Goal: Task Accomplishment & Management: Manage account settings

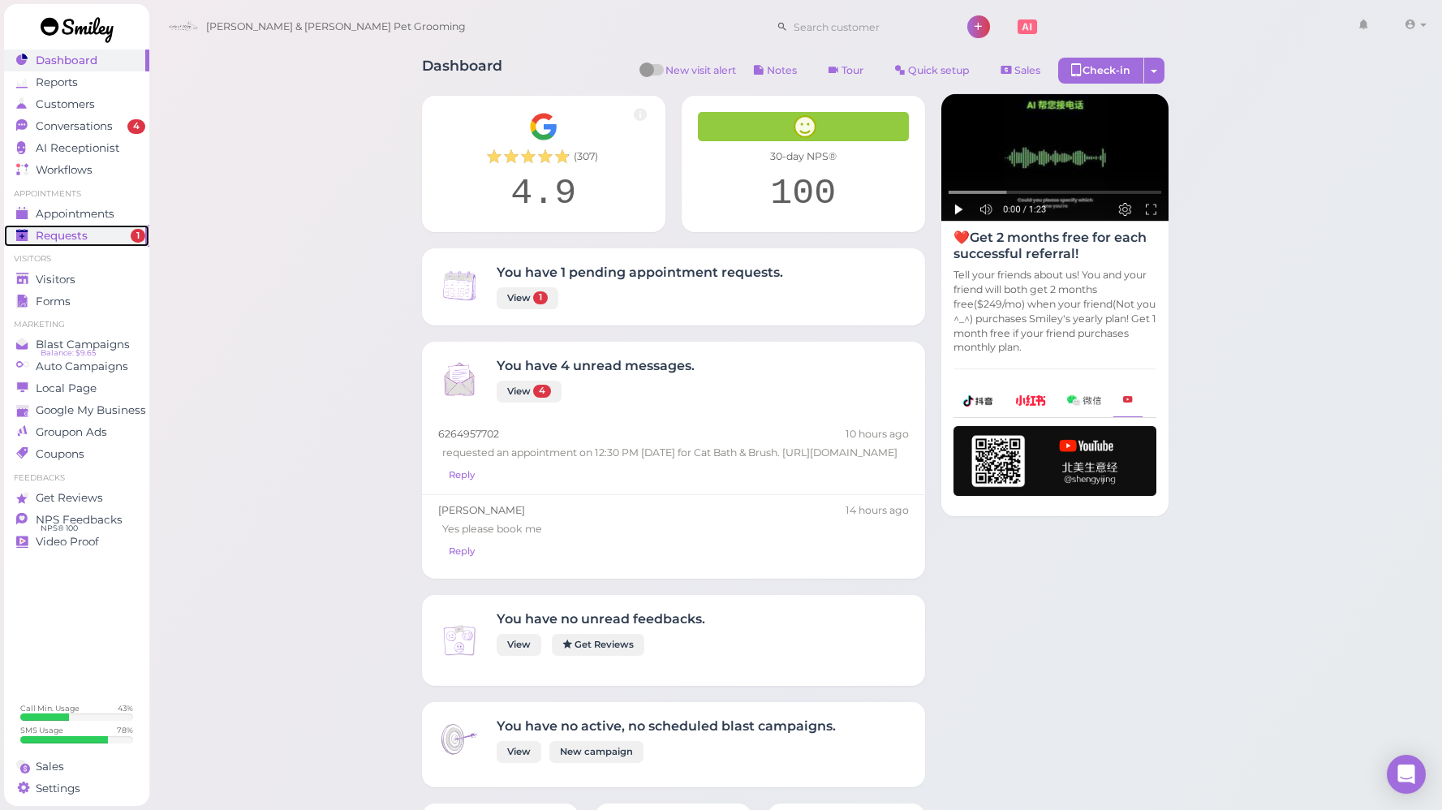
click at [65, 233] on span "Requests" at bounding box center [62, 236] width 52 height 14
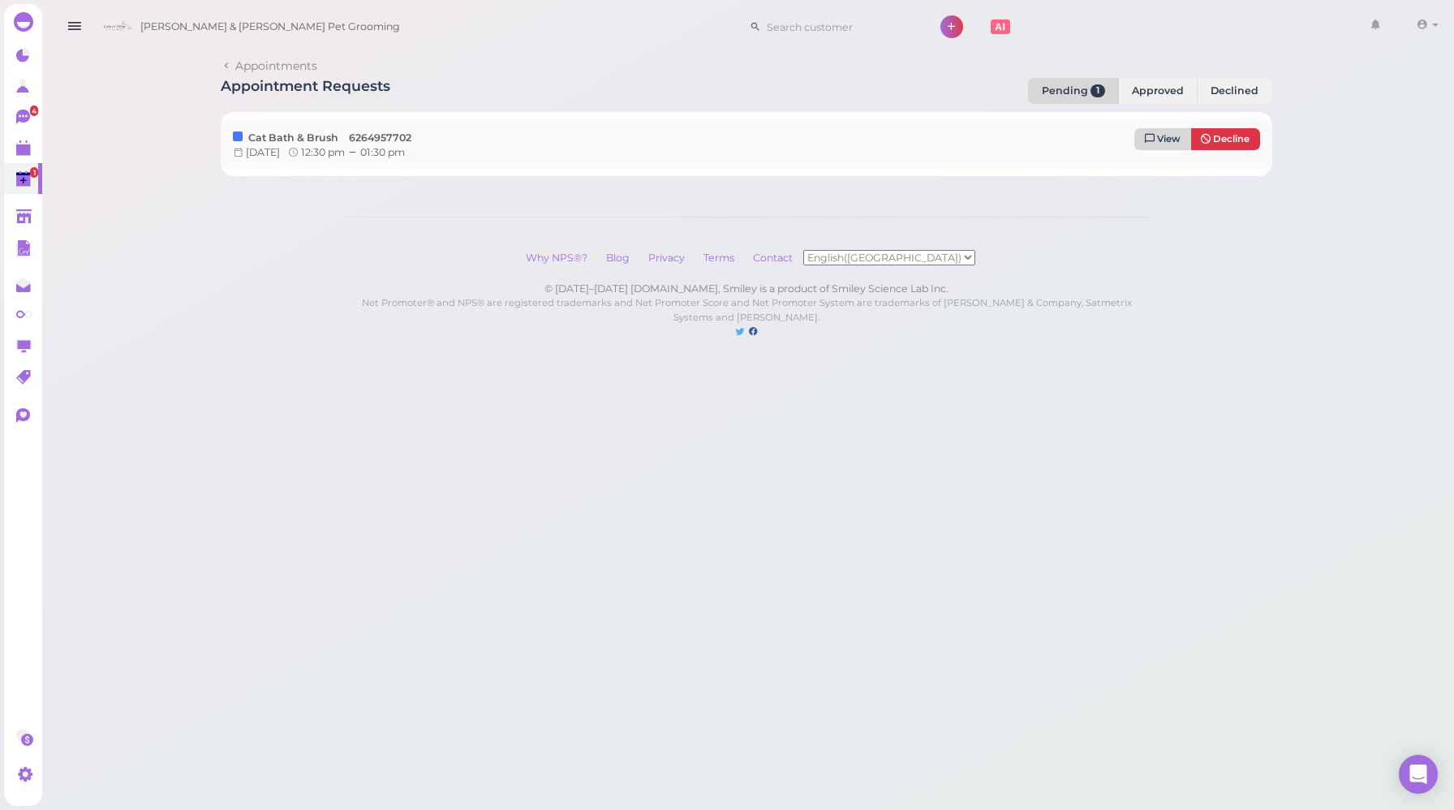
click at [1170, 142] on span "View" at bounding box center [1169, 138] width 24 height 11
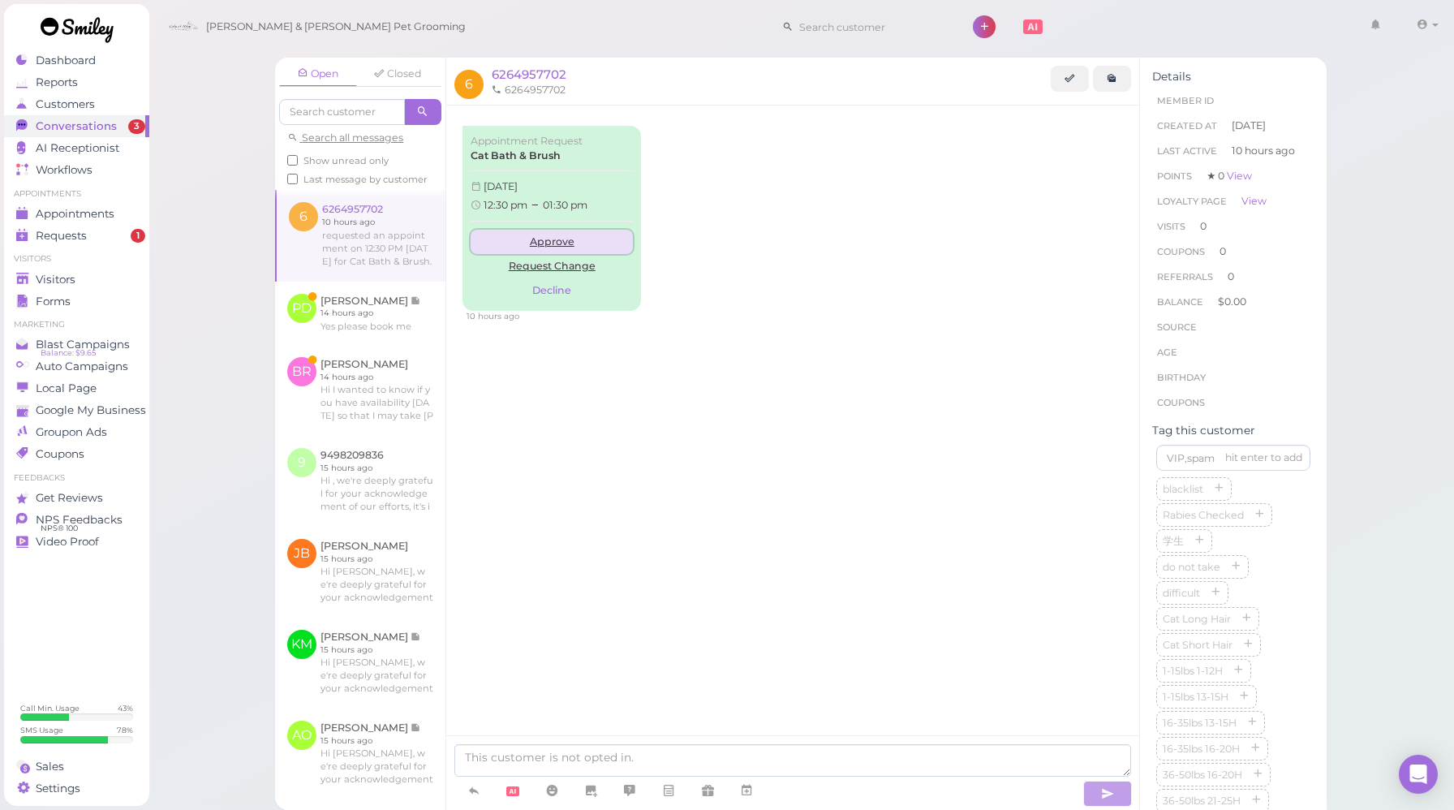
click at [545, 242] on link "Approve" at bounding box center [552, 242] width 162 height 24
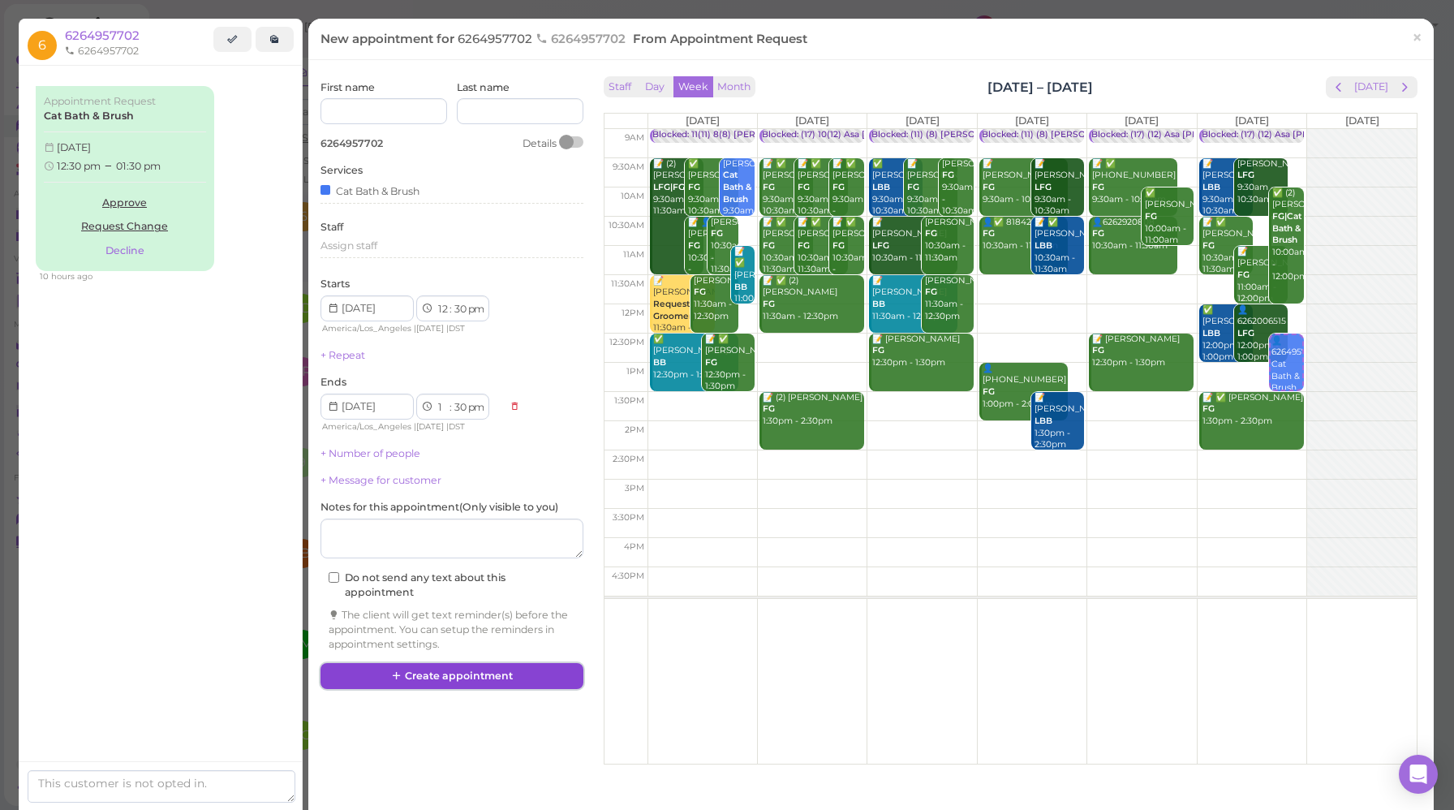
click at [493, 683] on button "Create appointment" at bounding box center [452, 676] width 263 height 26
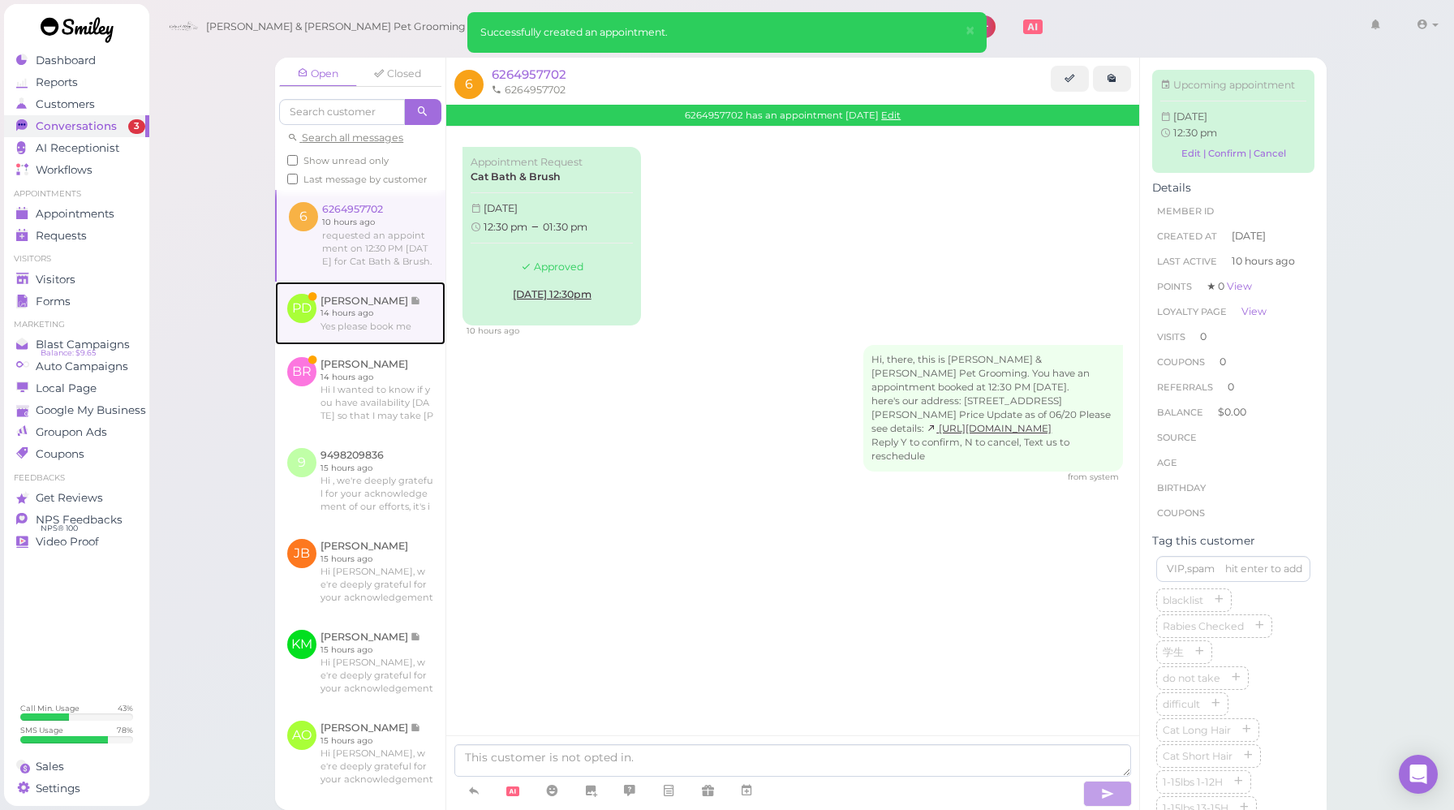
click at [405, 331] on link at bounding box center [360, 313] width 170 height 63
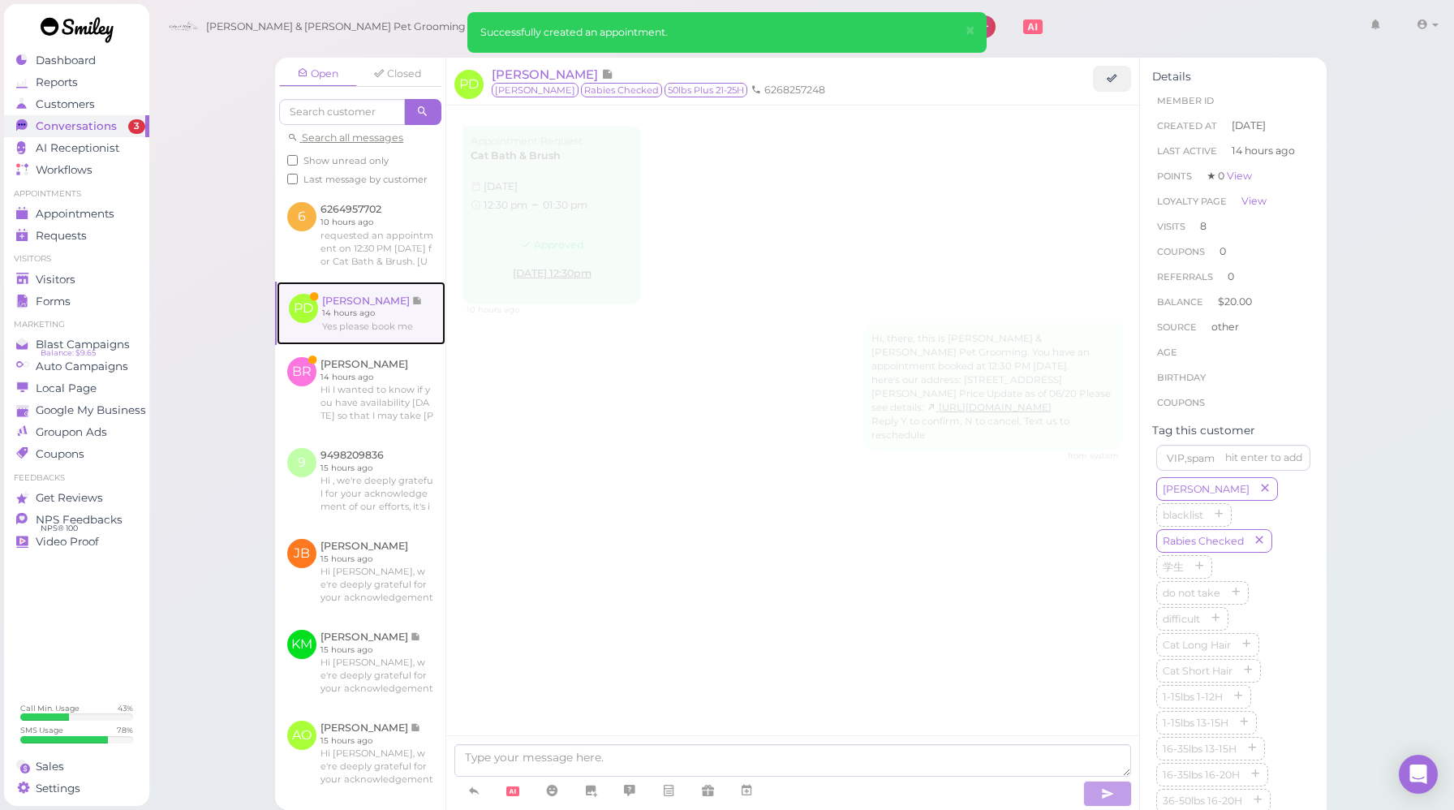
scroll to position [2156, 0]
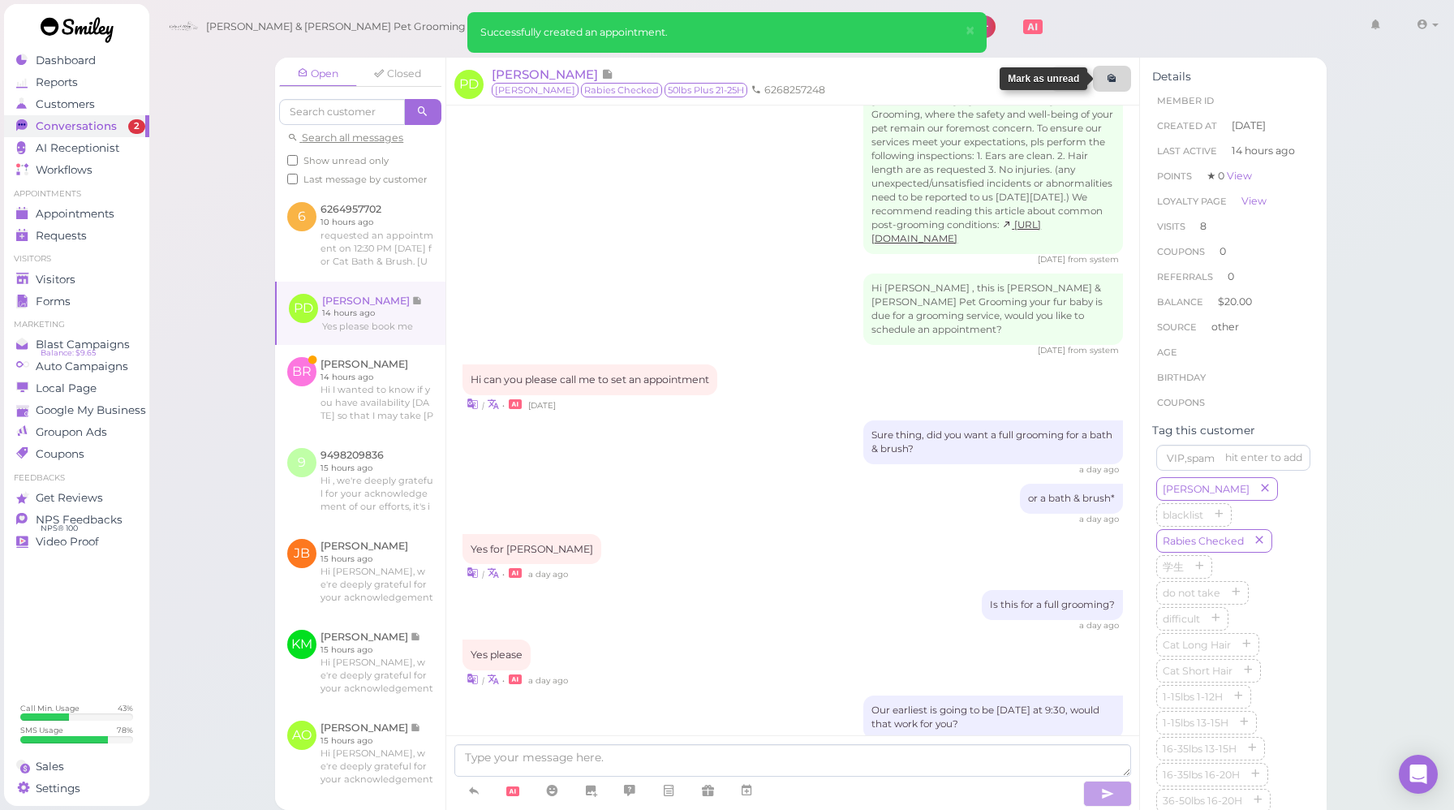
click at [1111, 90] on link at bounding box center [1112, 79] width 38 height 26
click at [47, 208] on span "Appointments" at bounding box center [76, 214] width 81 height 14
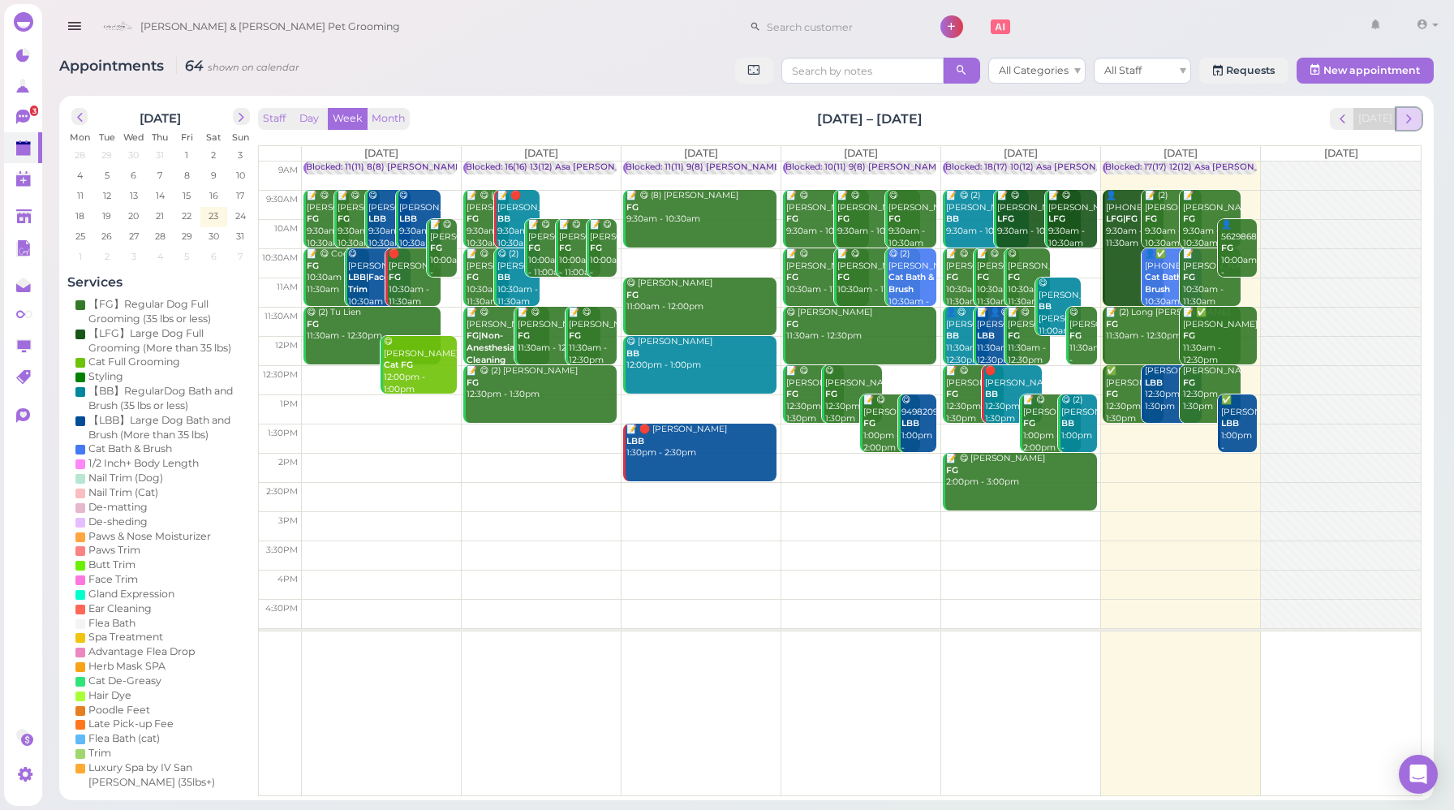
click at [1412, 120] on span "next" at bounding box center [1409, 118] width 15 height 15
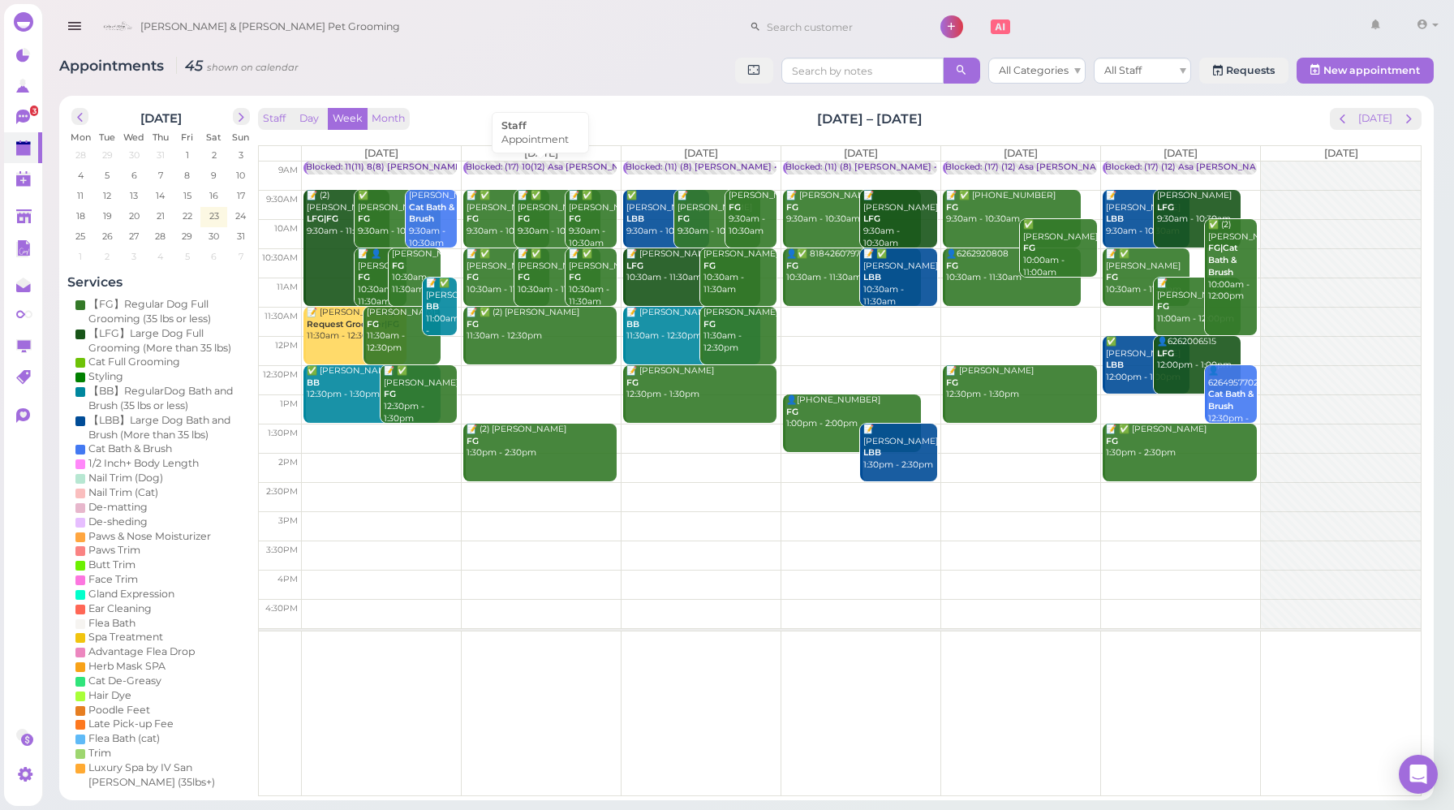
click at [509, 166] on div "Blocked: (17) 10(12) Asa [PERSON_NAME] [PERSON_NAME] • Appointment" at bounding box center [626, 168] width 321 height 12
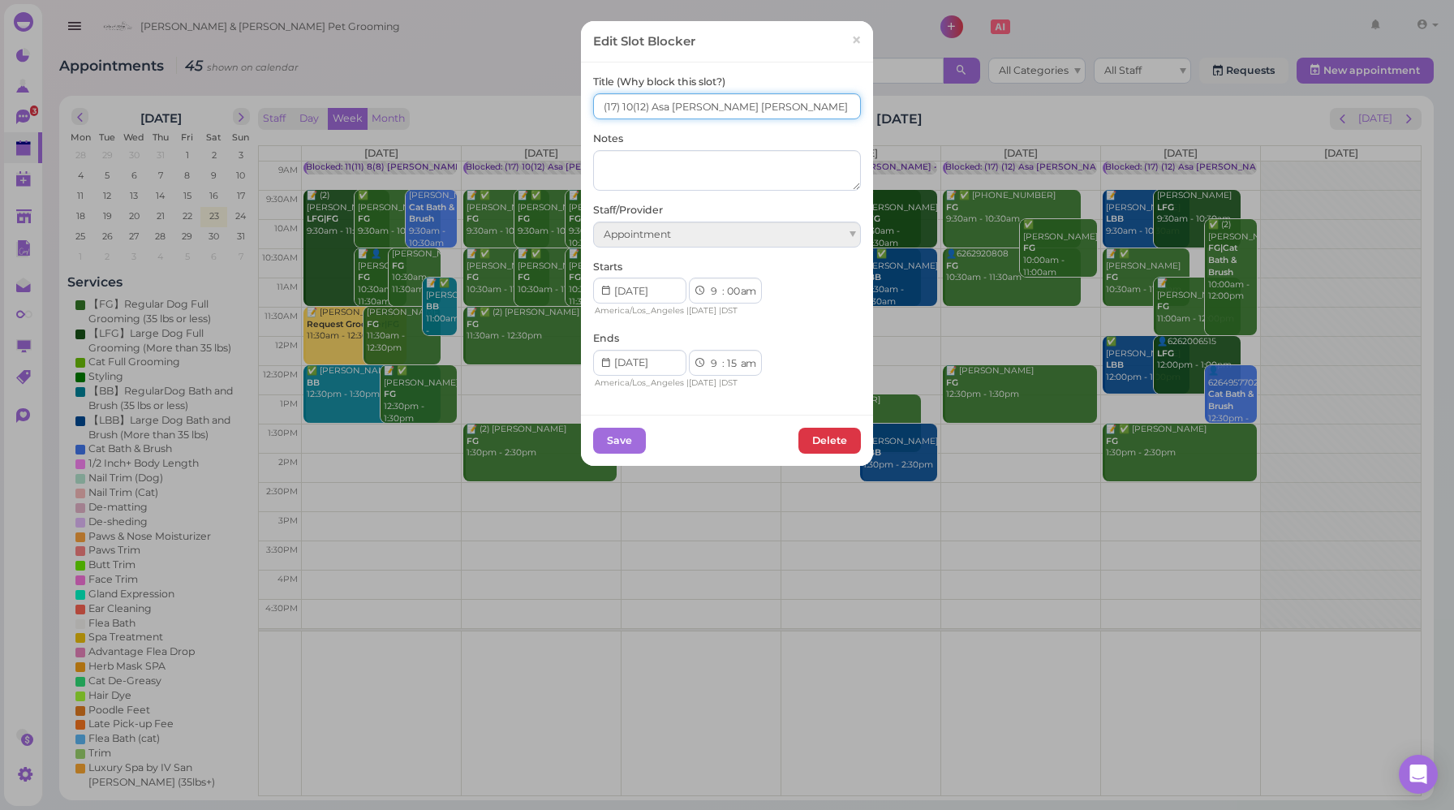
click at [594, 110] on input "(17) 10(12) Asa [PERSON_NAME] [PERSON_NAME]" at bounding box center [727, 106] width 268 height 26
type input "10(17) 10(12) Asa [PERSON_NAME] [PERSON_NAME]"
click at [616, 441] on button "Save" at bounding box center [619, 441] width 53 height 26
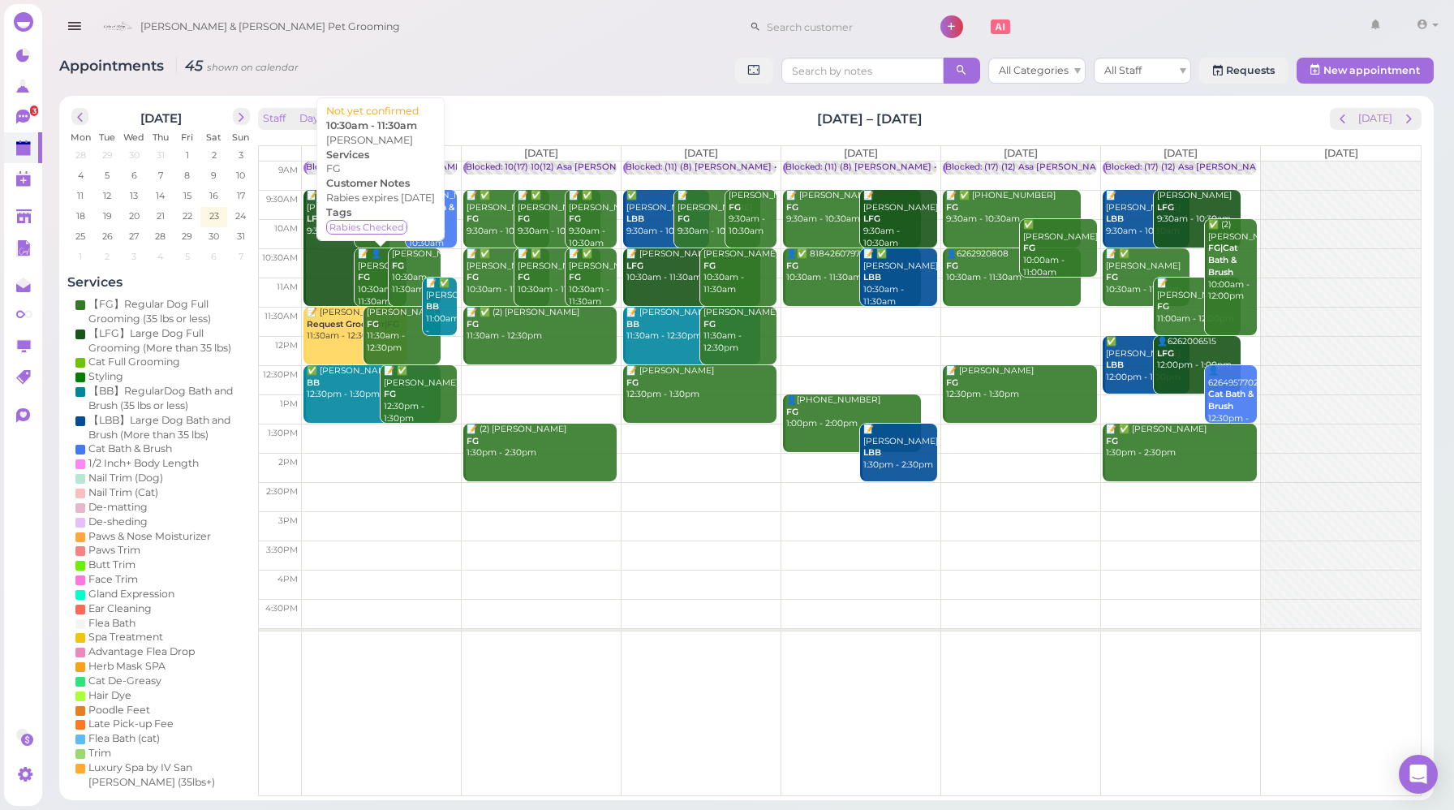
click at [487, 102] on div "[DATE] Mon Tue Wed Thu Fri Sat Sun 28 29 30 31 1 2 3 4 5 6 7 8 9 10 11 12 13 14…" at bounding box center [746, 448] width 1375 height 704
click at [670, 170] on div "Blocked: (11) (8) [PERSON_NAME] • Appointment" at bounding box center [731, 168] width 211 height 12
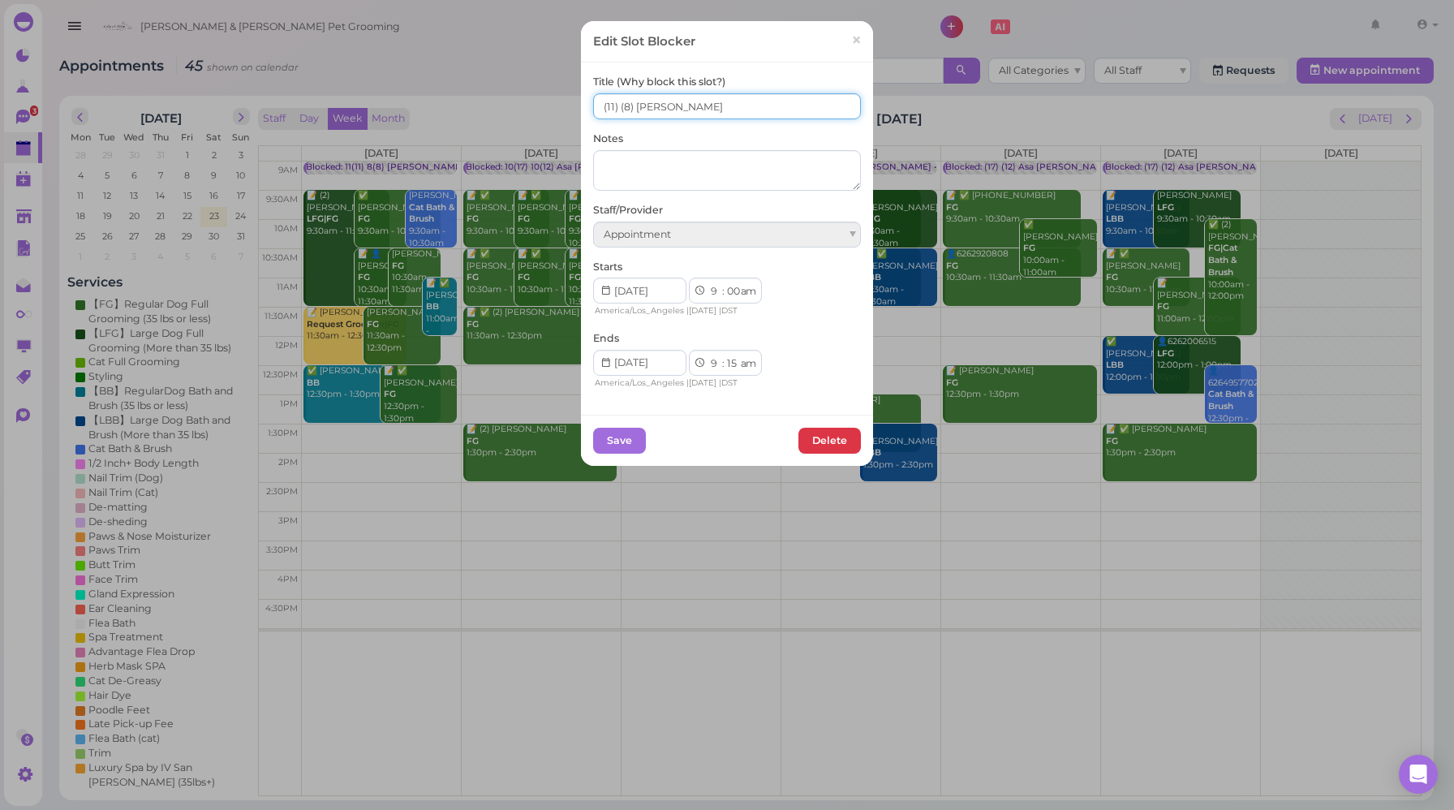
click at [597, 104] on input "(11) (8) [PERSON_NAME]" at bounding box center [727, 106] width 268 height 26
drag, startPoint x: 619, startPoint y: 106, endPoint x: 619, endPoint y: 125, distance: 18.7
click at [620, 106] on input "8(11) (8) [PERSON_NAME]" at bounding box center [727, 106] width 268 height 26
type input "8(11) 6(8) [PERSON_NAME]"
click at [609, 442] on button "Save" at bounding box center [619, 441] width 53 height 26
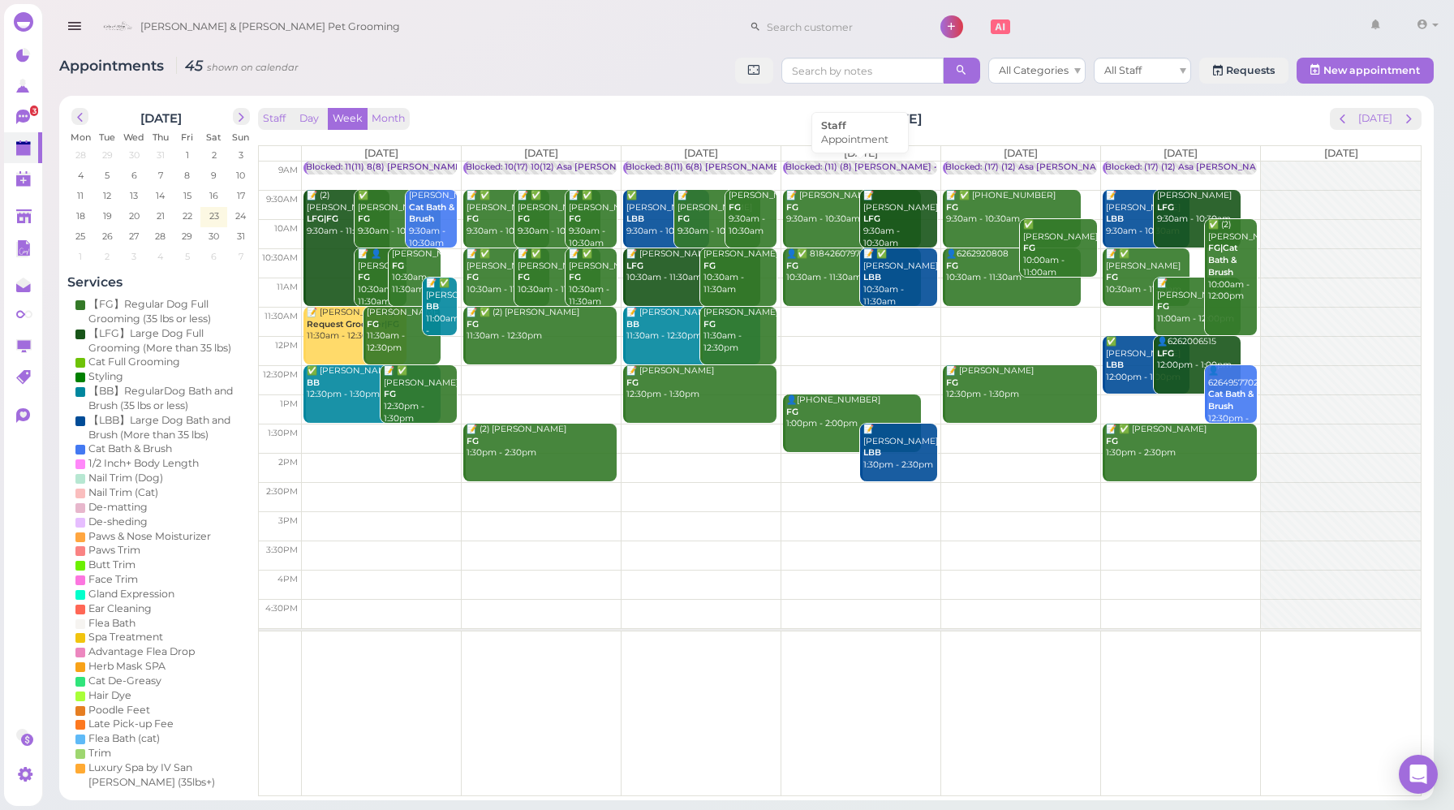
click at [820, 170] on div "Blocked: (11) (8) [PERSON_NAME] • Appointment" at bounding box center [891, 168] width 211 height 12
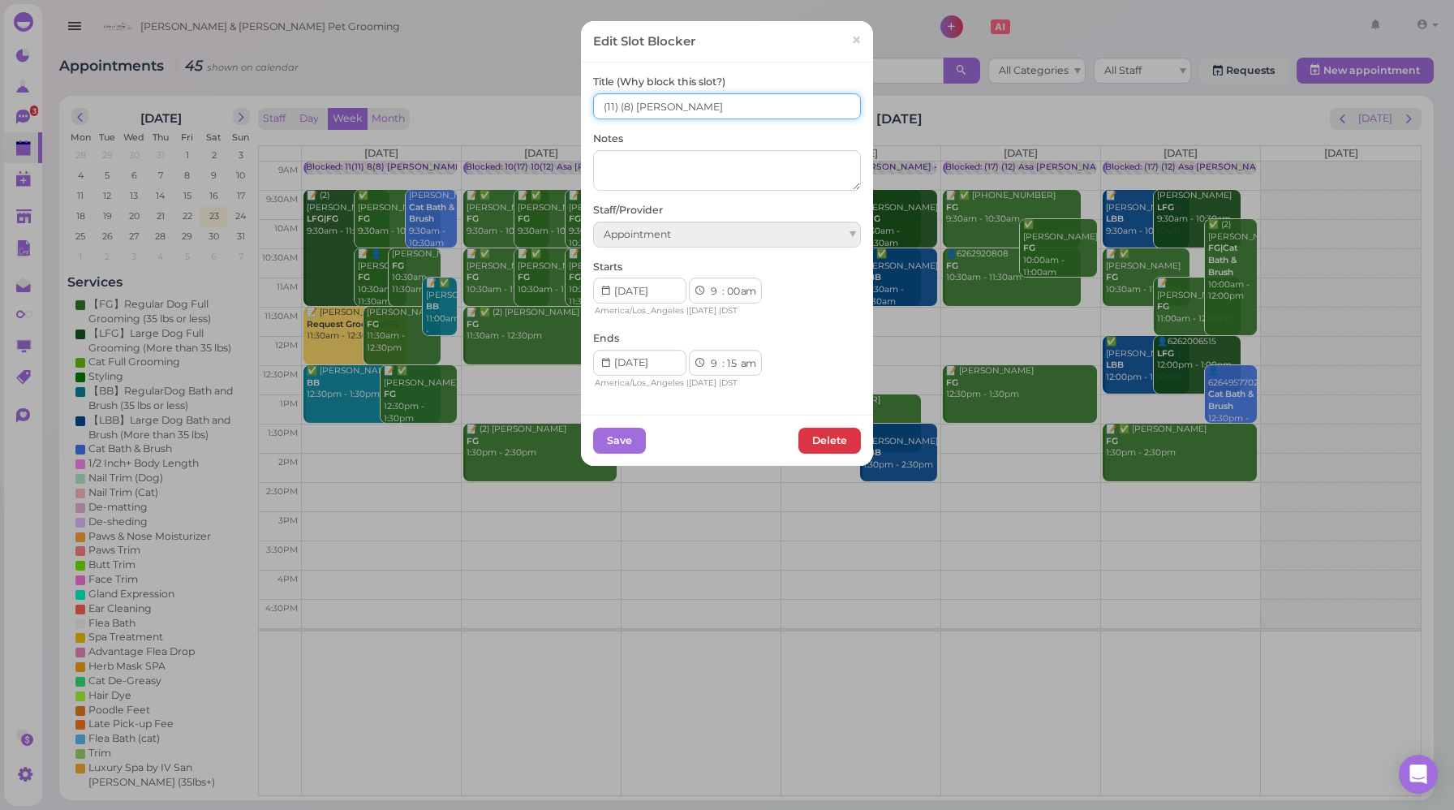
click at [596, 106] on input "(11) (8) [PERSON_NAME]" at bounding box center [727, 106] width 268 height 26
click at [619, 105] on input "7(11) (8) [PERSON_NAME]" at bounding box center [727, 106] width 268 height 26
type input "7(11) 5(8) [PERSON_NAME]"
click at [610, 442] on button "Save" at bounding box center [619, 441] width 53 height 26
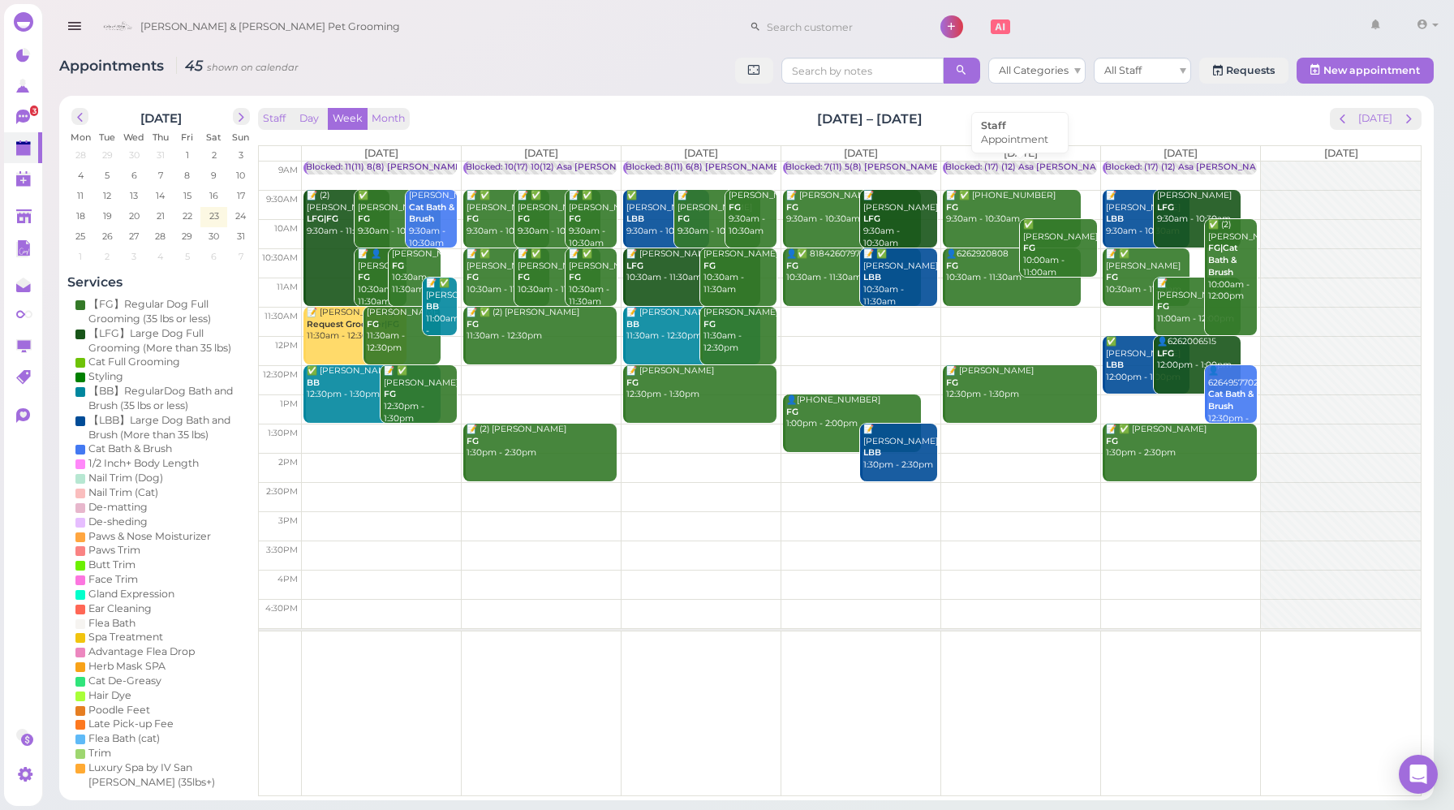
click at [979, 165] on div "Blocked: (17) (12) Asa [PERSON_NAME] [PERSON_NAME] • Appointment" at bounding box center [1101, 168] width 312 height 12
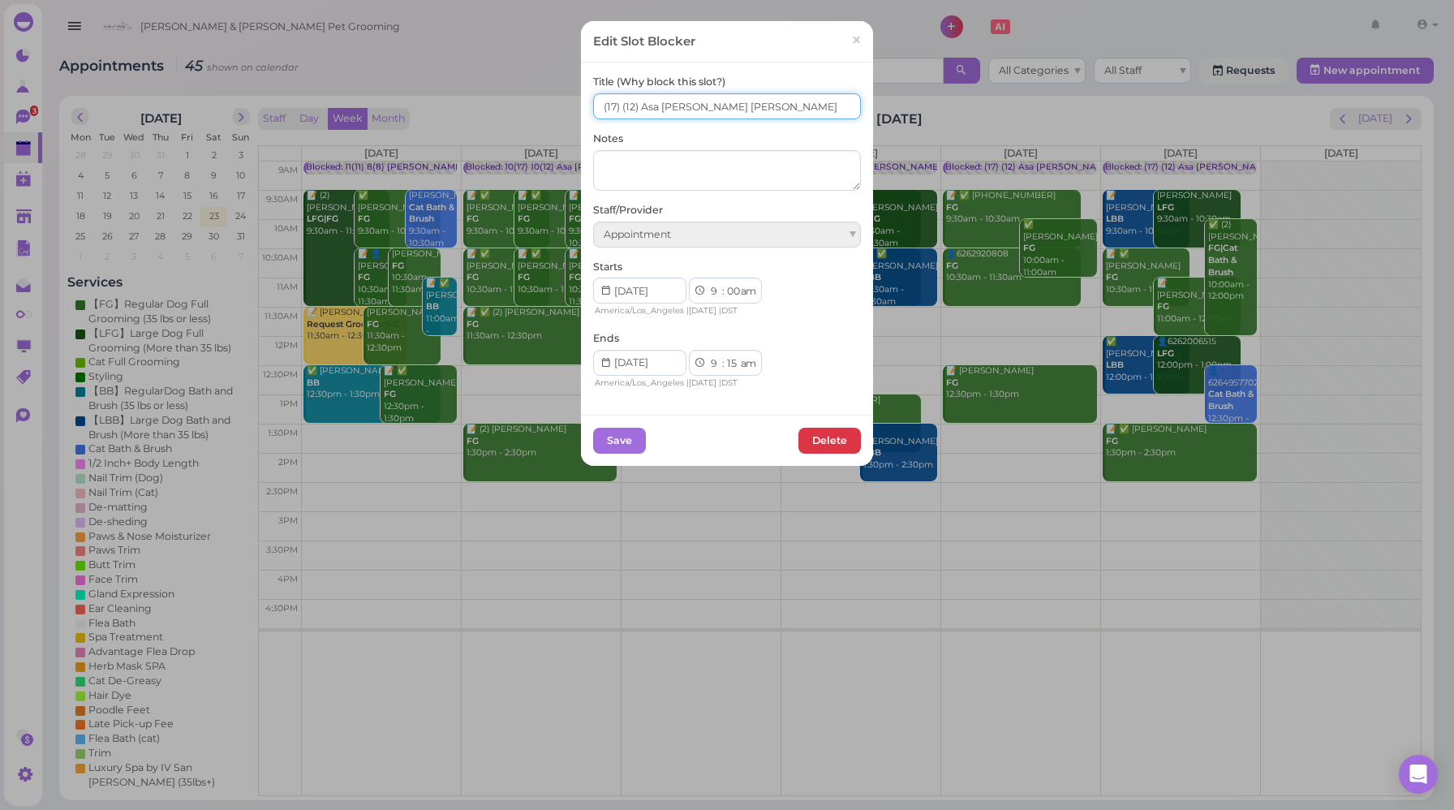
click at [594, 107] on input "(17) (12) Asa [PERSON_NAME] [PERSON_NAME]" at bounding box center [727, 106] width 268 height 26
click at [622, 102] on input "5(17) (12) Asa [PERSON_NAME] [PERSON_NAME]" at bounding box center [727, 106] width 268 height 26
type input "5(17) 5(12) Asa [PERSON_NAME] [PERSON_NAME]"
click at [621, 437] on button "Save" at bounding box center [619, 441] width 53 height 26
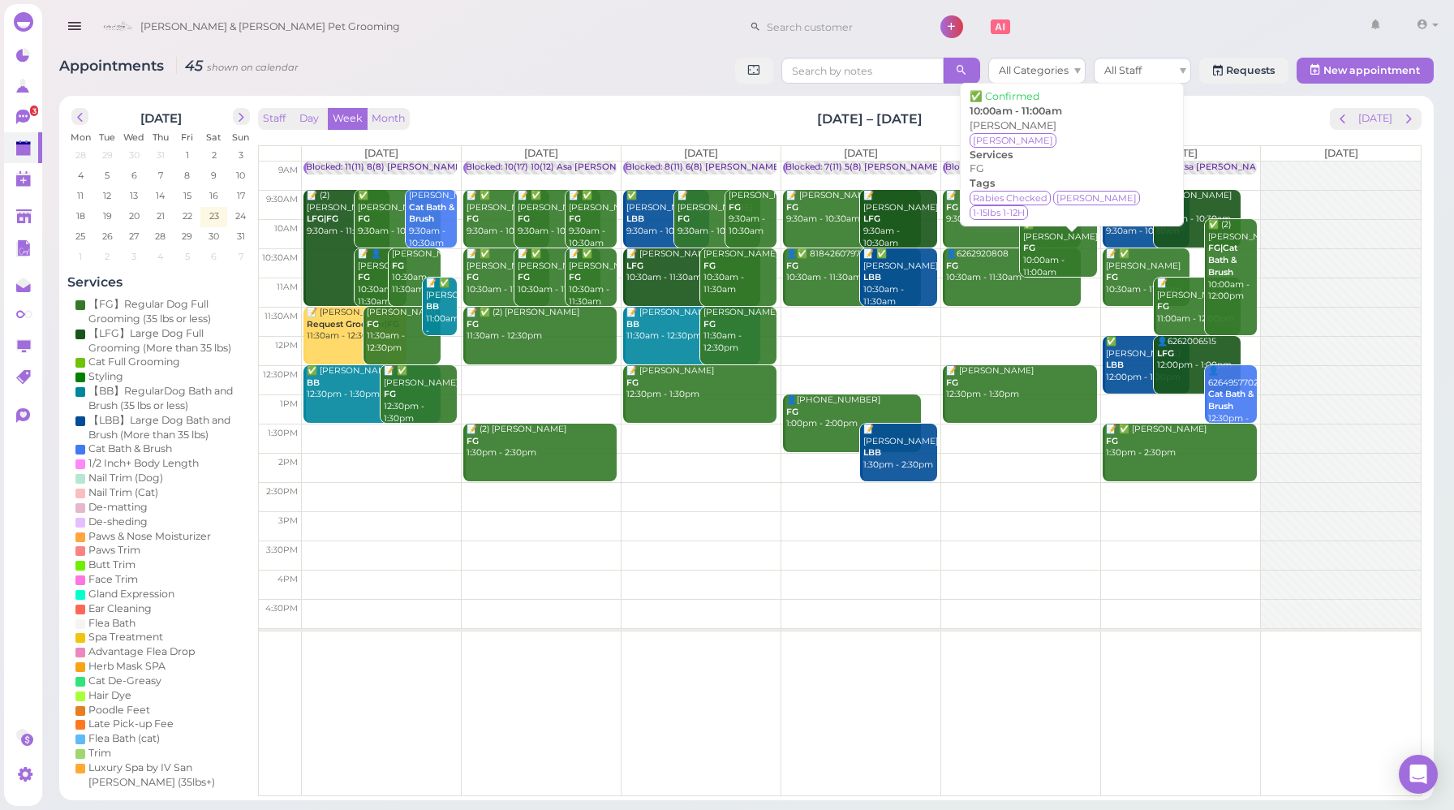
click at [1262, 110] on div "Staff Day Week Month [DATE] – [DATE] [DATE]" at bounding box center [840, 119] width 1164 height 22
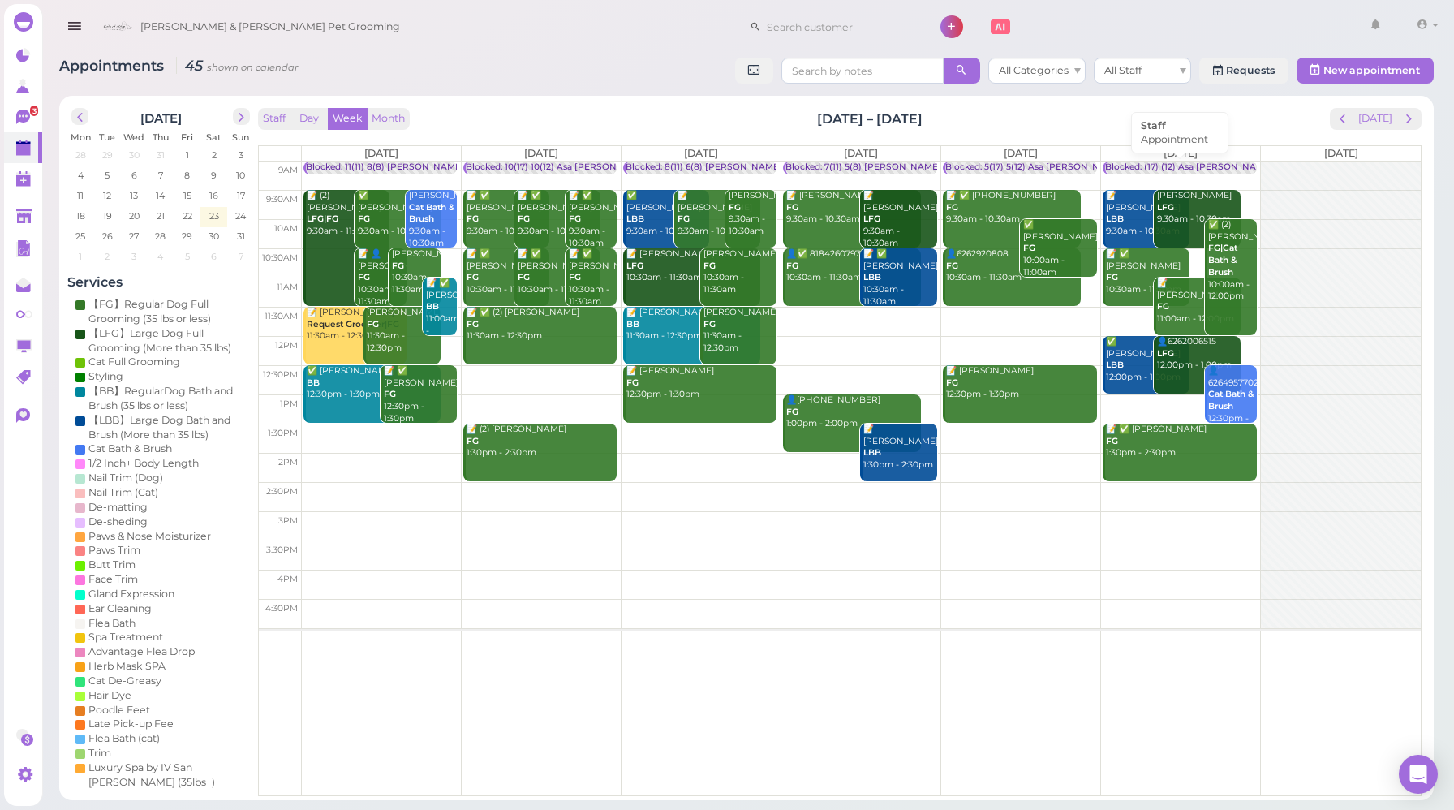
click at [1156, 166] on div "Blocked: (17) (12) Asa [PERSON_NAME] [PERSON_NAME] • Appointment" at bounding box center [1261, 168] width 312 height 12
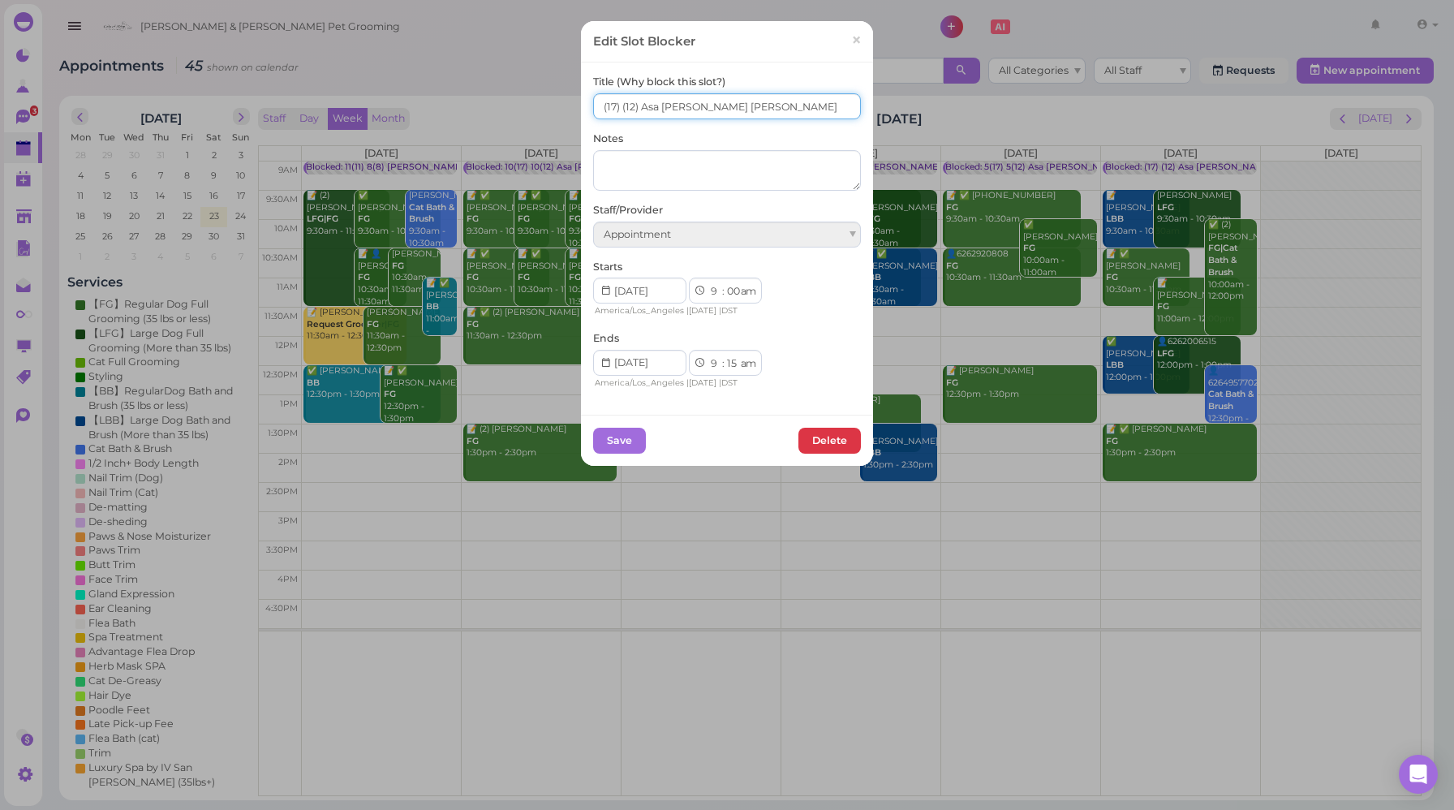
click at [594, 106] on input "(17) (12) Asa [PERSON_NAME] [PERSON_NAME]" at bounding box center [727, 106] width 268 height 26
click at [626, 103] on input "10(17) (12) Asa [PERSON_NAME] [PERSON_NAME]" at bounding box center [727, 106] width 268 height 26
type input "10(17) 7(12) Asa [PERSON_NAME] [PERSON_NAME]"
click at [619, 443] on button "Save" at bounding box center [619, 441] width 53 height 26
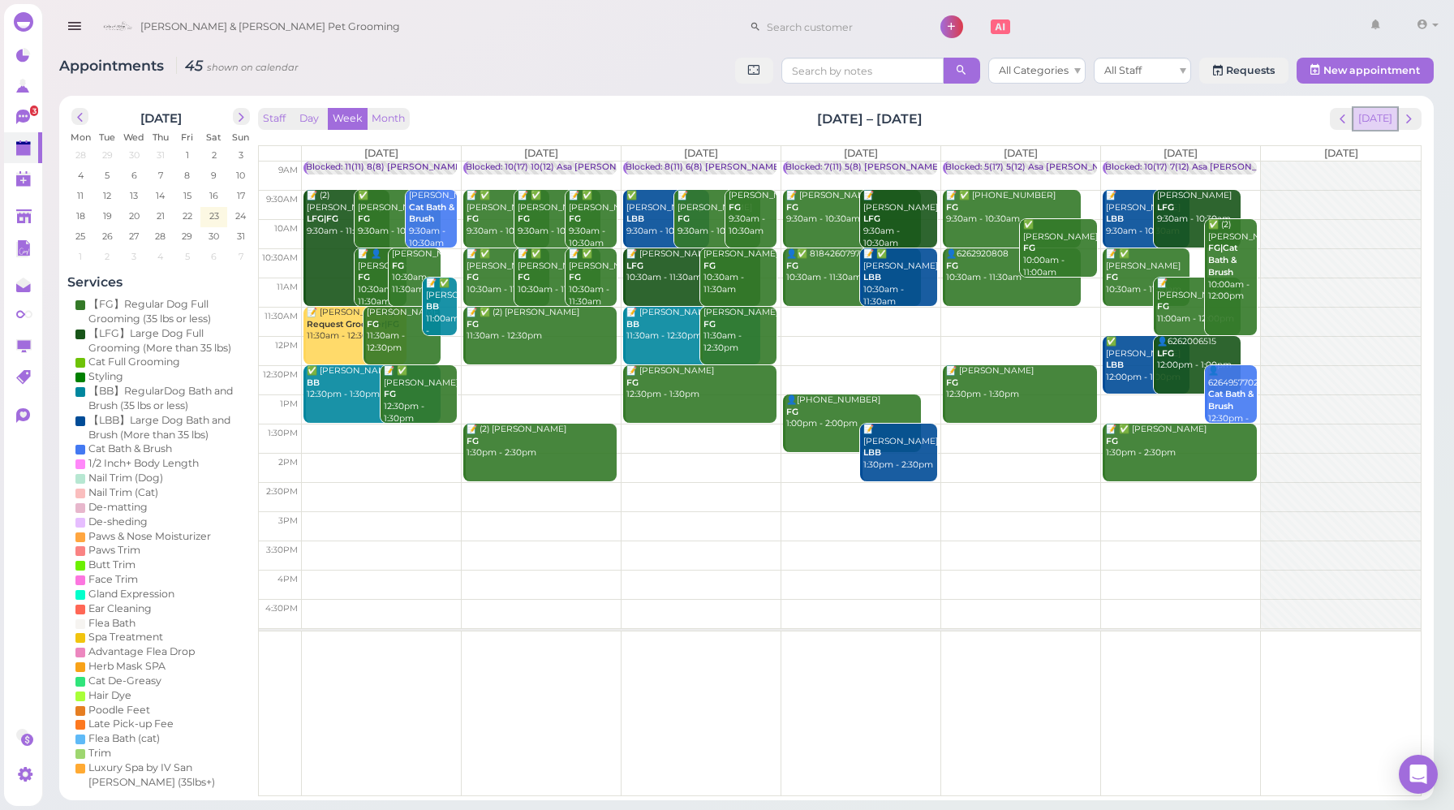
click at [1373, 124] on button "[DATE]" at bounding box center [1376, 119] width 44 height 22
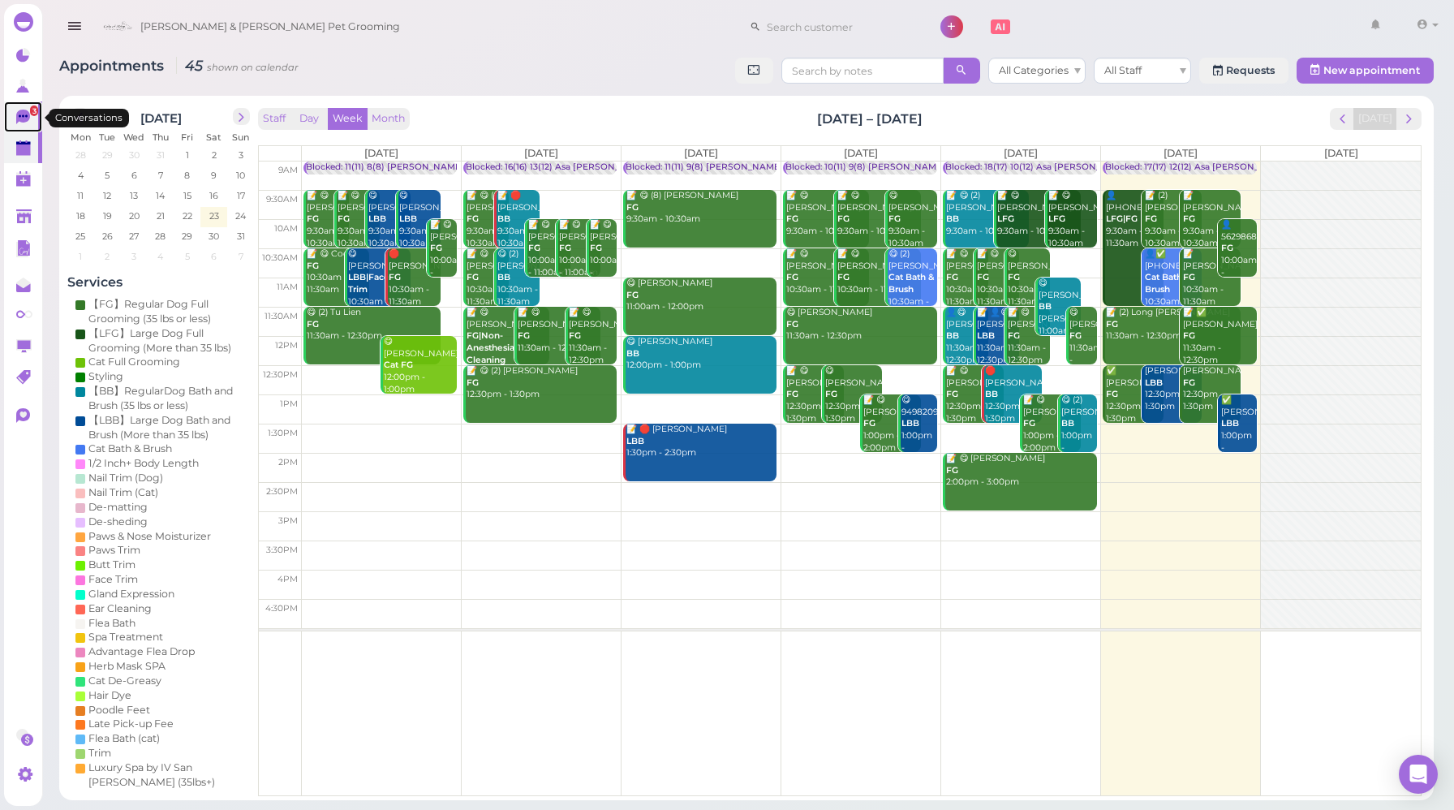
click at [27, 114] on icon at bounding box center [23, 117] width 14 height 15
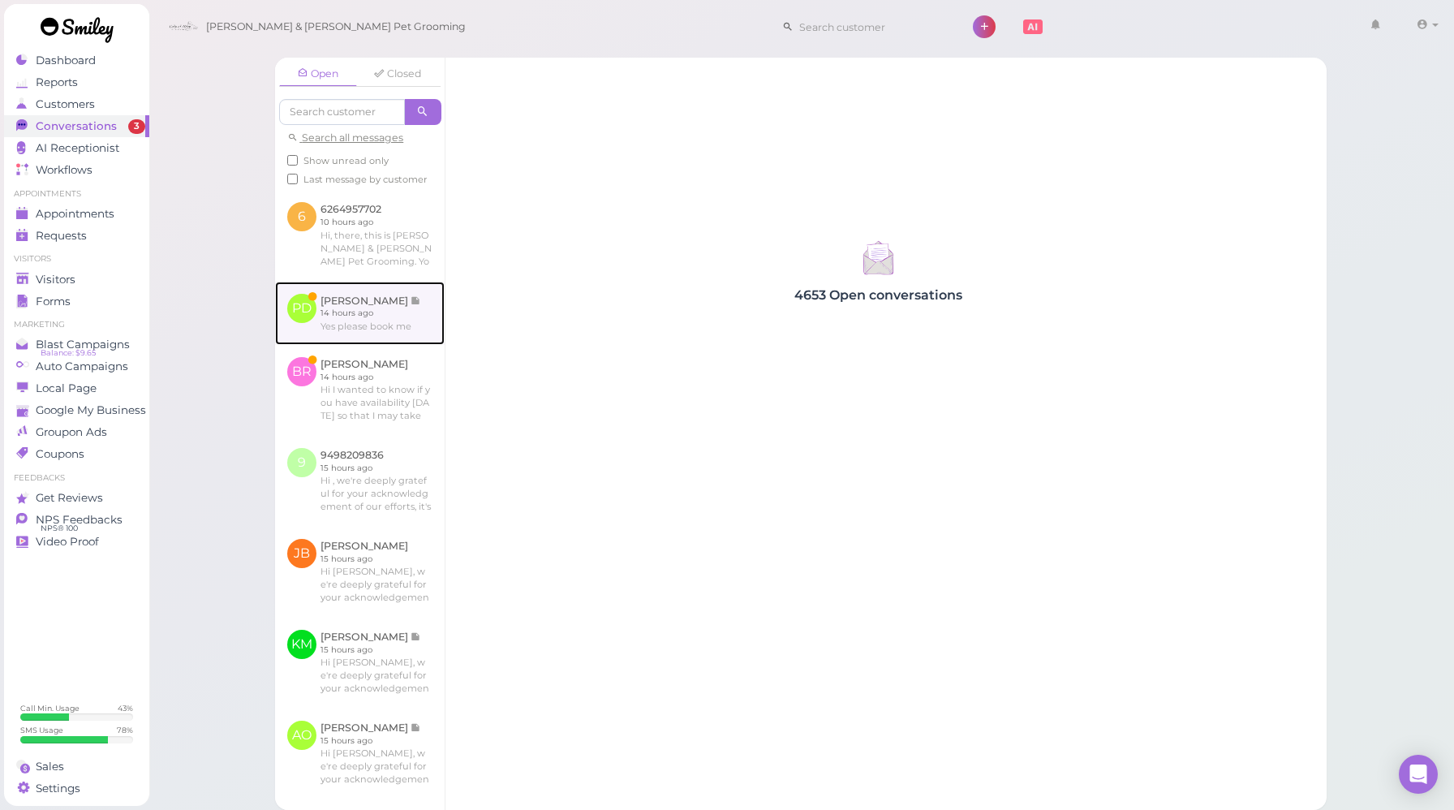
click at [387, 345] on link at bounding box center [360, 313] width 170 height 63
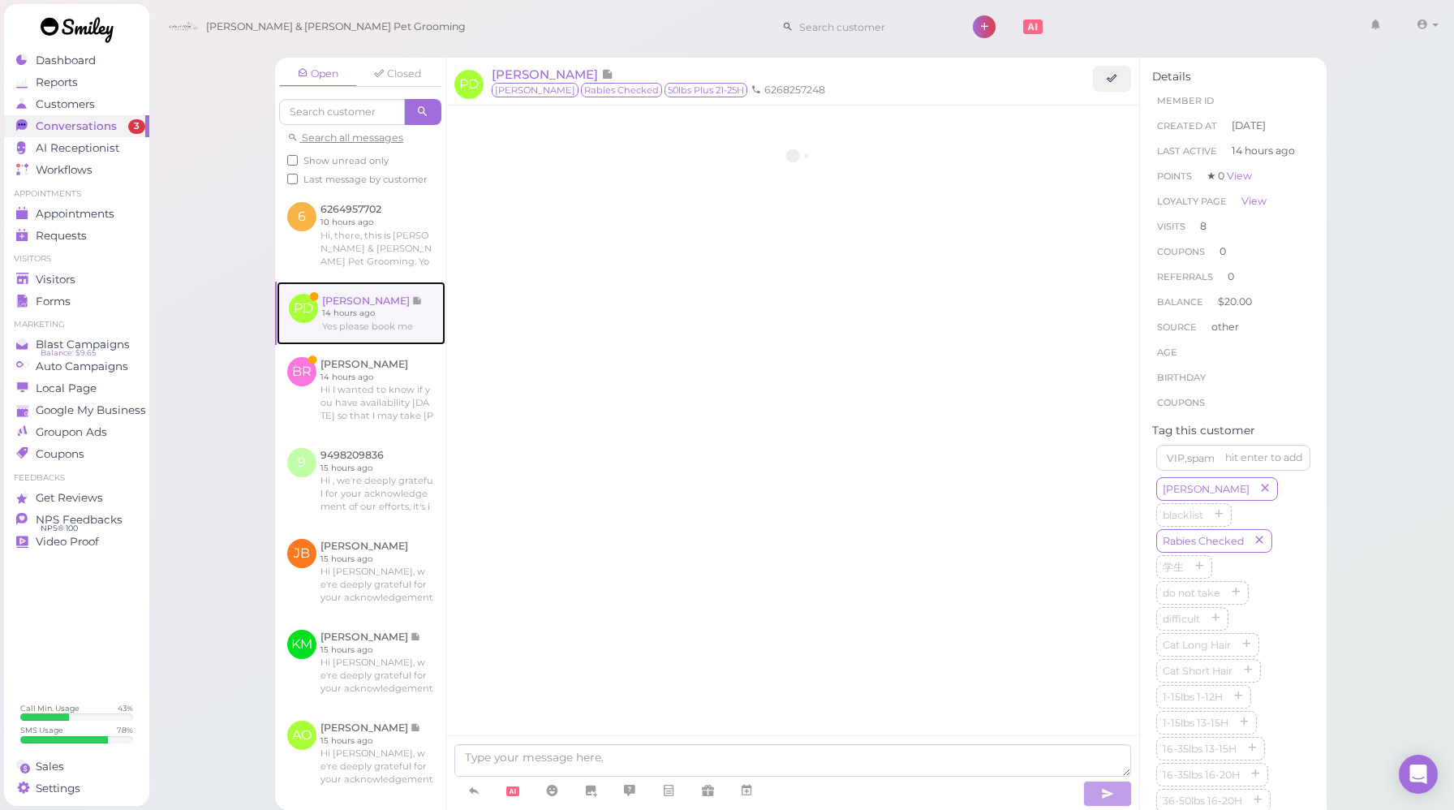
scroll to position [2156, 0]
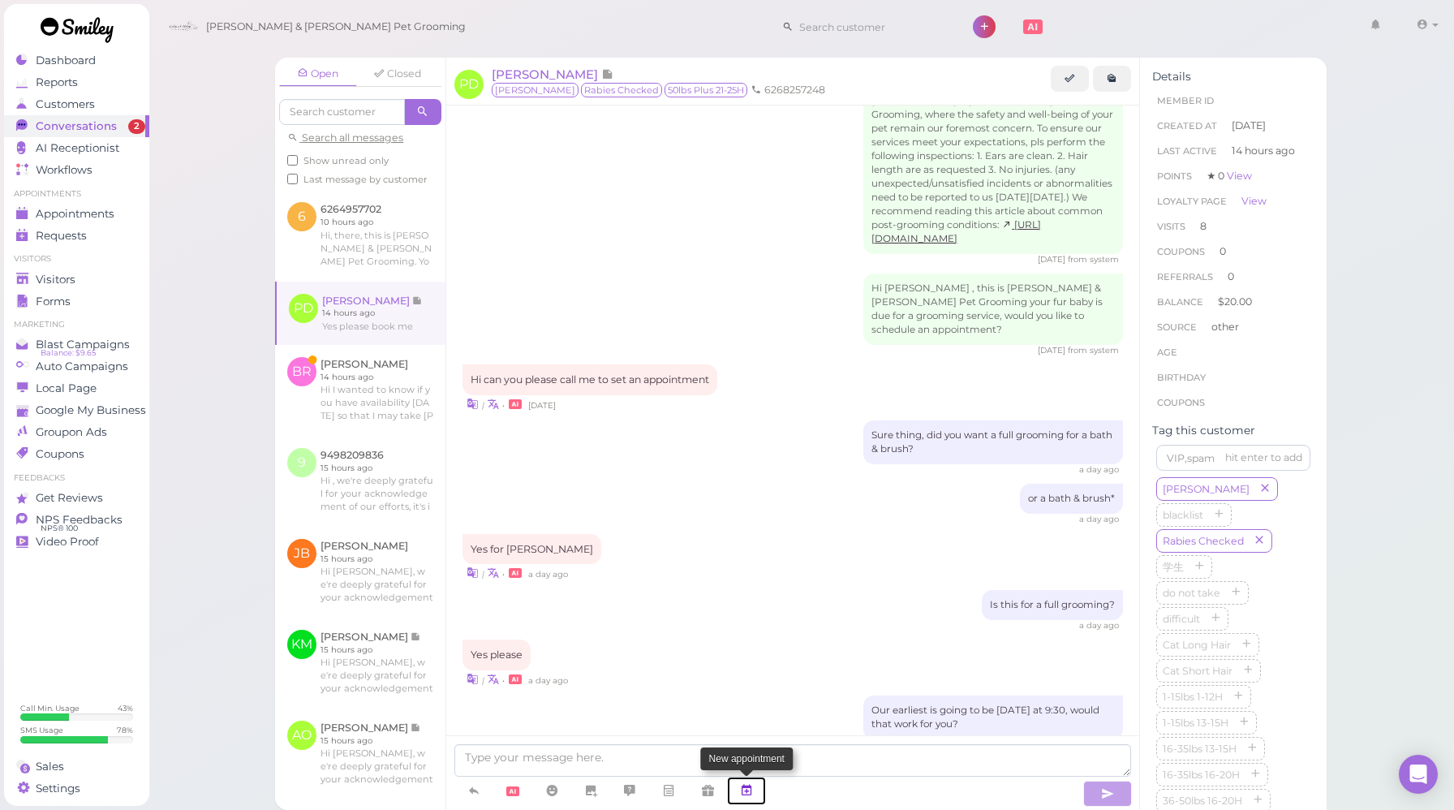
click at [749, 794] on icon at bounding box center [746, 790] width 13 height 16
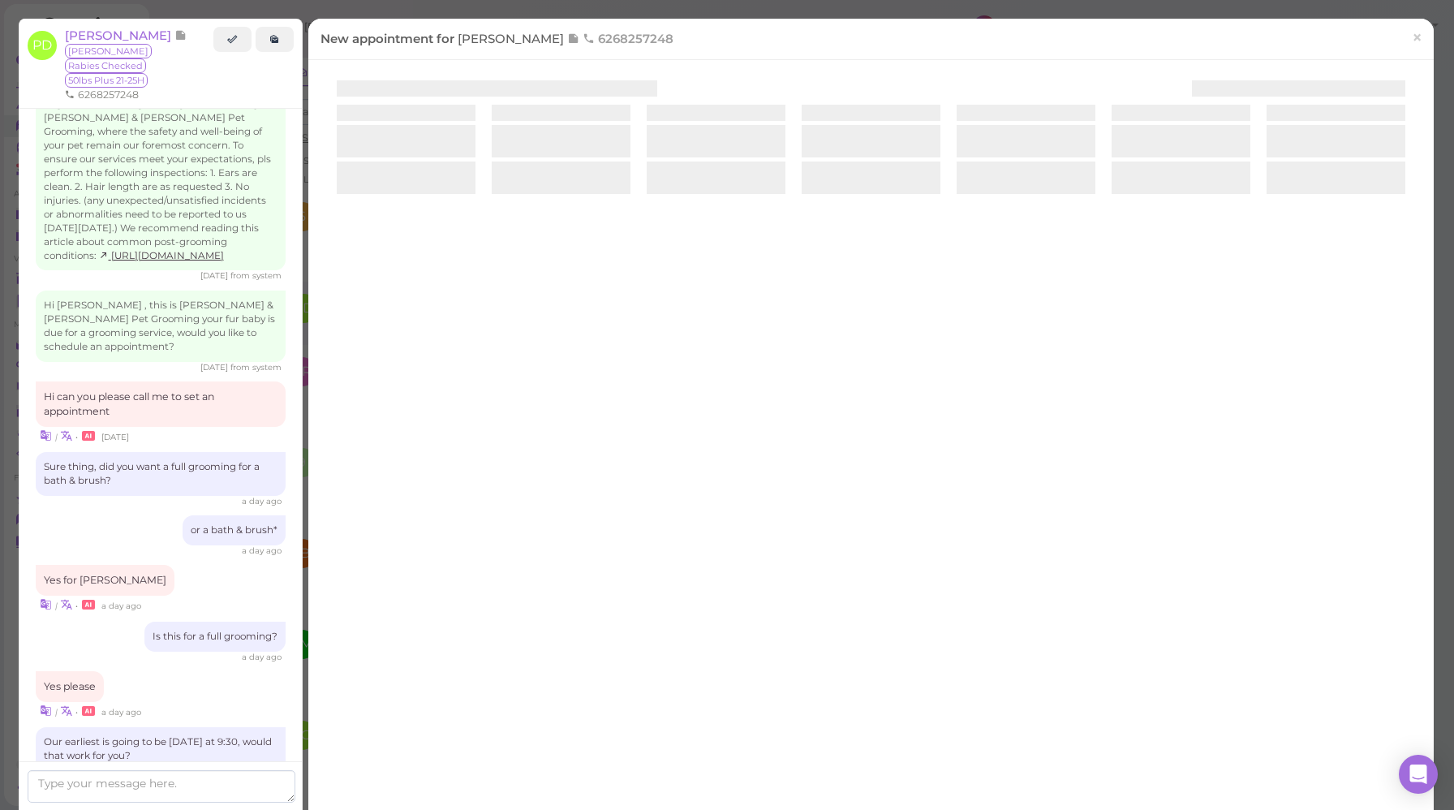
scroll to position [2241, 0]
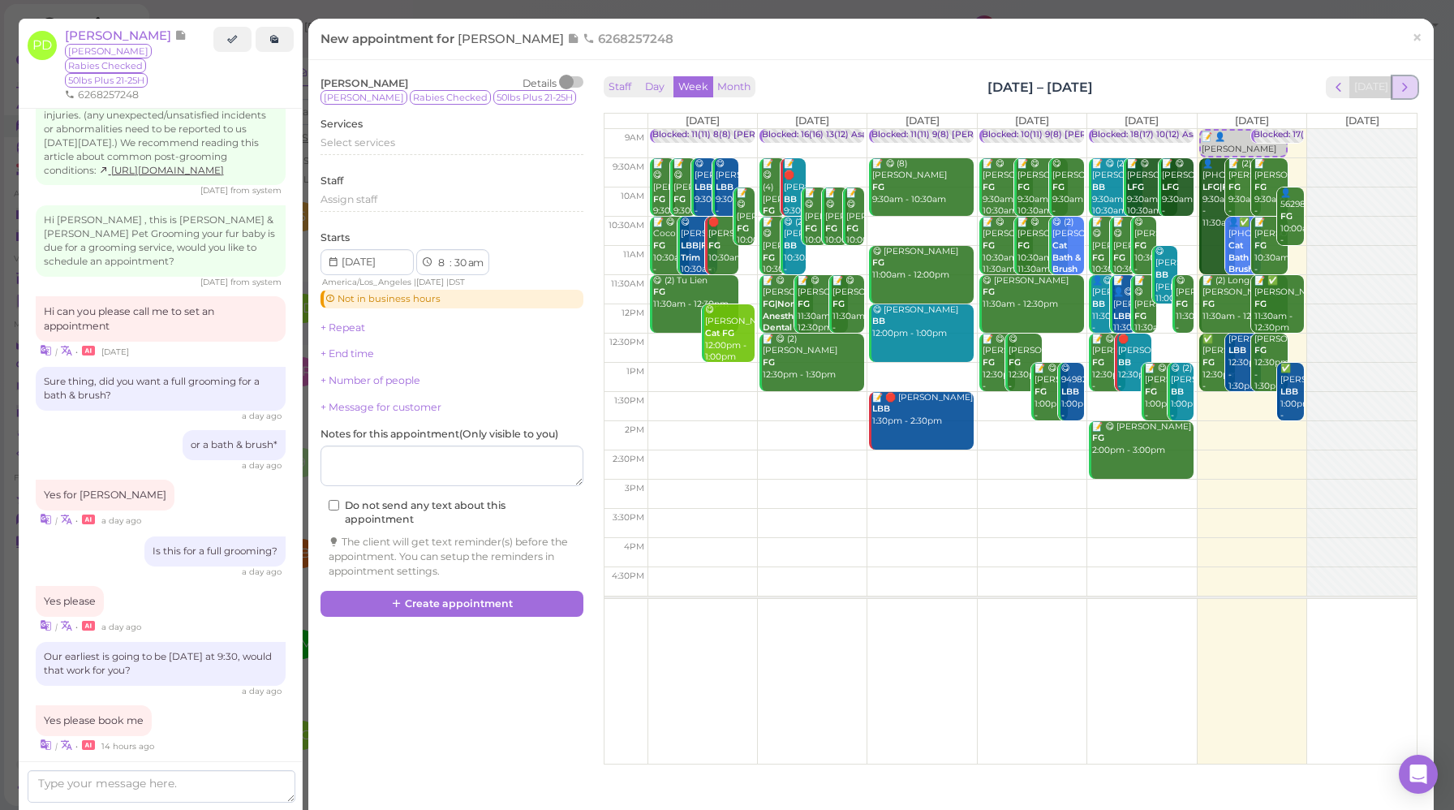
click at [1398, 87] on span "next" at bounding box center [1405, 87] width 15 height 15
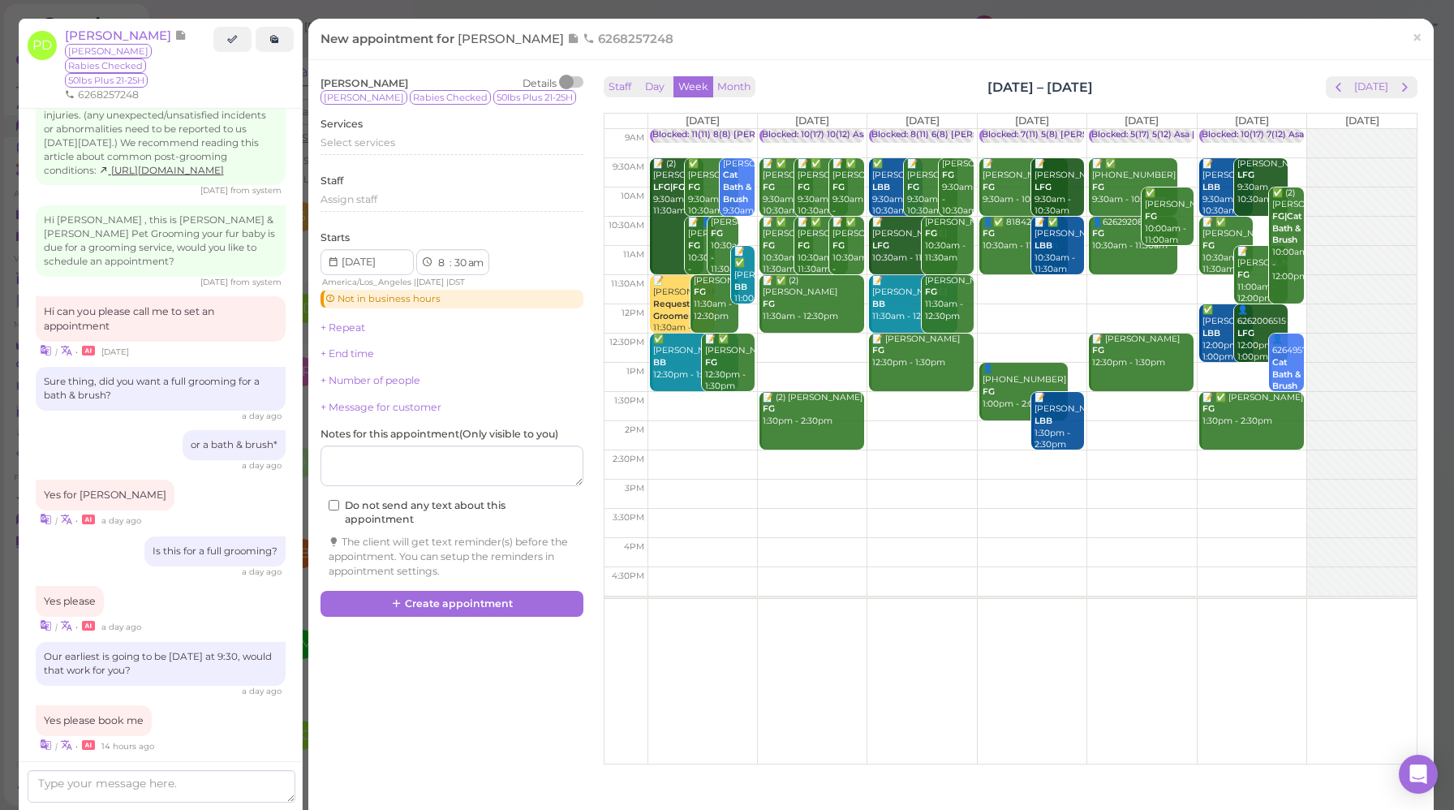
click at [1077, 162] on td at bounding box center [1032, 172] width 769 height 29
type input "[DATE]"
select select "9"
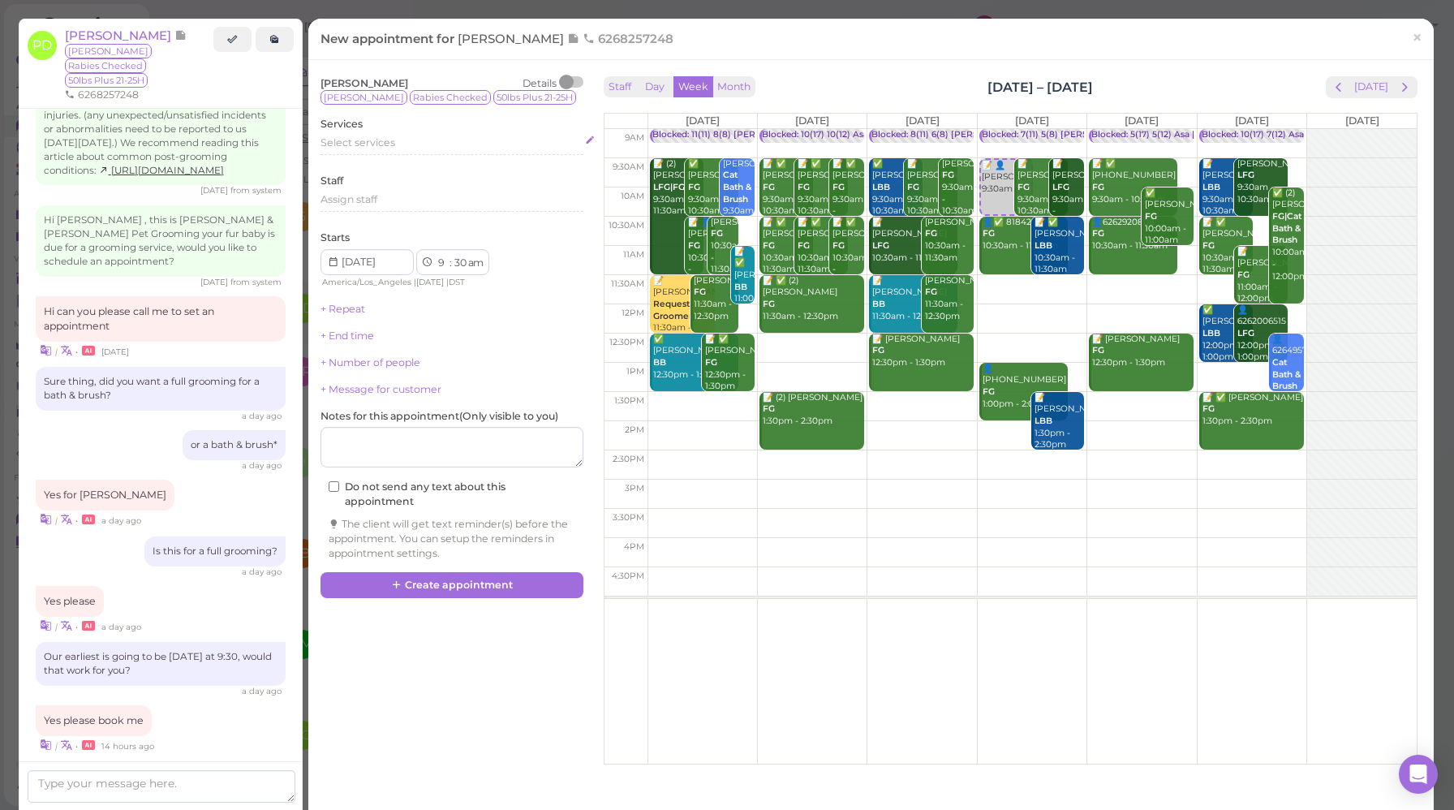
click at [381, 139] on span "Select services" at bounding box center [358, 142] width 75 height 12
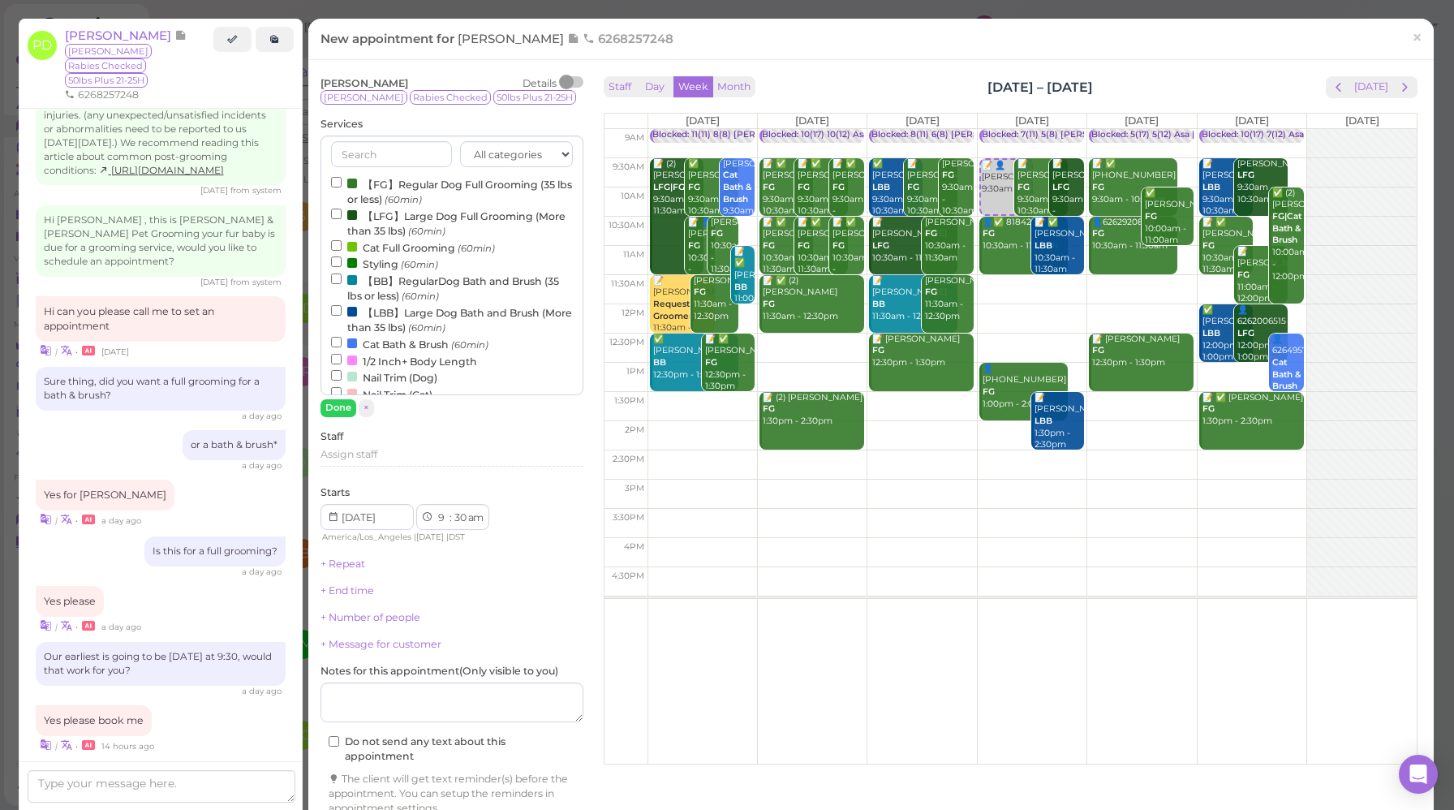
click at [422, 218] on label "【LFG】Large Dog Full Grooming (More than 35 lbs) (60min)" at bounding box center [452, 223] width 242 height 32
click at [342, 218] on input "【LFG】Large Dog Full Grooming (More than 35 lbs) (60min)" at bounding box center [336, 214] width 11 height 11
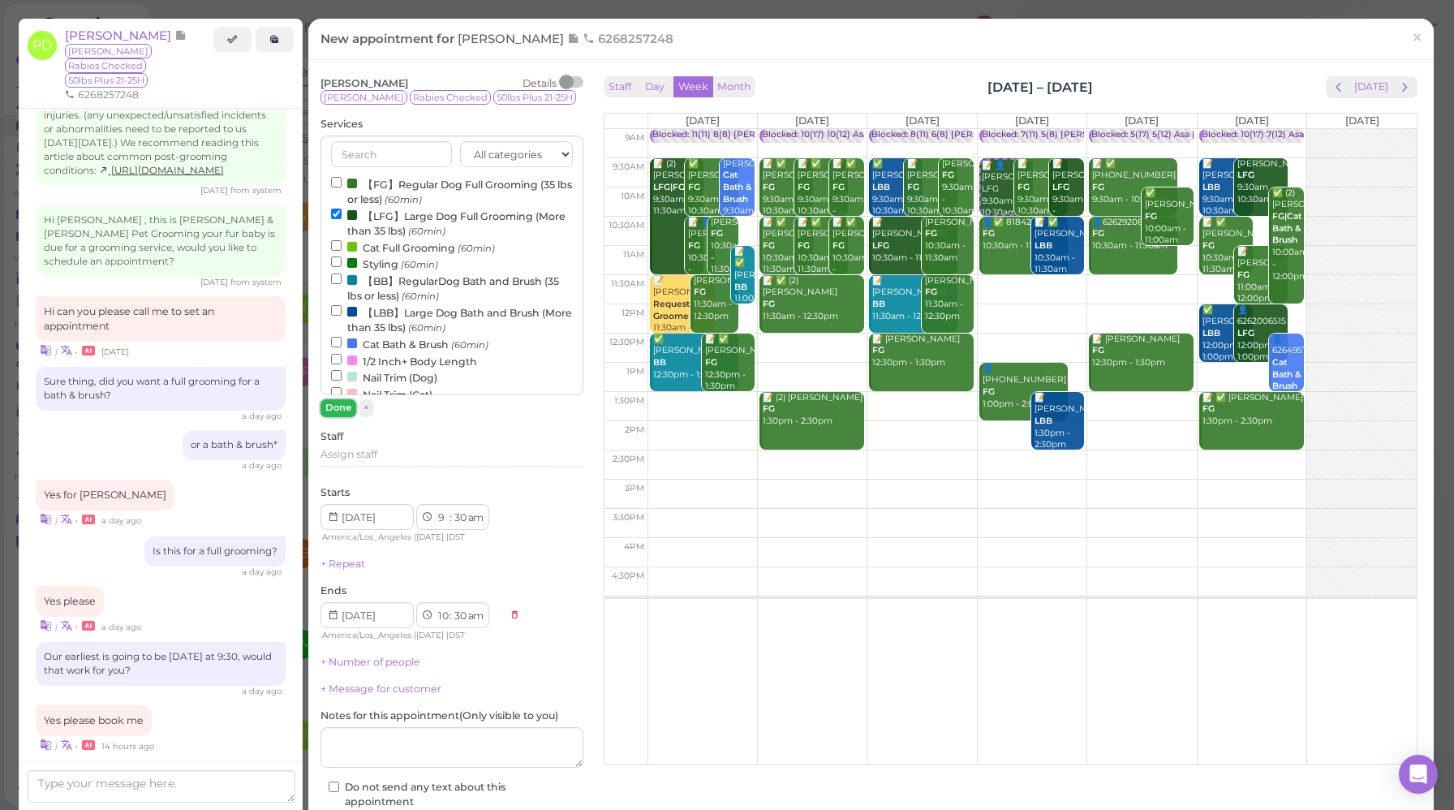
click at [338, 410] on button "Done" at bounding box center [339, 407] width 36 height 17
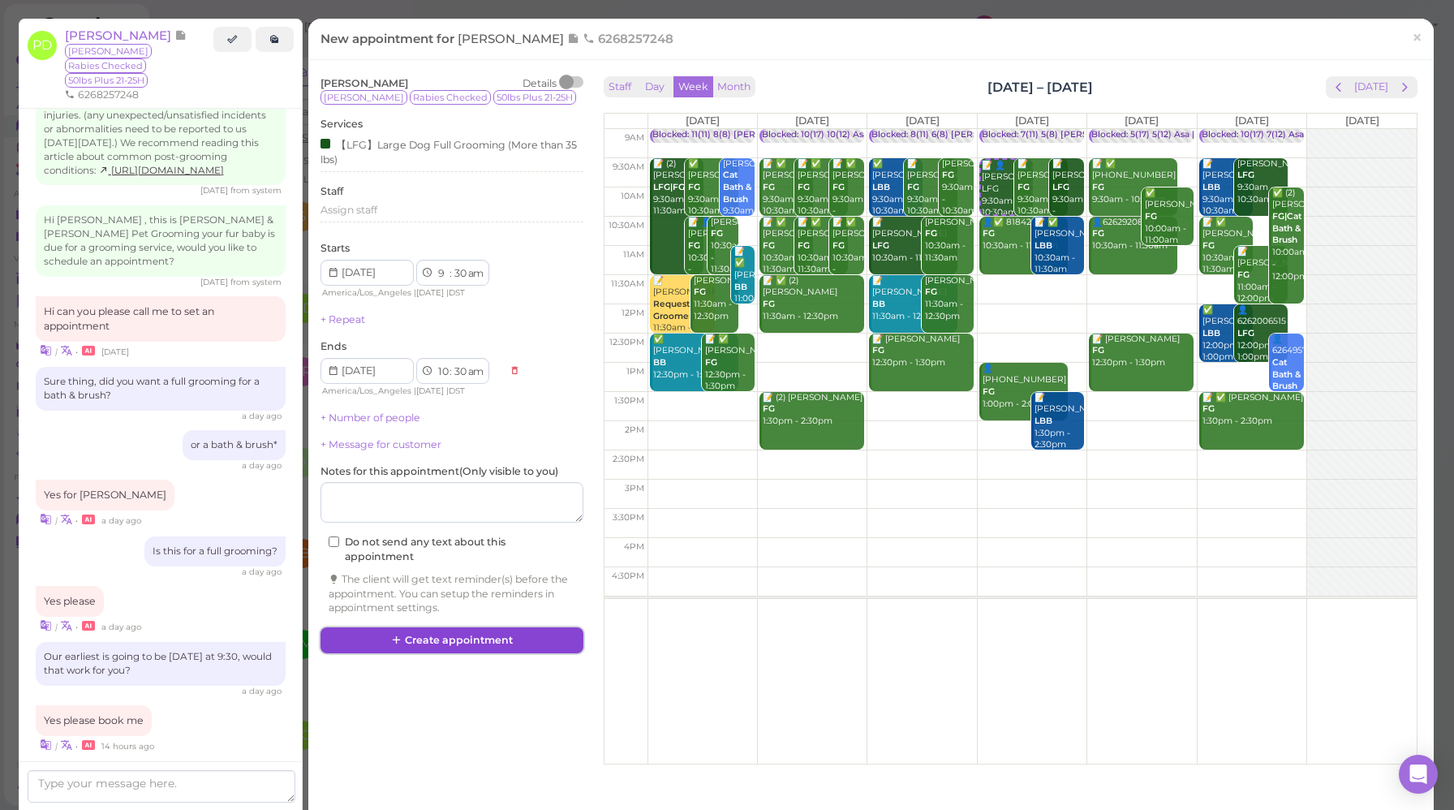
click at [440, 637] on button "Create appointment" at bounding box center [452, 640] width 263 height 26
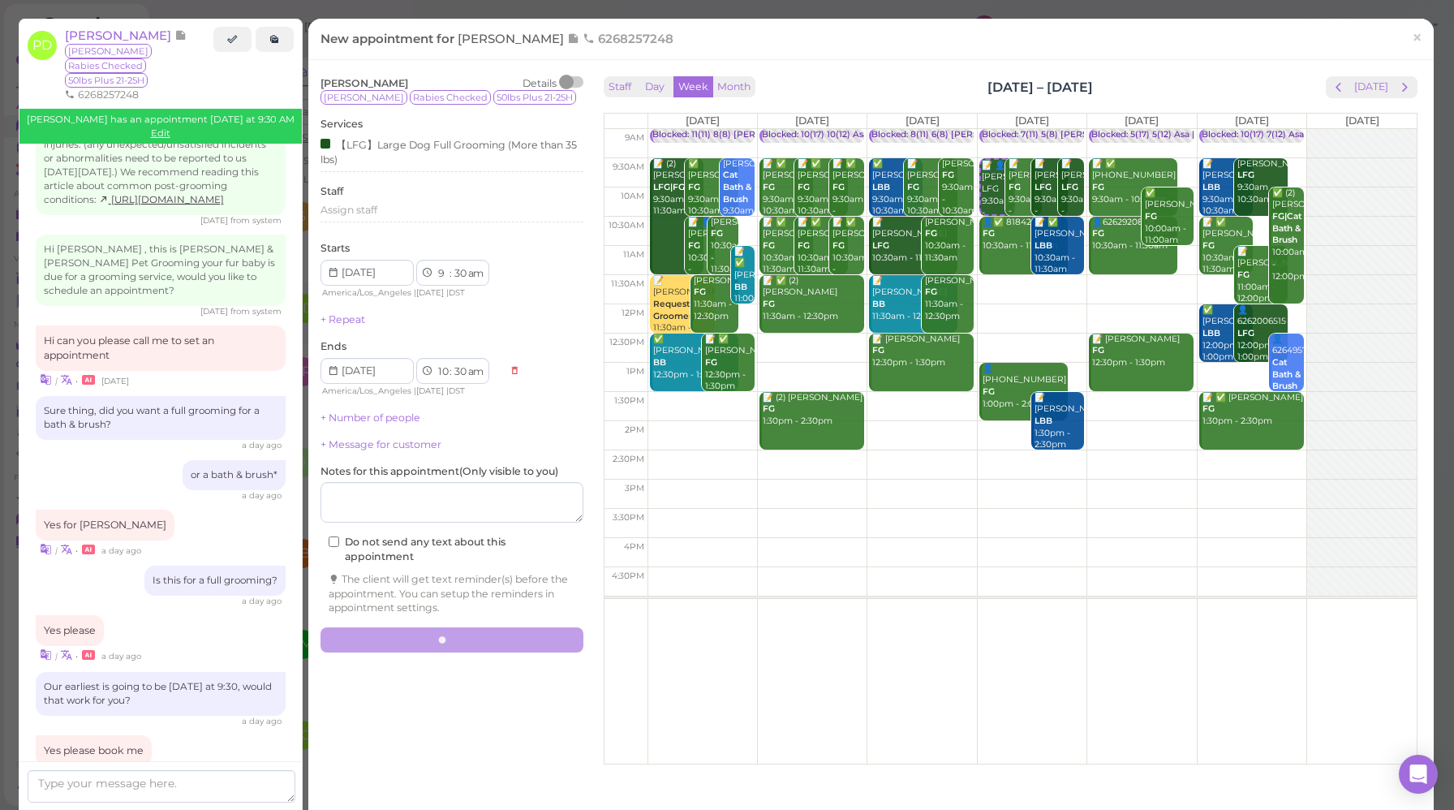
scroll to position [2156, 0]
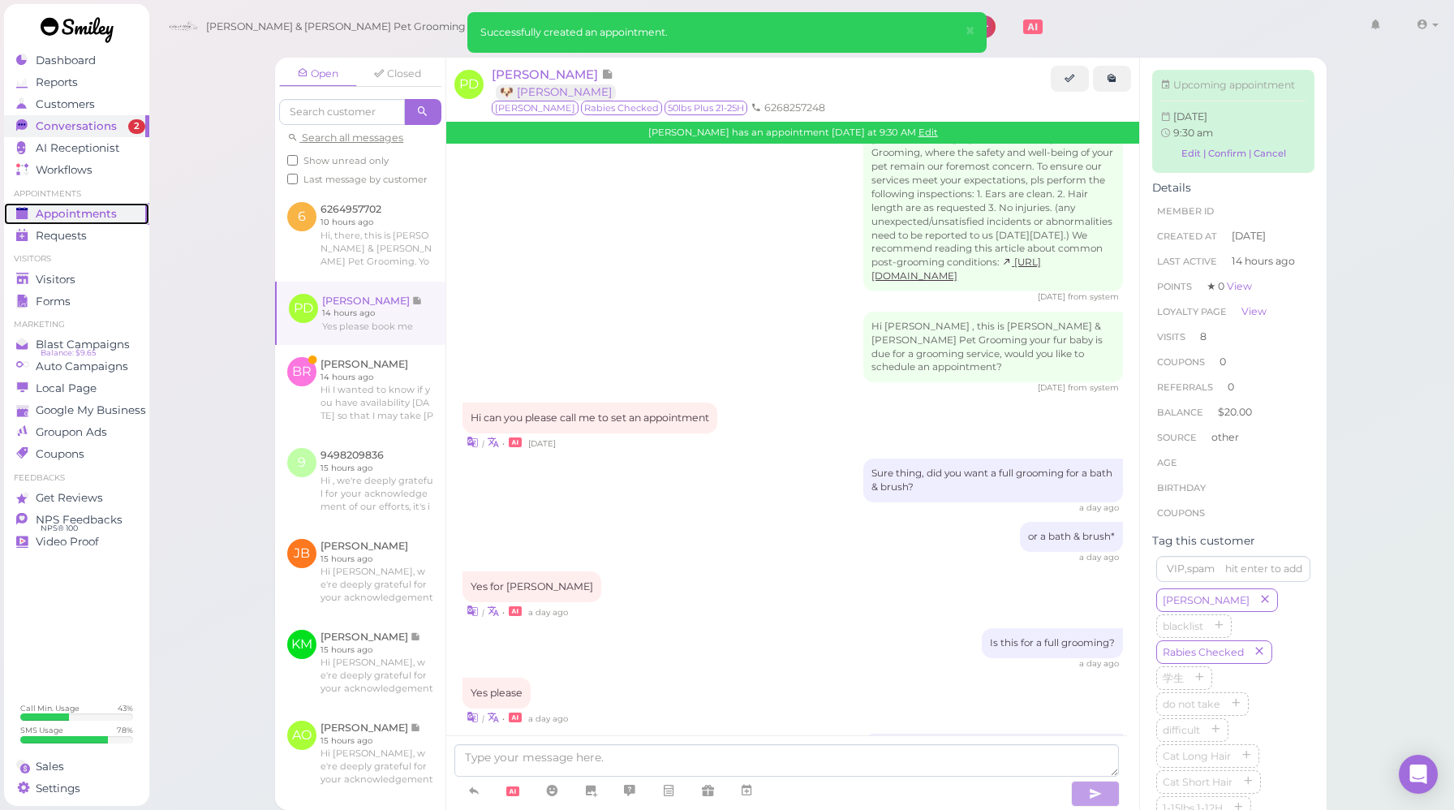
click at [84, 213] on span "Appointments" at bounding box center [76, 214] width 81 height 14
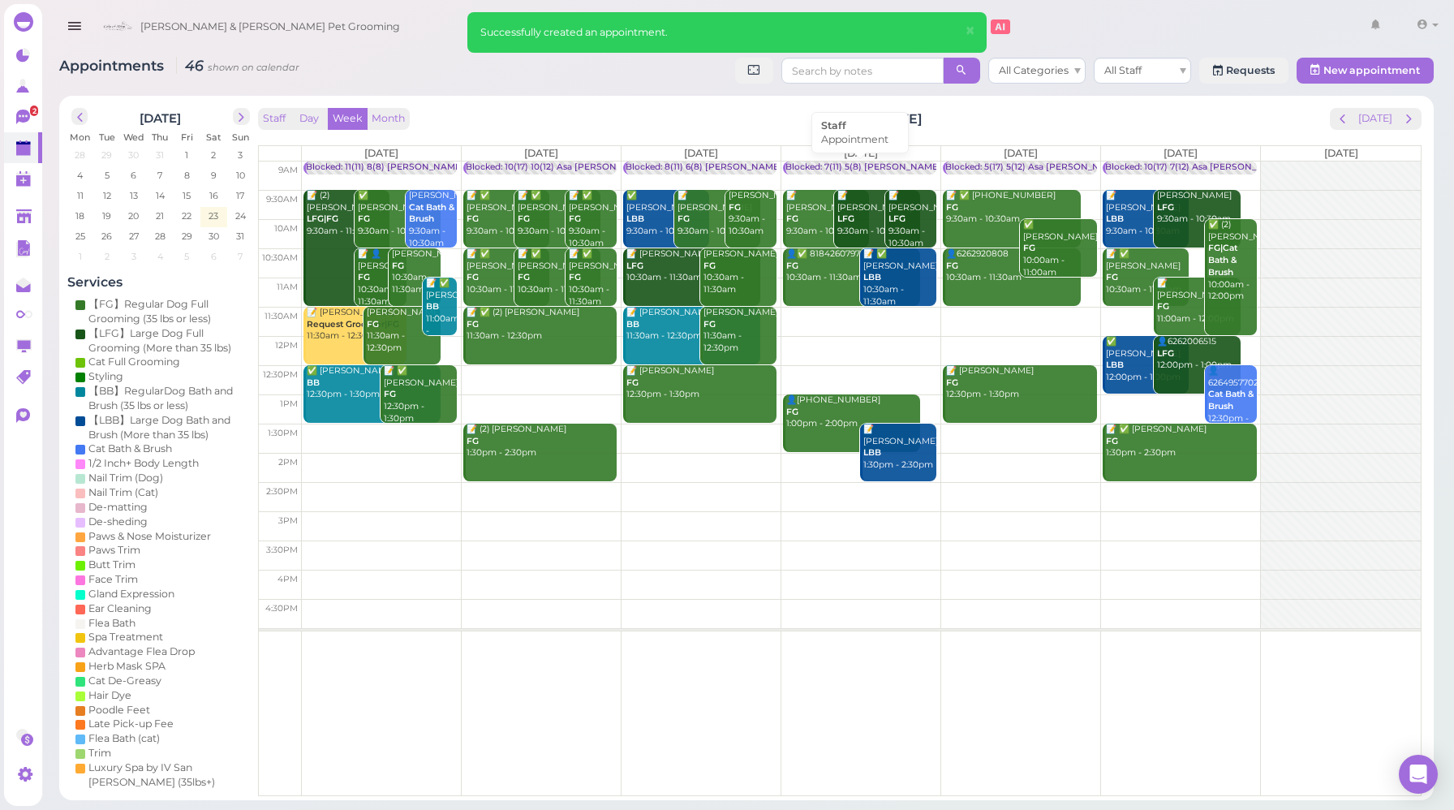
click at [816, 169] on div "Blocked: 7(11) 5(8) [PERSON_NAME] • Appointment" at bounding box center [896, 168] width 221 height 12
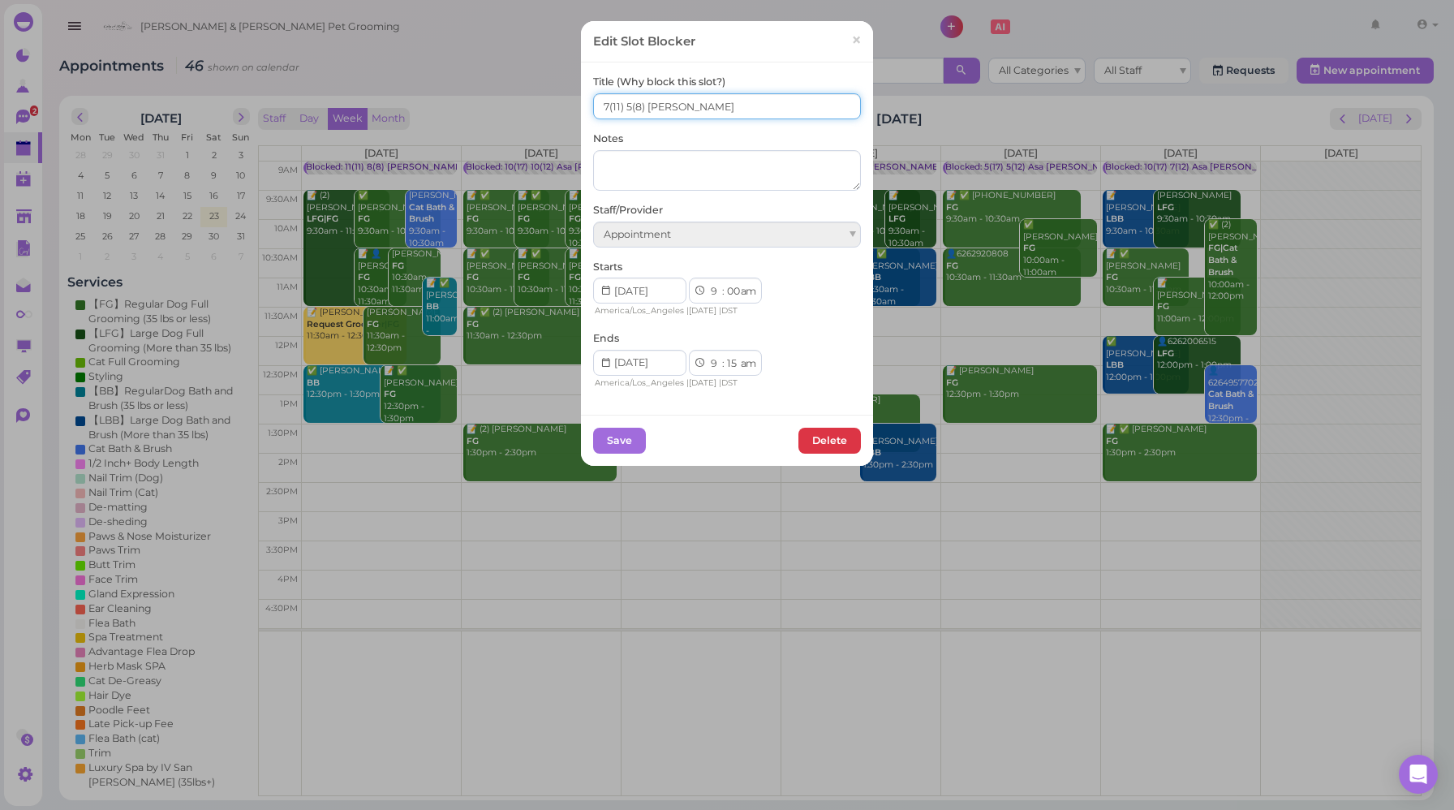
click at [627, 104] on input "7(11) 5(8) [PERSON_NAME]" at bounding box center [727, 106] width 268 height 26
click at [603, 104] on input "7(11) 6(8) [PERSON_NAME]" at bounding box center [727, 106] width 268 height 26
type input "8(11) 6(8) [PERSON_NAME]"
click at [627, 433] on button "Save" at bounding box center [619, 441] width 53 height 26
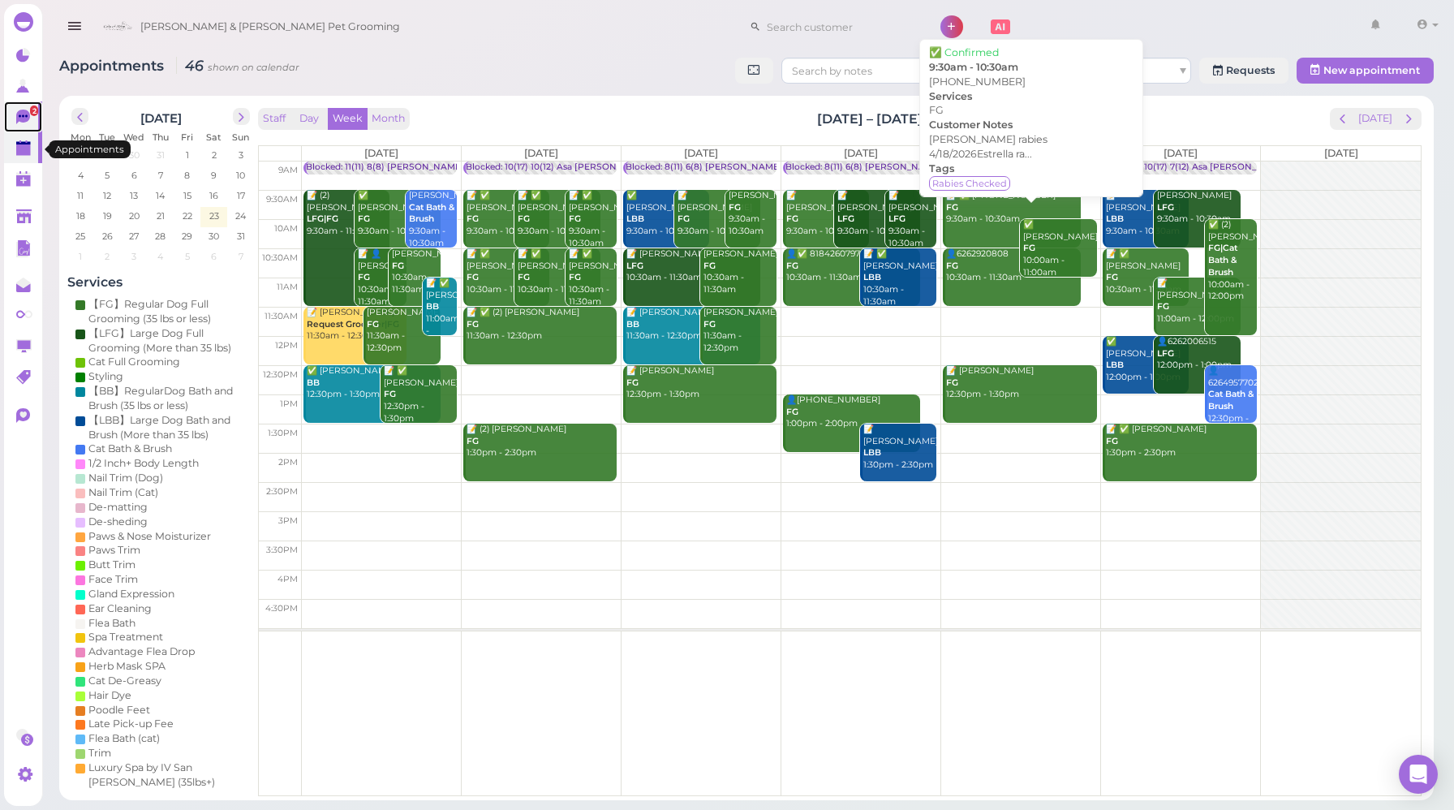
click at [23, 119] on icon at bounding box center [23, 117] width 14 height 15
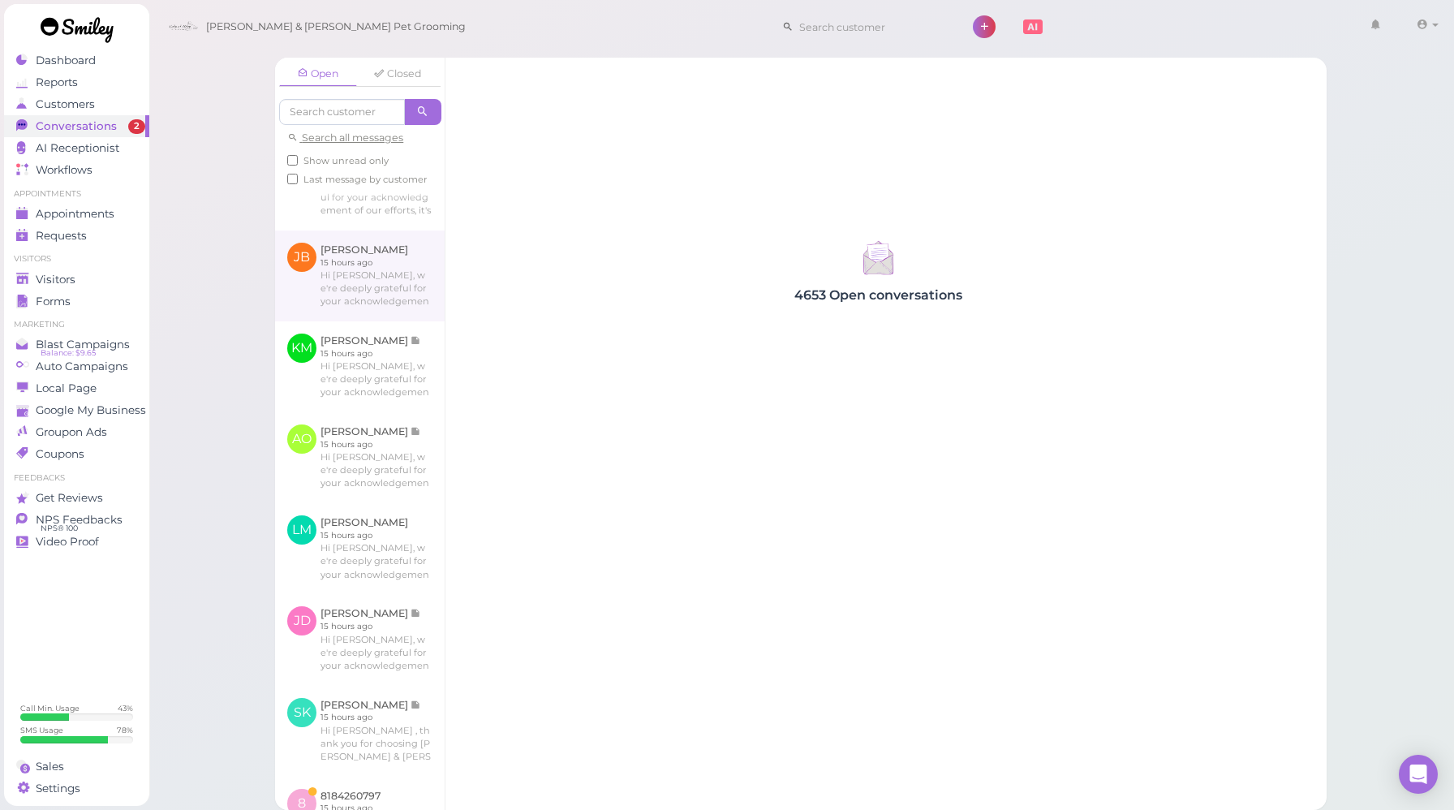
scroll to position [657, 0]
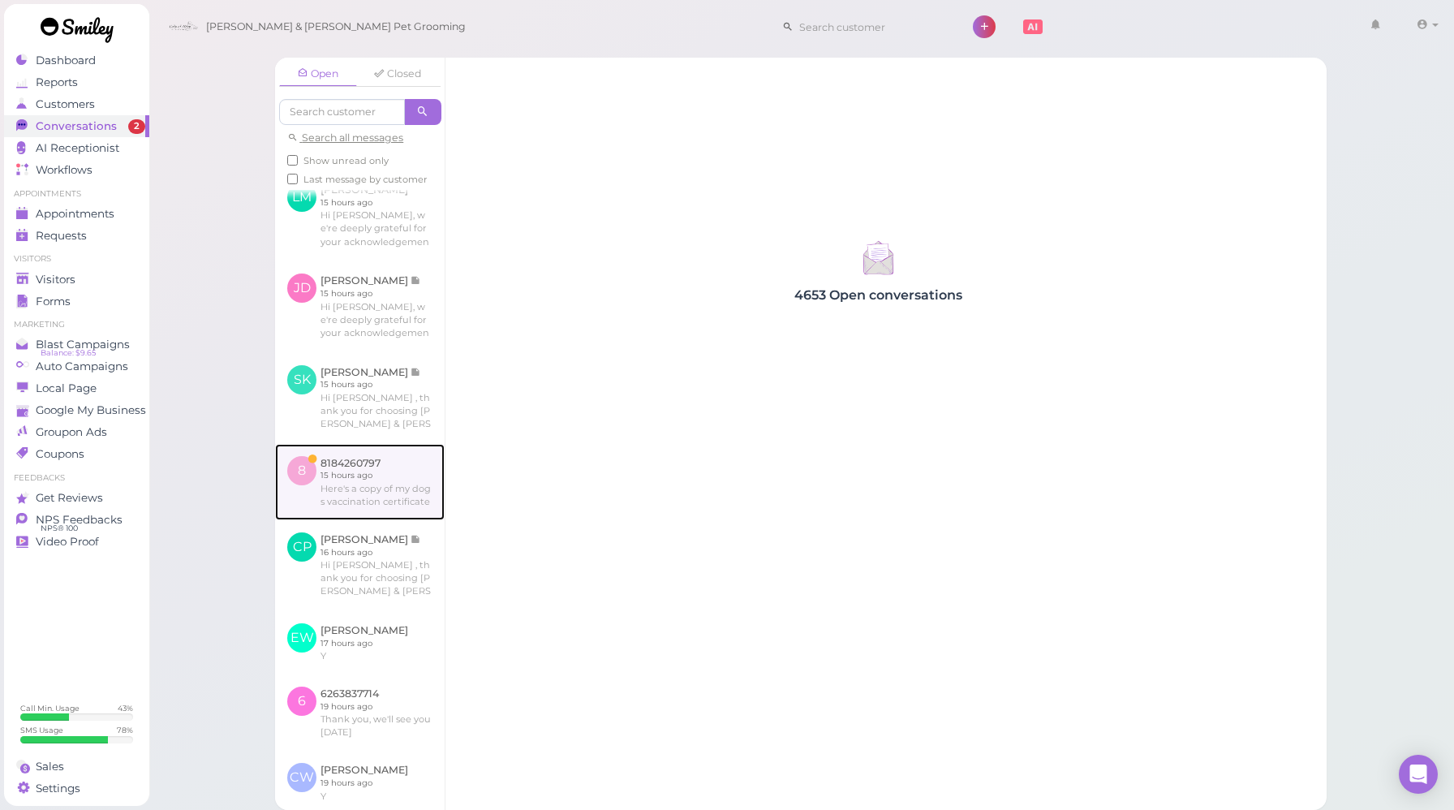
click at [373, 520] on link at bounding box center [360, 482] width 170 height 76
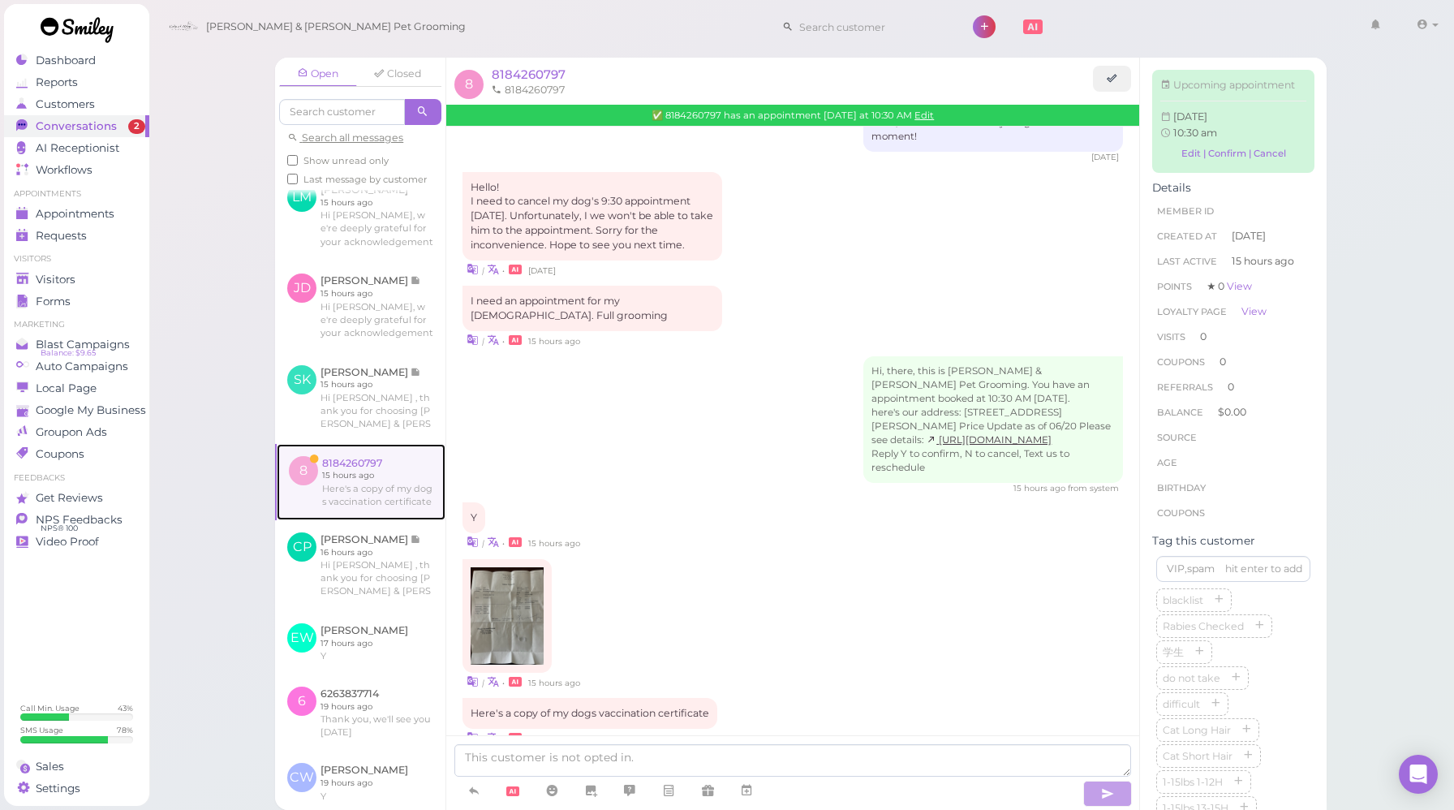
scroll to position [533, 0]
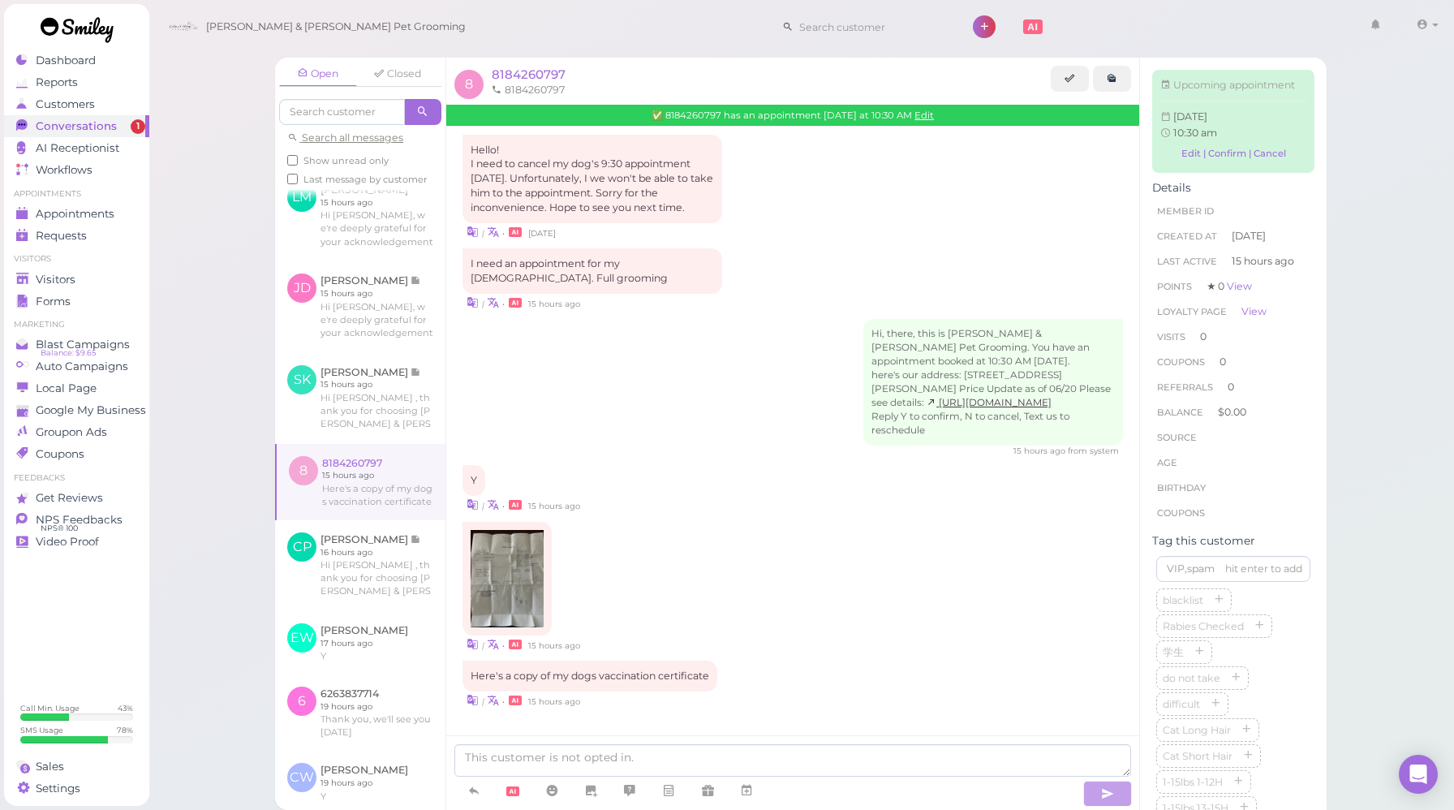
click at [743, 596] on div "| • 15 hours ago" at bounding box center [793, 587] width 661 height 131
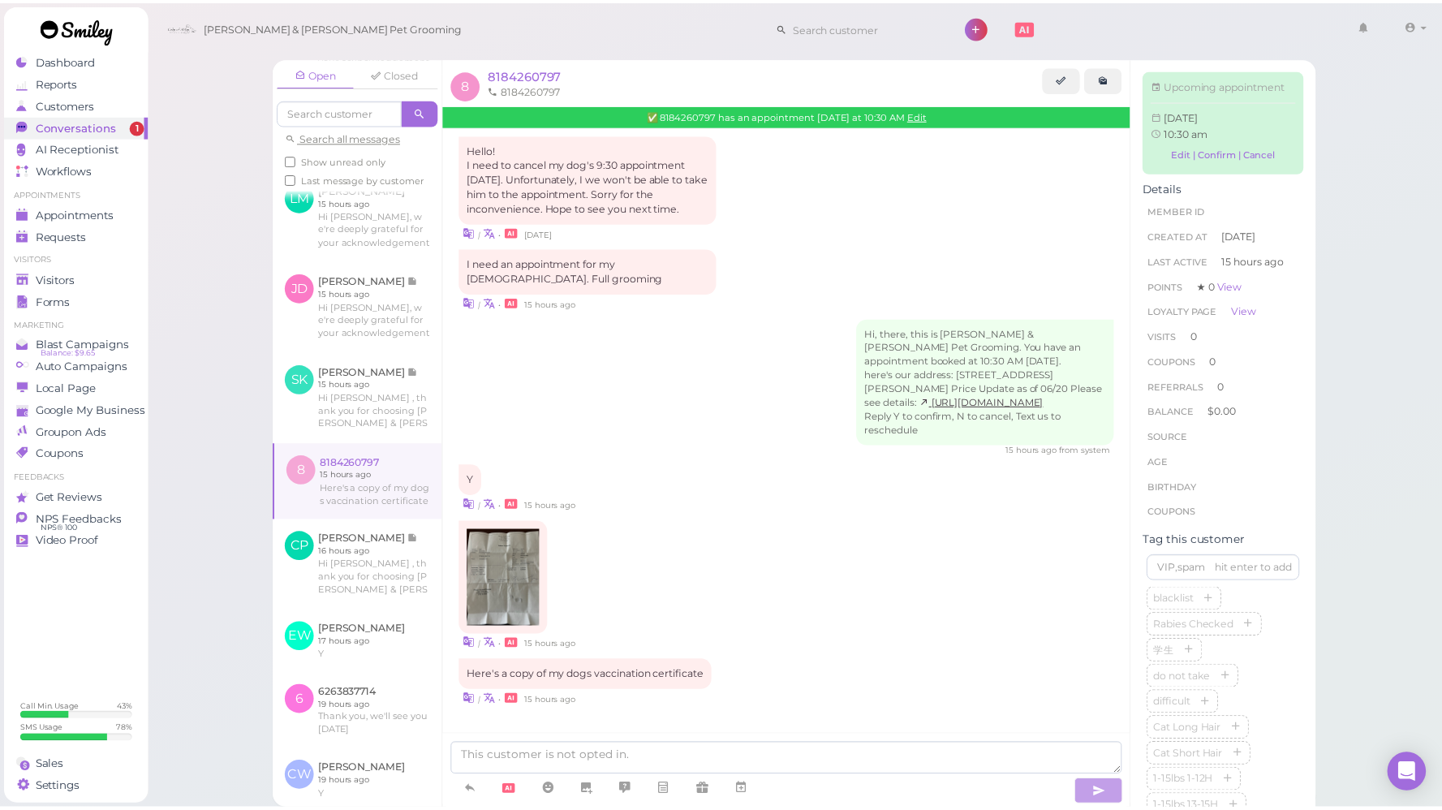
scroll to position [313, 0]
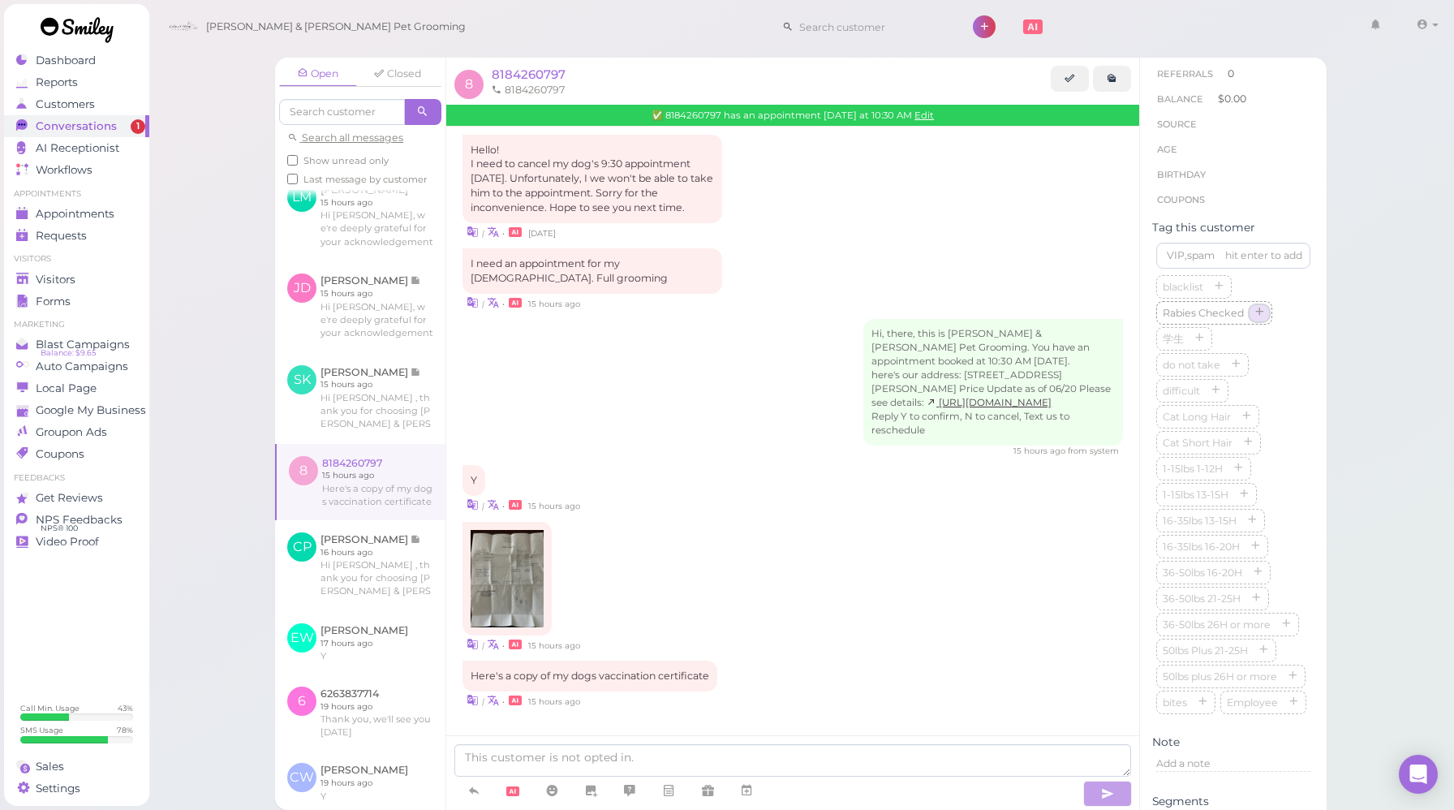
click at [1264, 319] on icon "button" at bounding box center [1260, 313] width 10 height 11
click at [513, 554] on img at bounding box center [507, 578] width 73 height 97
click at [540, 80] on span "8184260797" at bounding box center [529, 74] width 74 height 15
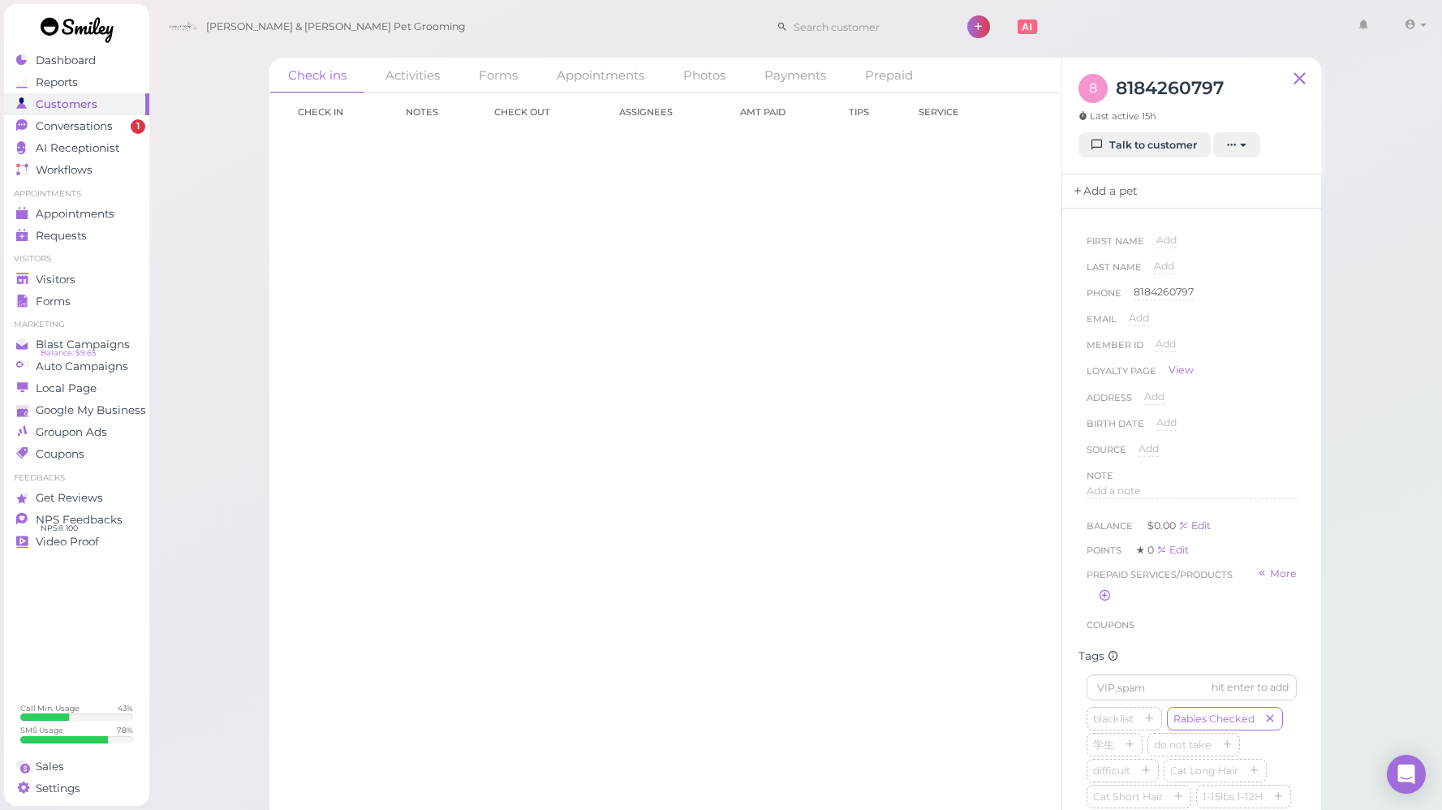
click at [1109, 196] on link "Add a pet" at bounding box center [1104, 191] width 85 height 34
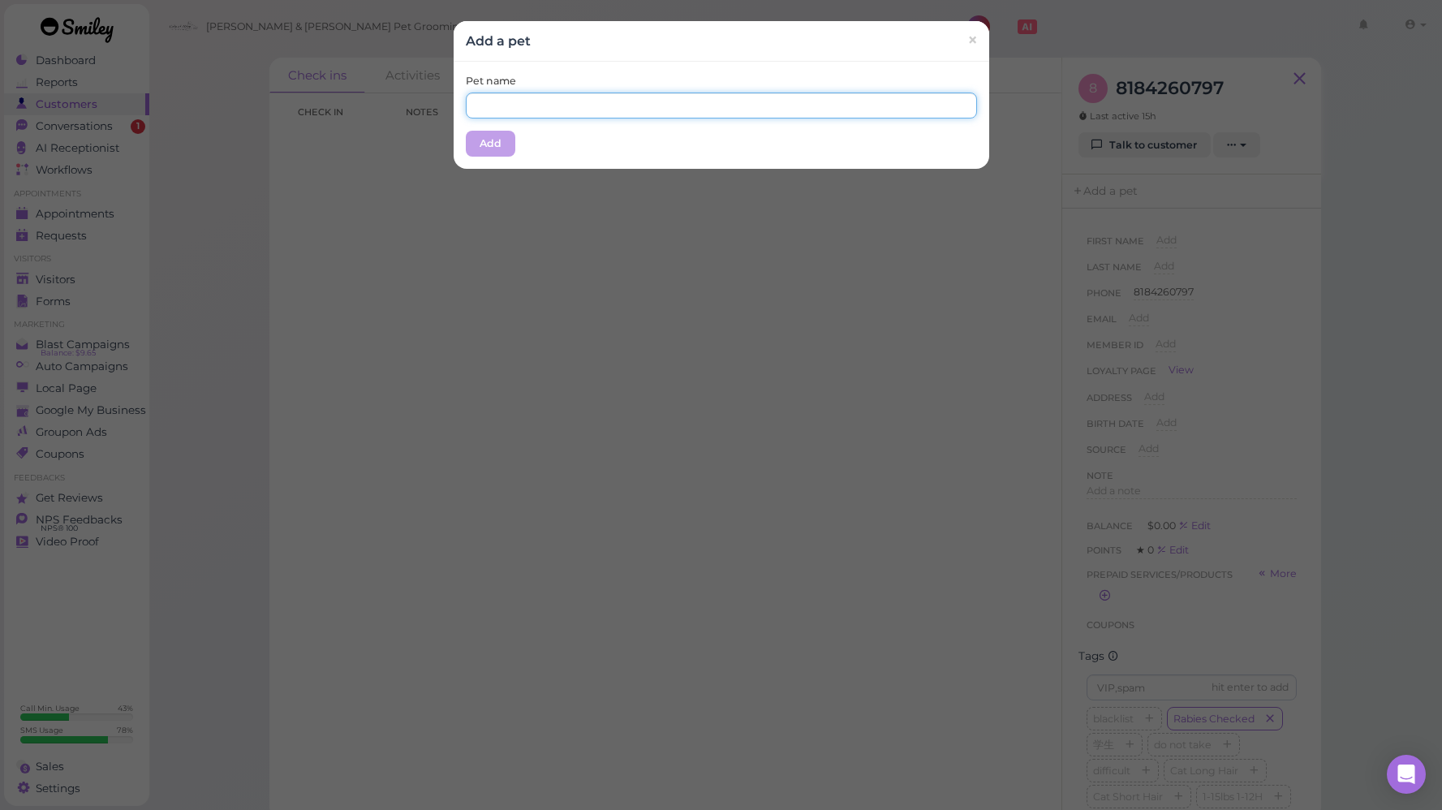
click at [743, 116] on input "text" at bounding box center [721, 106] width 511 height 26
type input "Hato"
click at [657, 139] on div "Pet name Hato Add" at bounding box center [722, 115] width 536 height 107
click at [484, 145] on button "Add" at bounding box center [491, 144] width 50 height 26
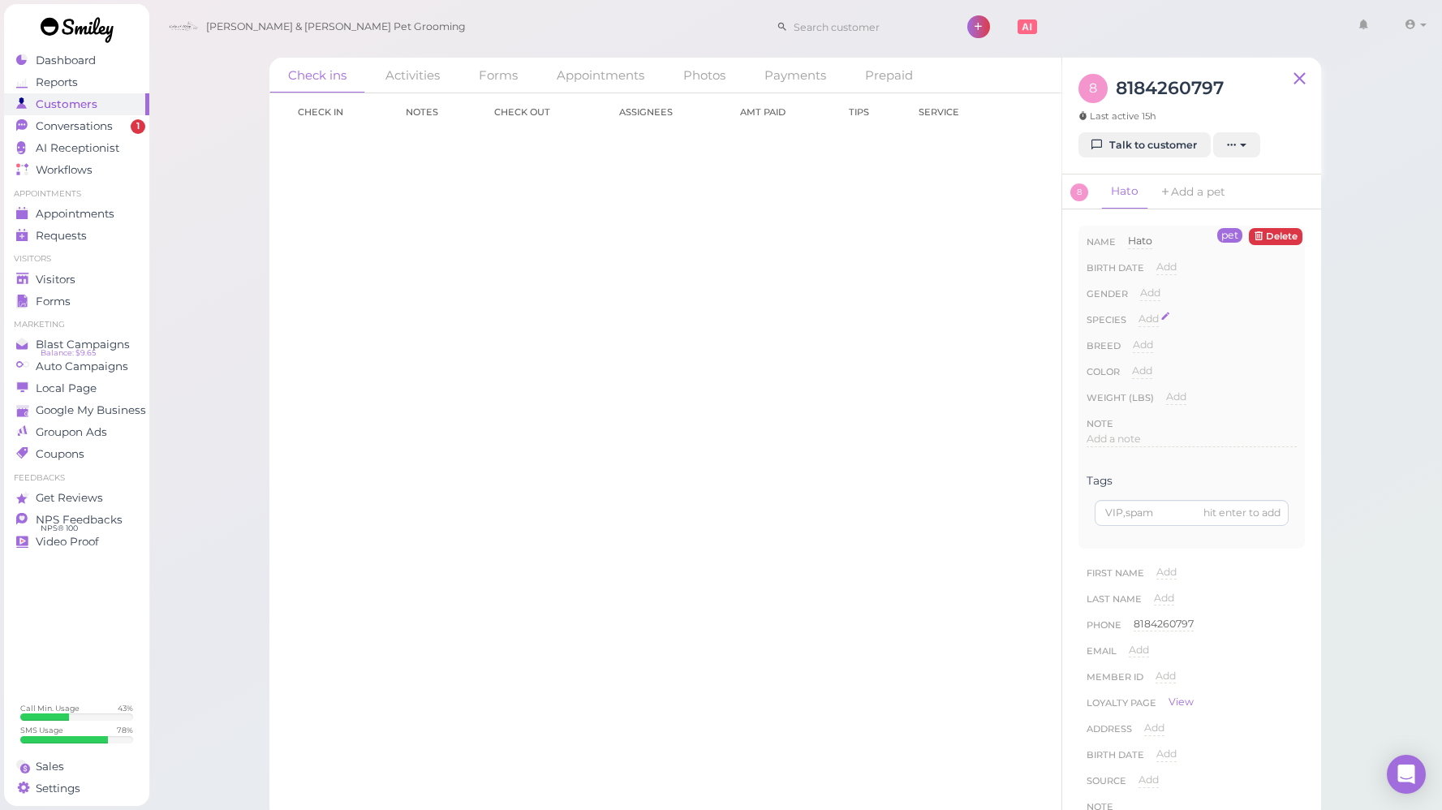
click at [1142, 315] on span "Add" at bounding box center [1149, 318] width 20 height 12
click at [1159, 319] on select "Dog Cat Bird Other" at bounding box center [1218, 324] width 158 height 24
select select "Dog"
click at [1139, 312] on select "Dog Cat Bird Other" at bounding box center [1218, 324] width 158 height 24
click at [1160, 350] on button "Done" at bounding box center [1158, 347] width 36 height 17
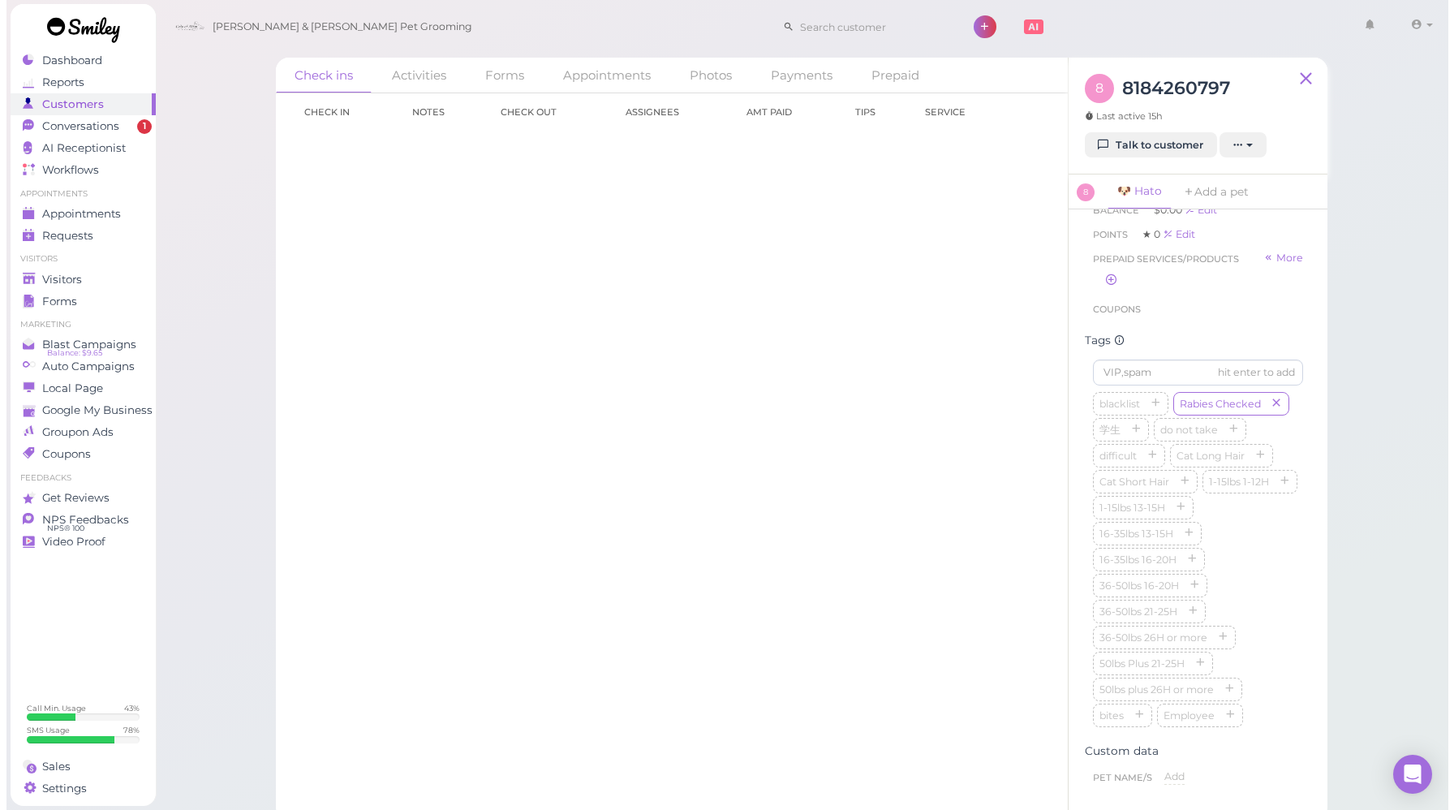
scroll to position [648, 0]
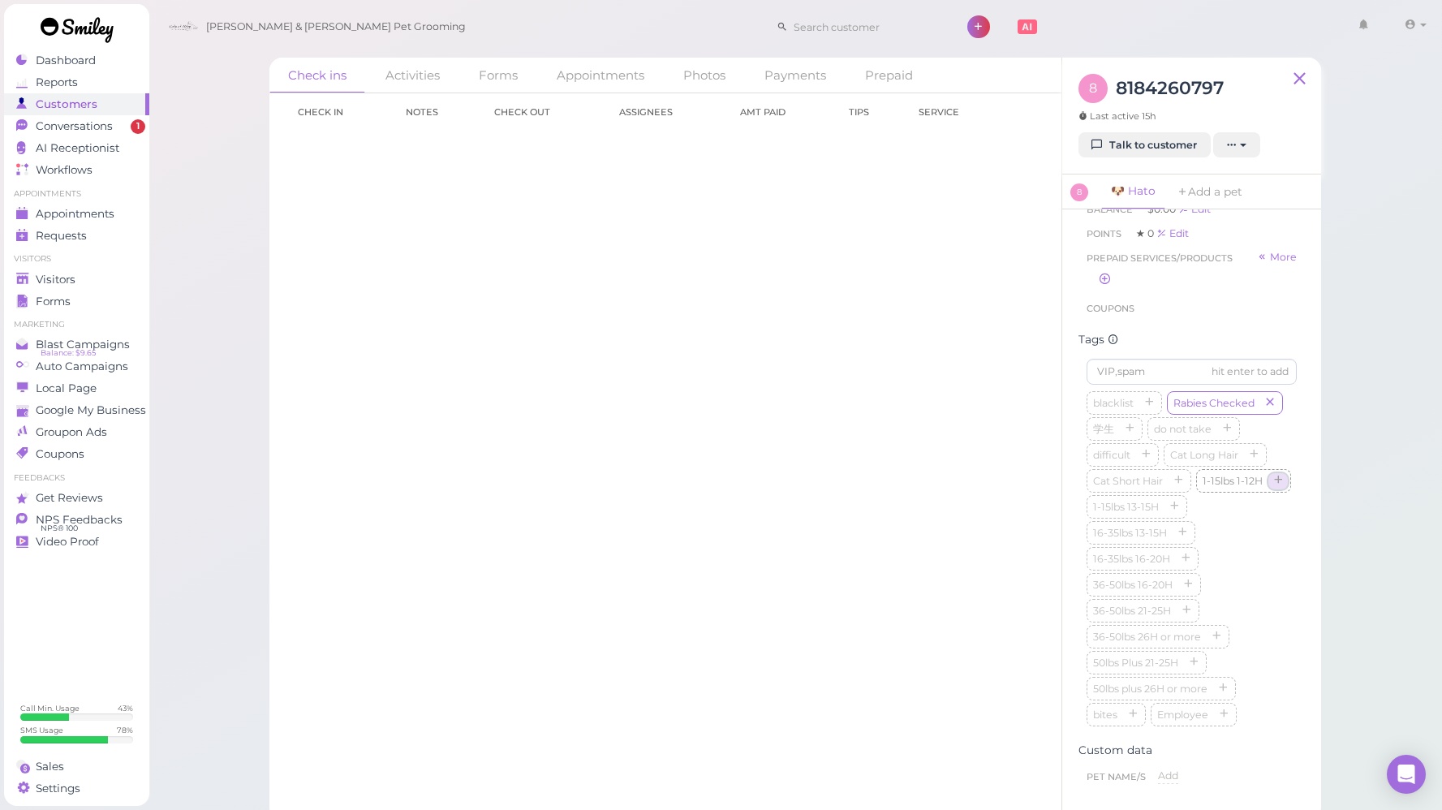
click at [1273, 487] on icon "button" at bounding box center [1278, 481] width 10 height 11
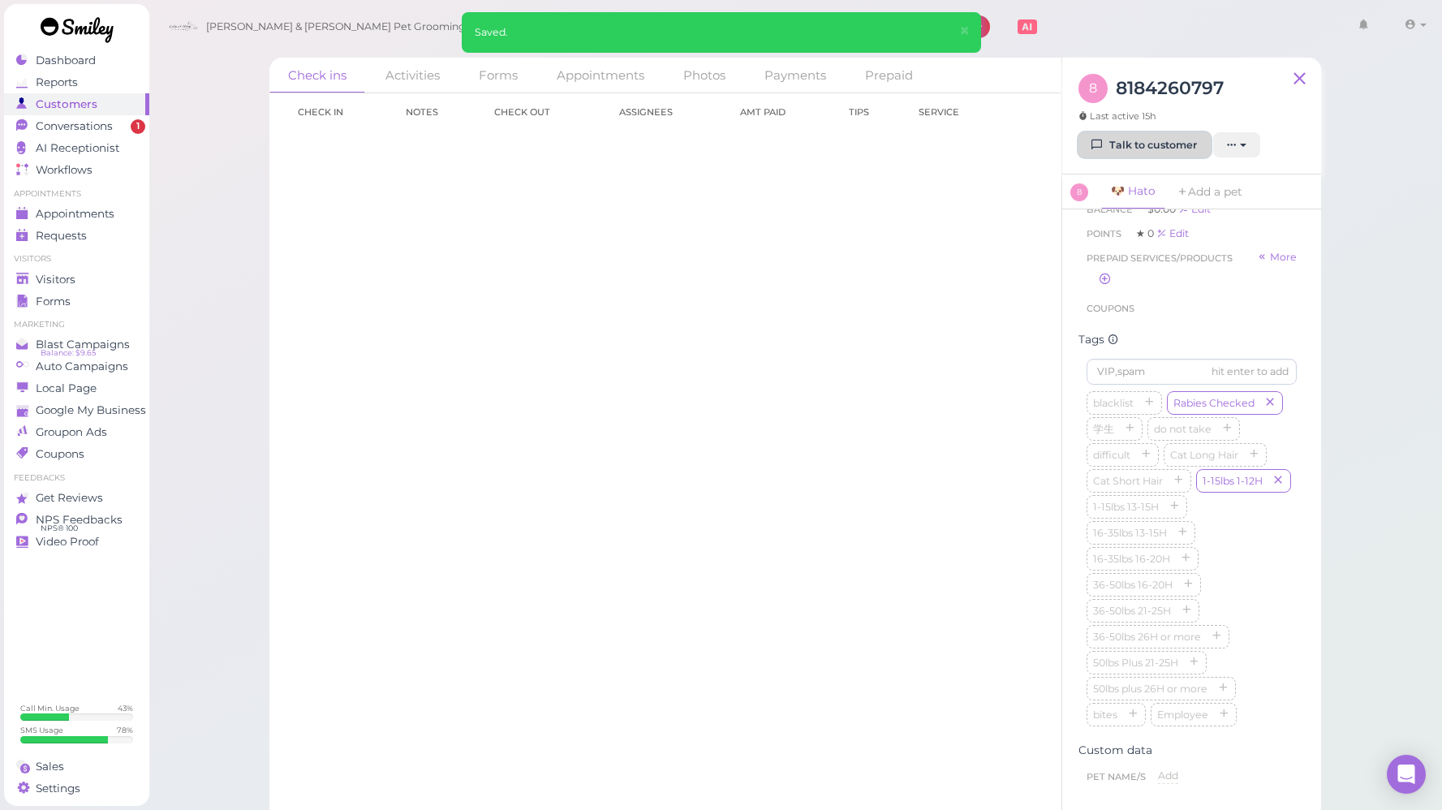
click at [1125, 141] on link "Talk to customer" at bounding box center [1145, 145] width 132 height 26
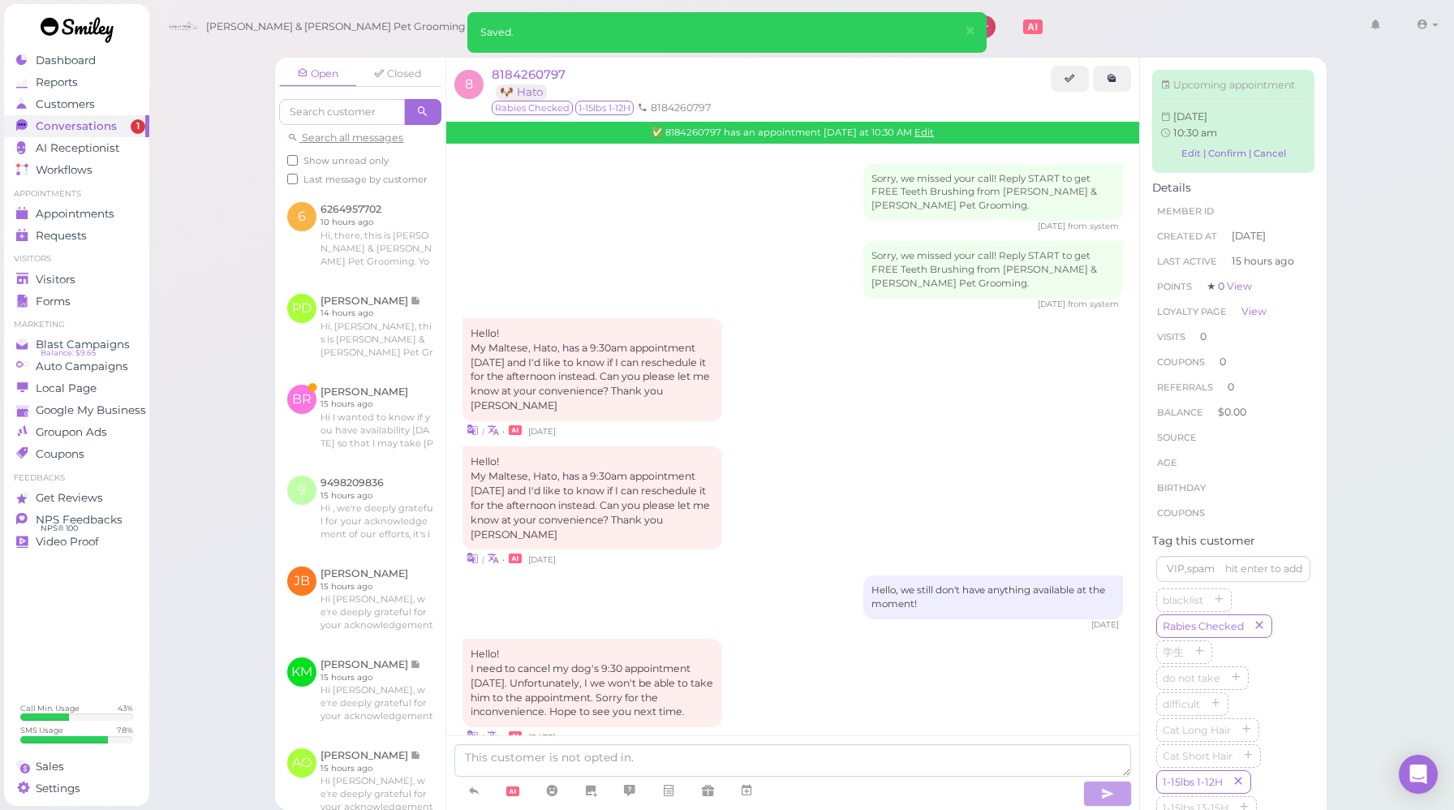
scroll to position [542, 0]
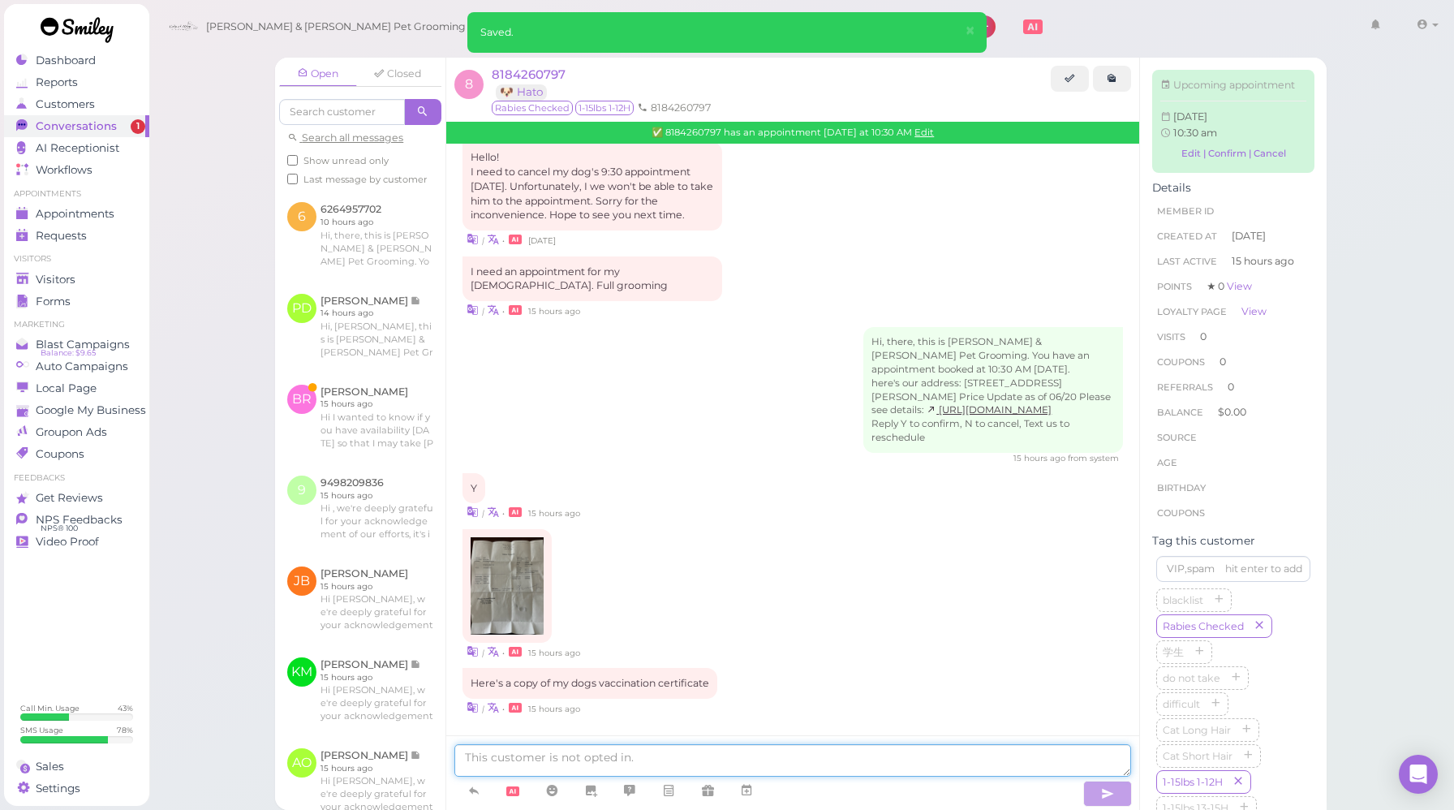
click at [609, 762] on textarea at bounding box center [792, 760] width 677 height 32
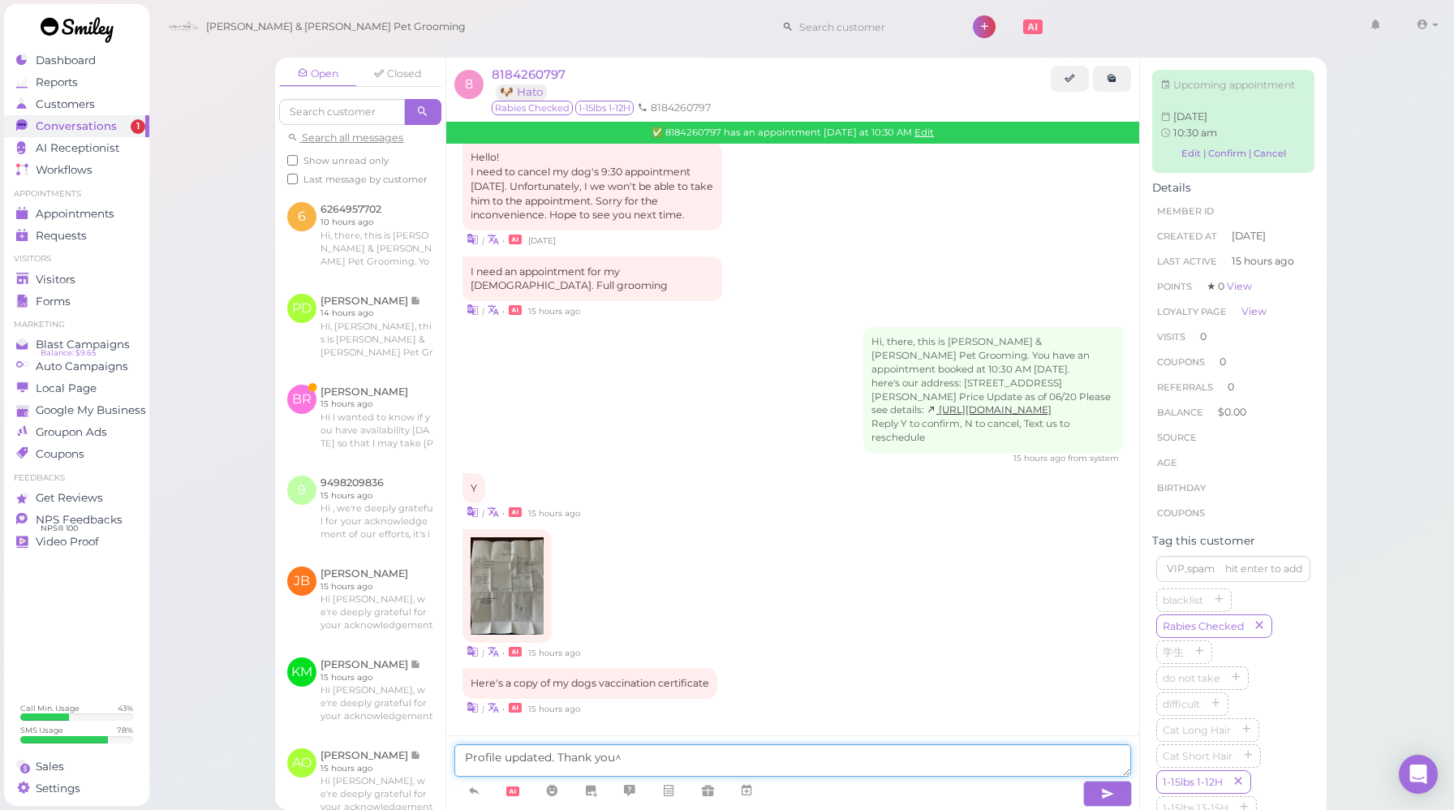
type textarea "Profile updated. Thank you^^"
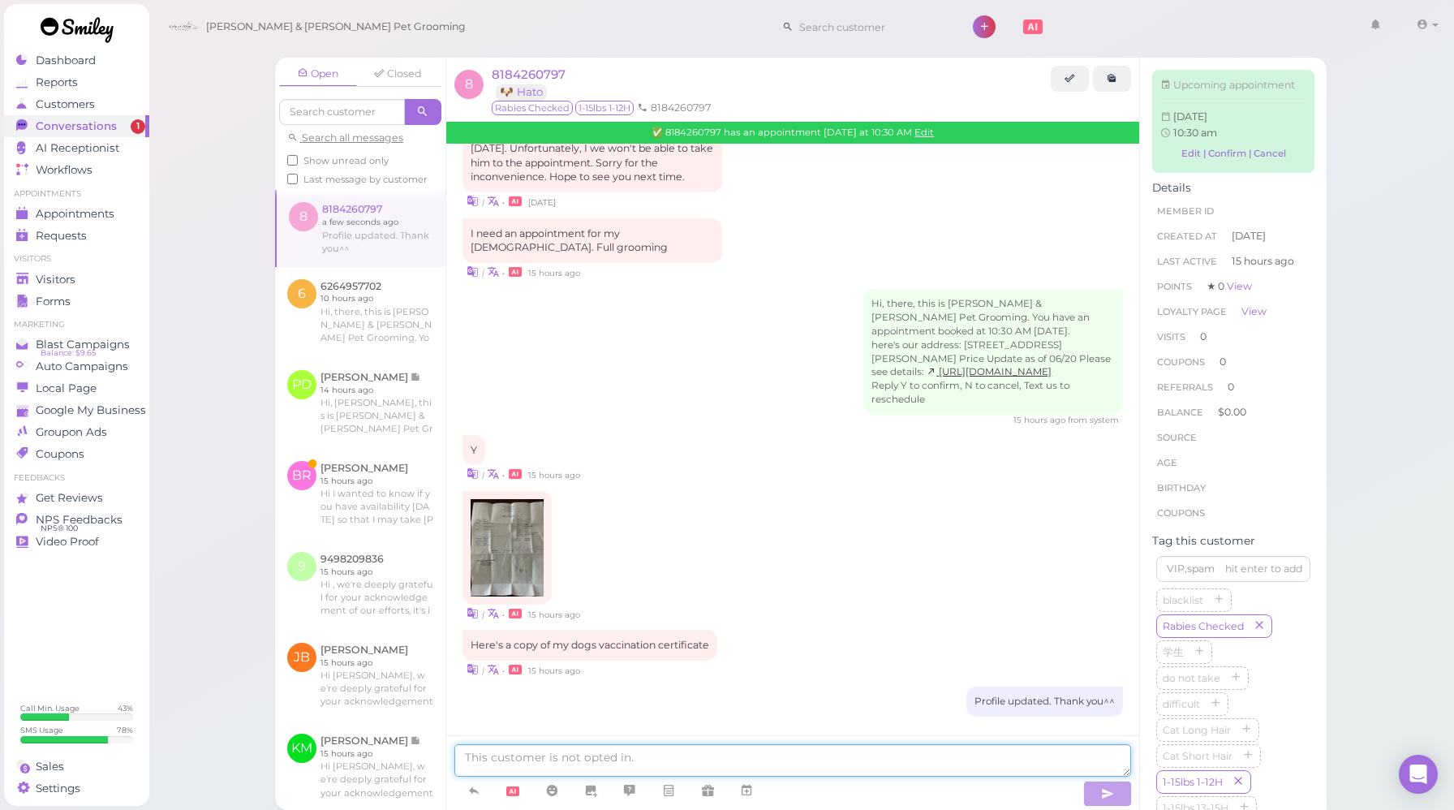
scroll to position [580, 0]
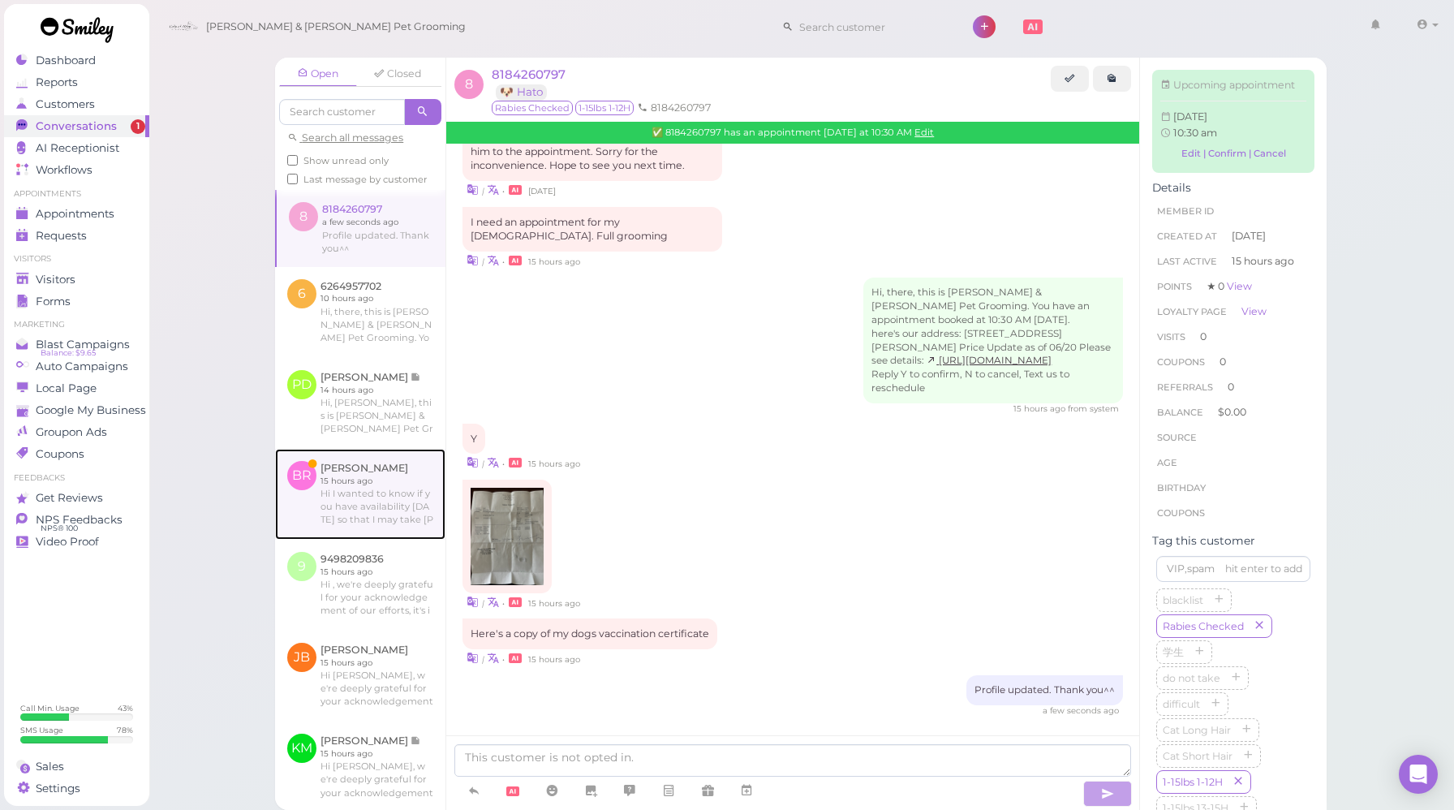
click at [343, 480] on link at bounding box center [360, 494] width 170 height 91
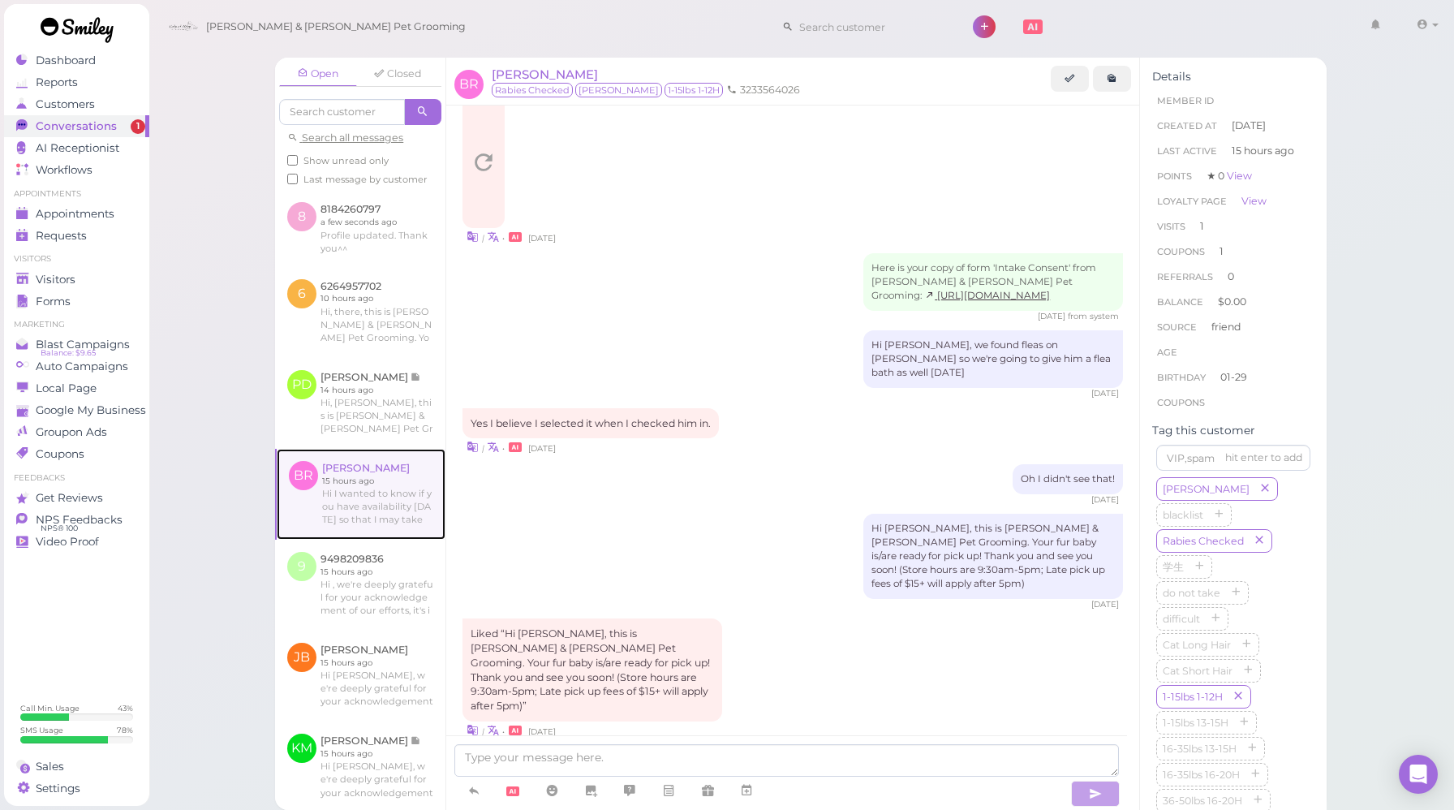
scroll to position [1274, 0]
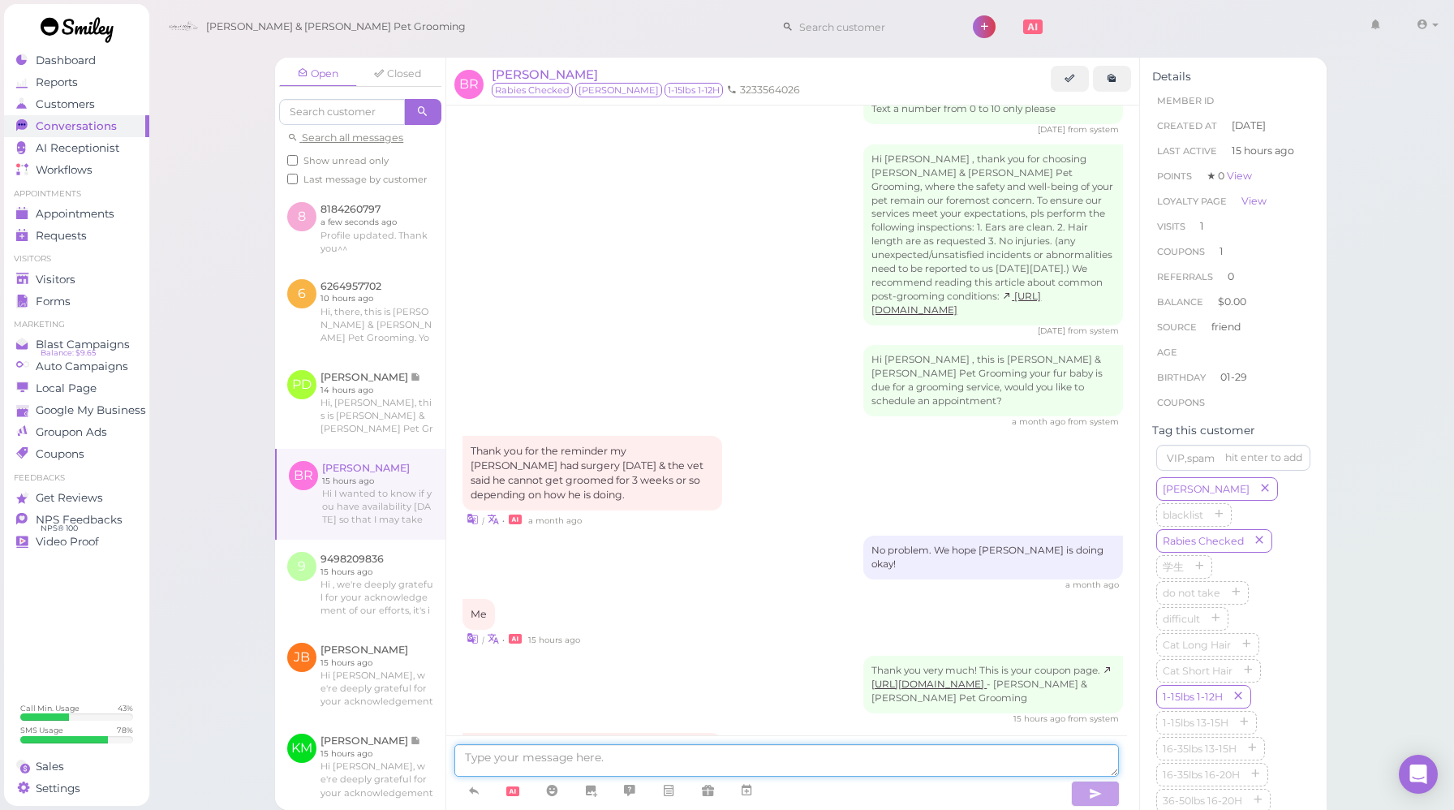
click at [572, 757] on textarea at bounding box center [786, 760] width 665 height 32
type textarea "t"
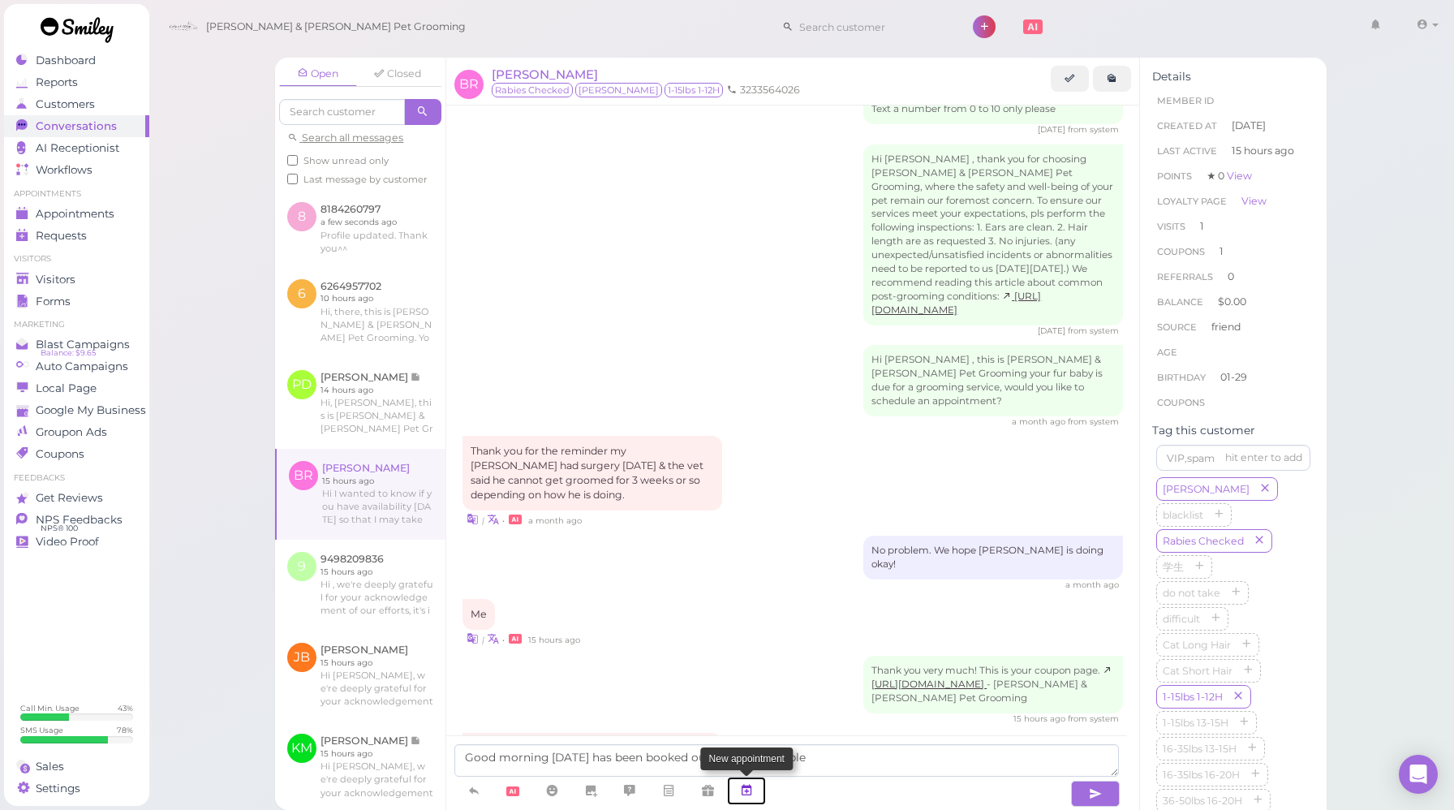
click at [759, 787] on link at bounding box center [746, 791] width 39 height 28
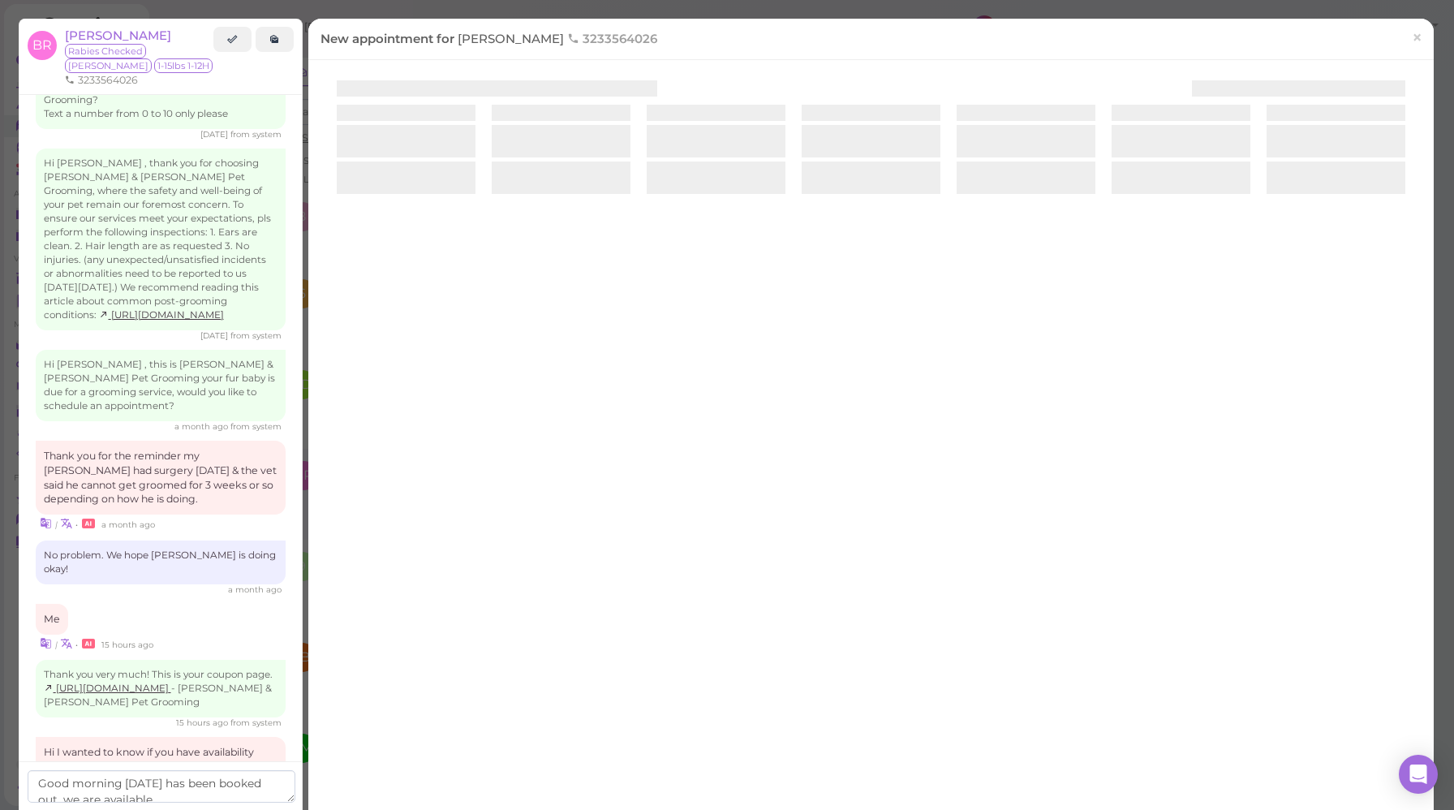
scroll to position [1330, 0]
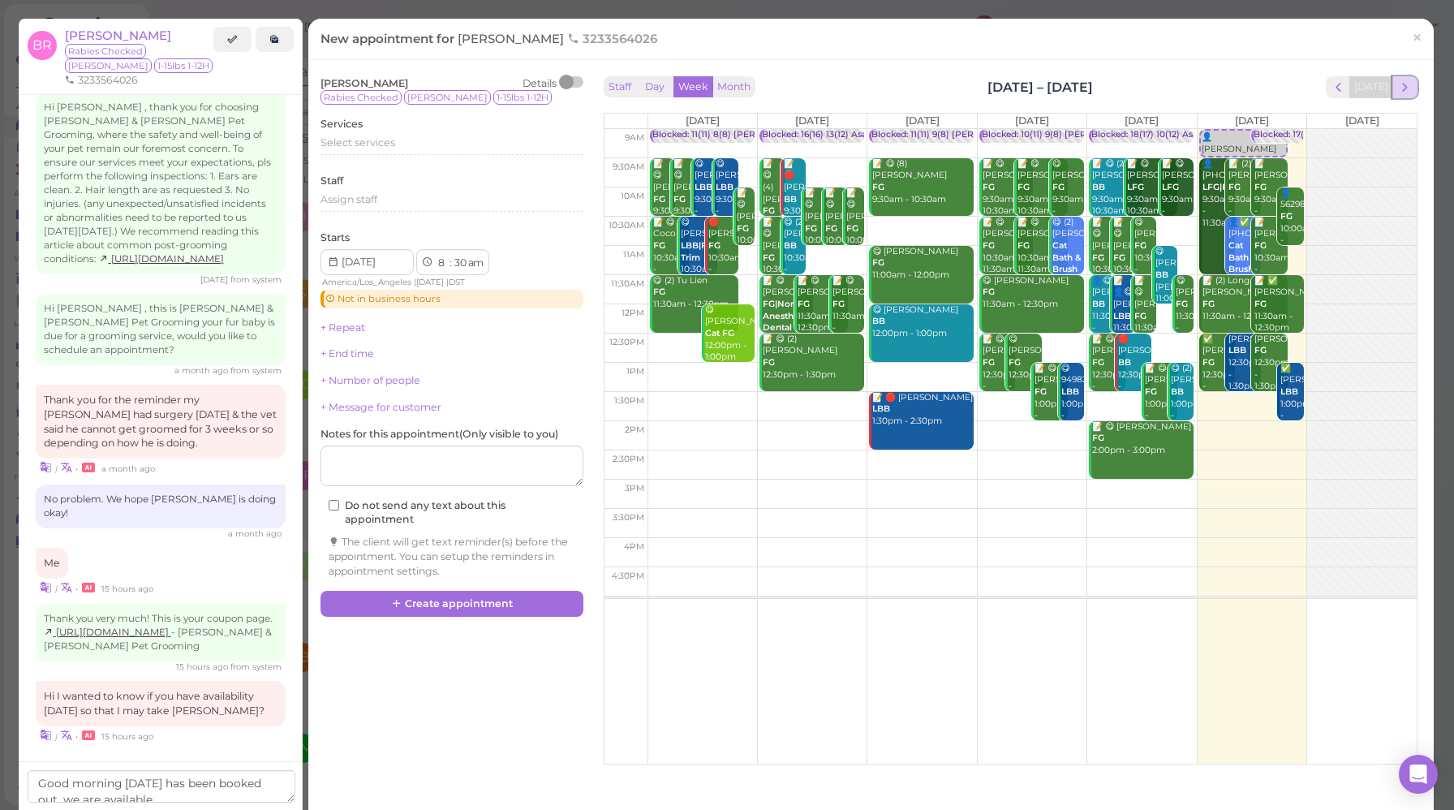
click at [1403, 86] on button "next" at bounding box center [1405, 87] width 25 height 22
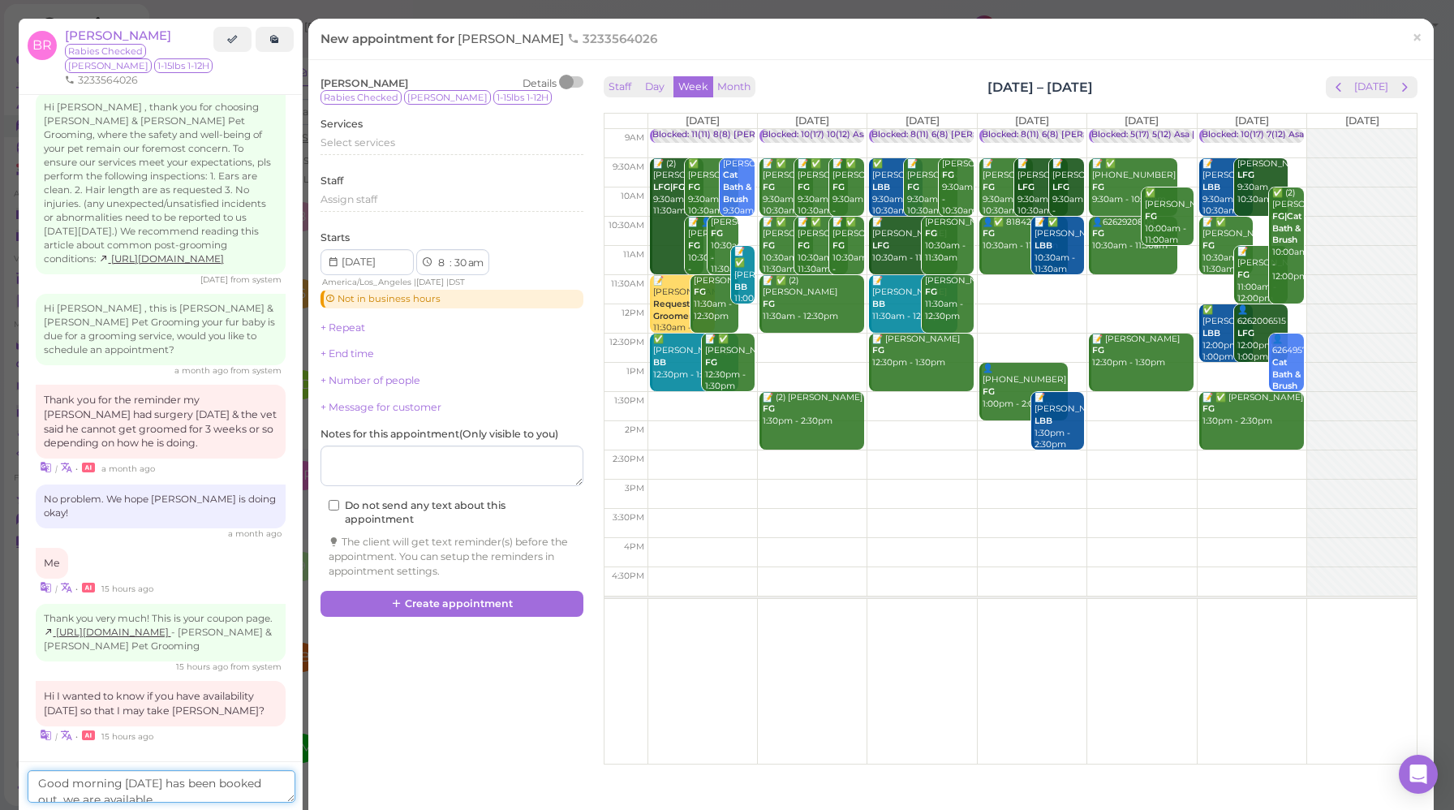
click at [154, 799] on textarea "Good morning [DATE] has been booked out. we are available" at bounding box center [162, 786] width 268 height 32
type textarea "Good morning [DATE] has been booked out. we are available from [DATE] to [DATE]."
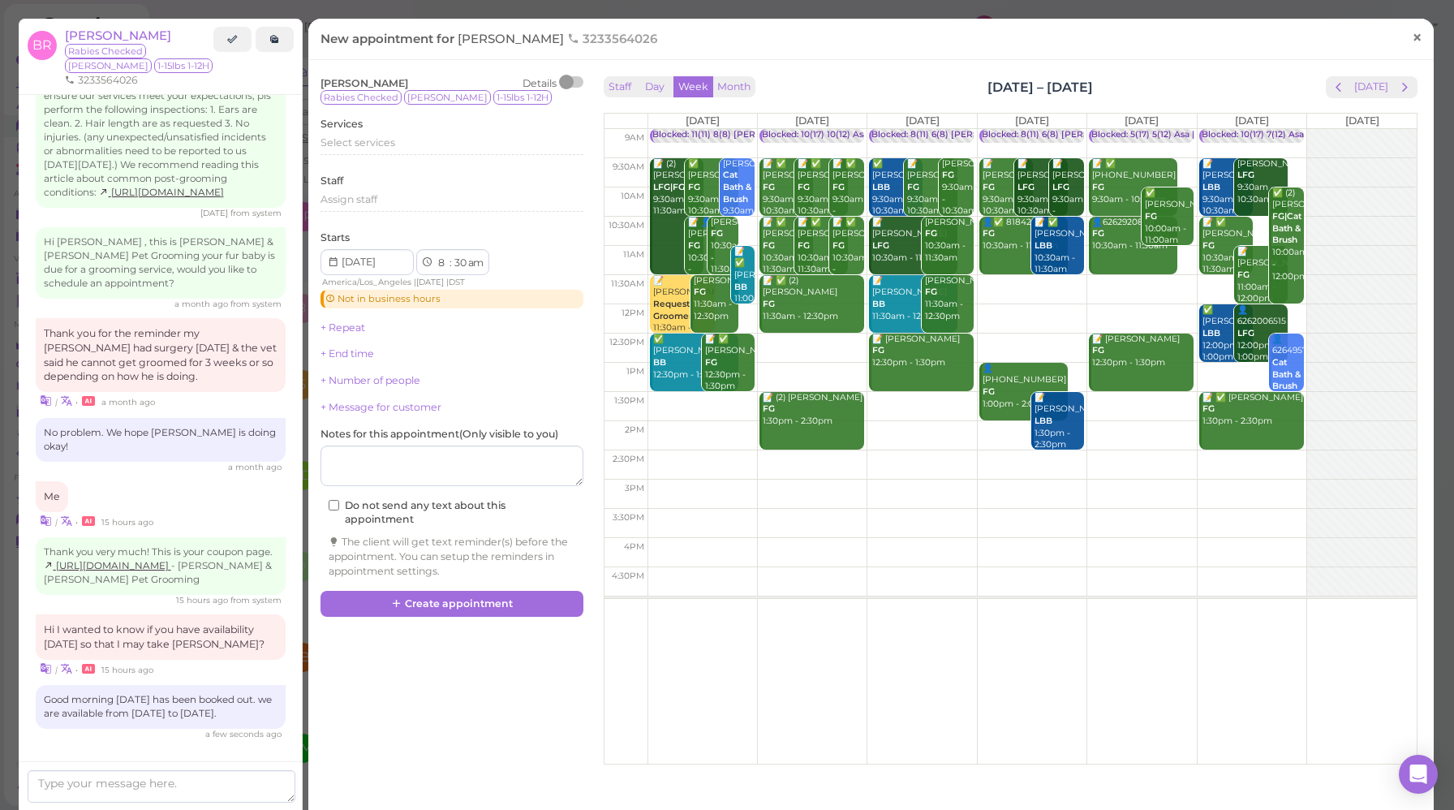
click at [1412, 39] on span "×" at bounding box center [1417, 37] width 11 height 23
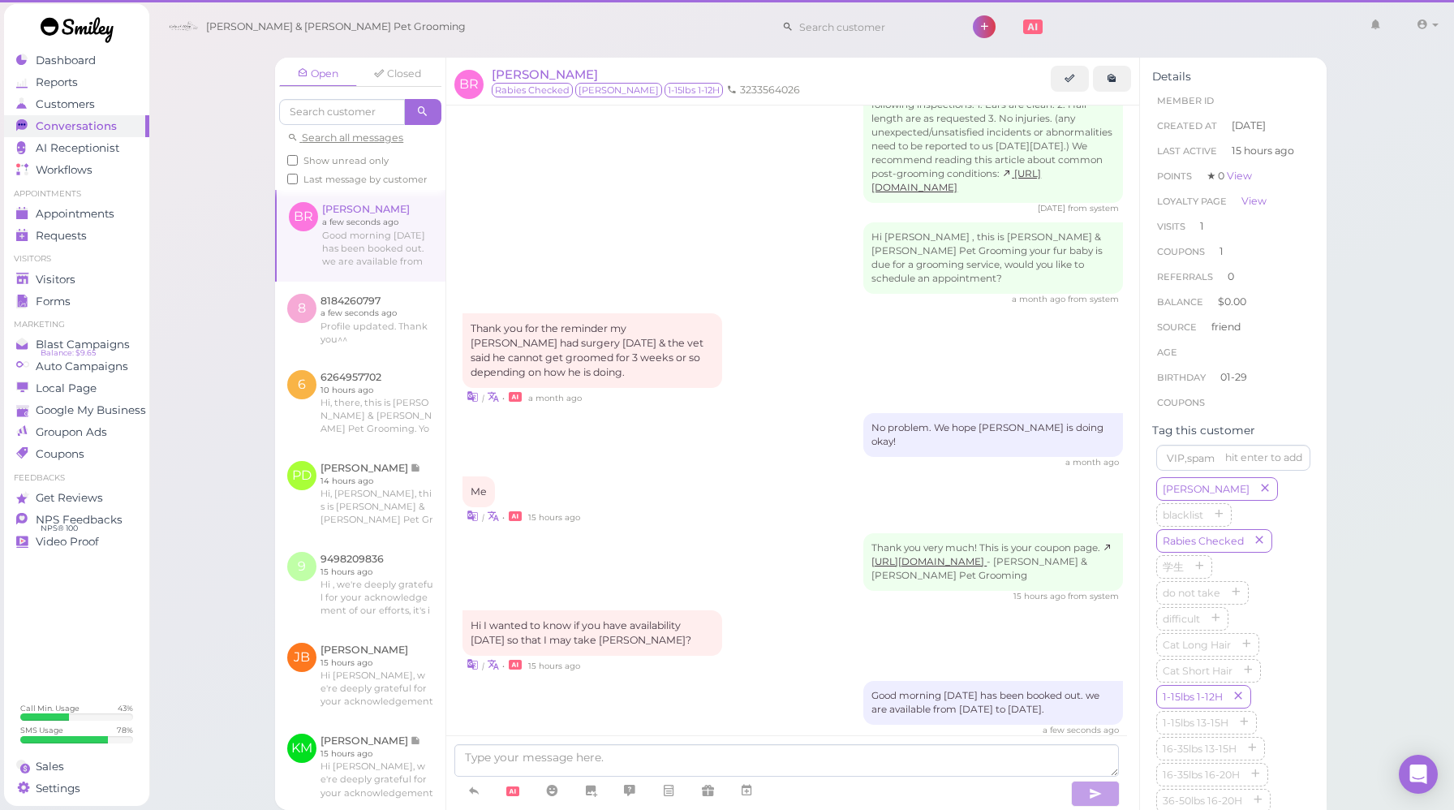
scroll to position [1338, 0]
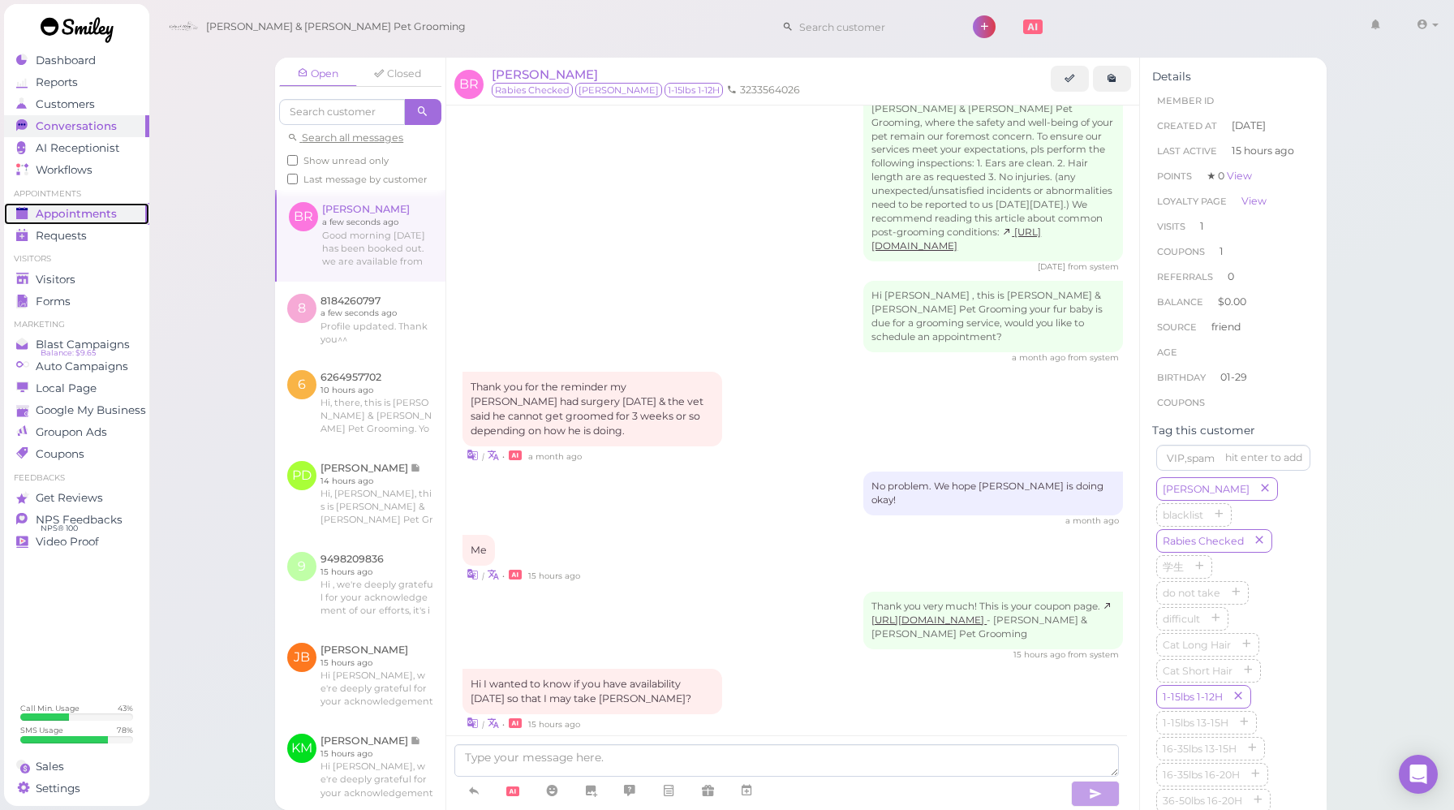
click at [108, 221] on link "Appointments" at bounding box center [76, 214] width 145 height 22
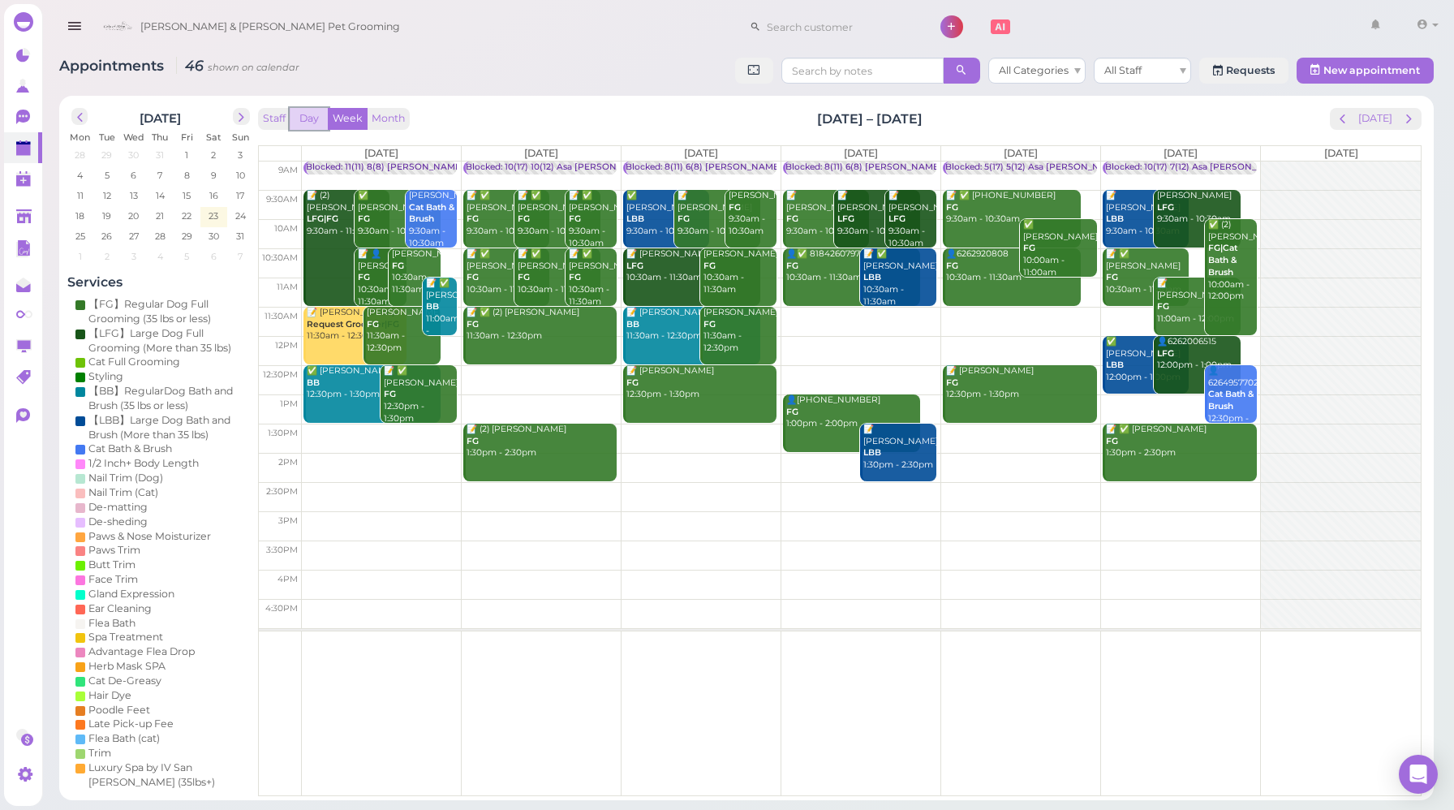
click at [324, 123] on button "Day" at bounding box center [309, 119] width 39 height 22
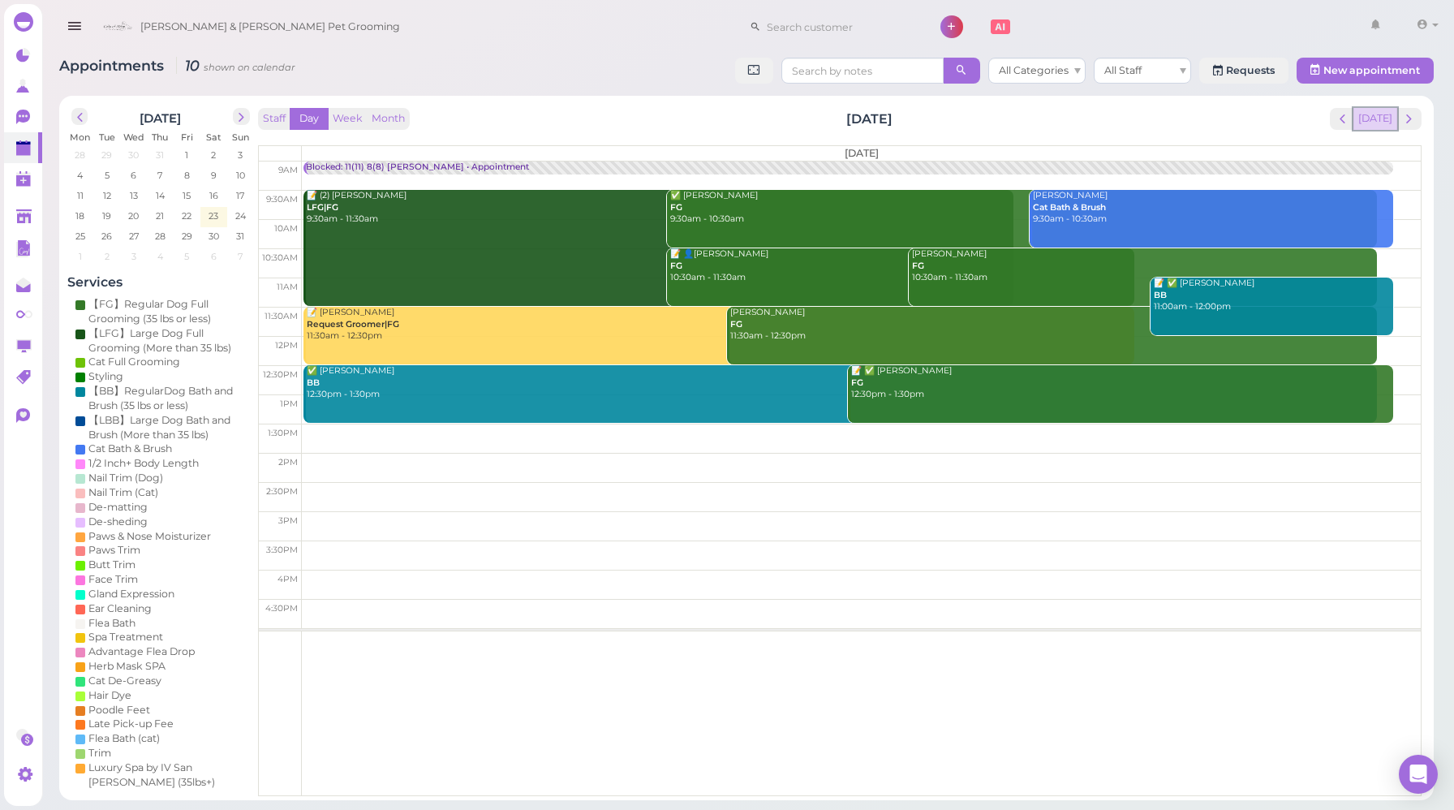
click at [1368, 129] on button "[DATE]" at bounding box center [1376, 119] width 44 height 22
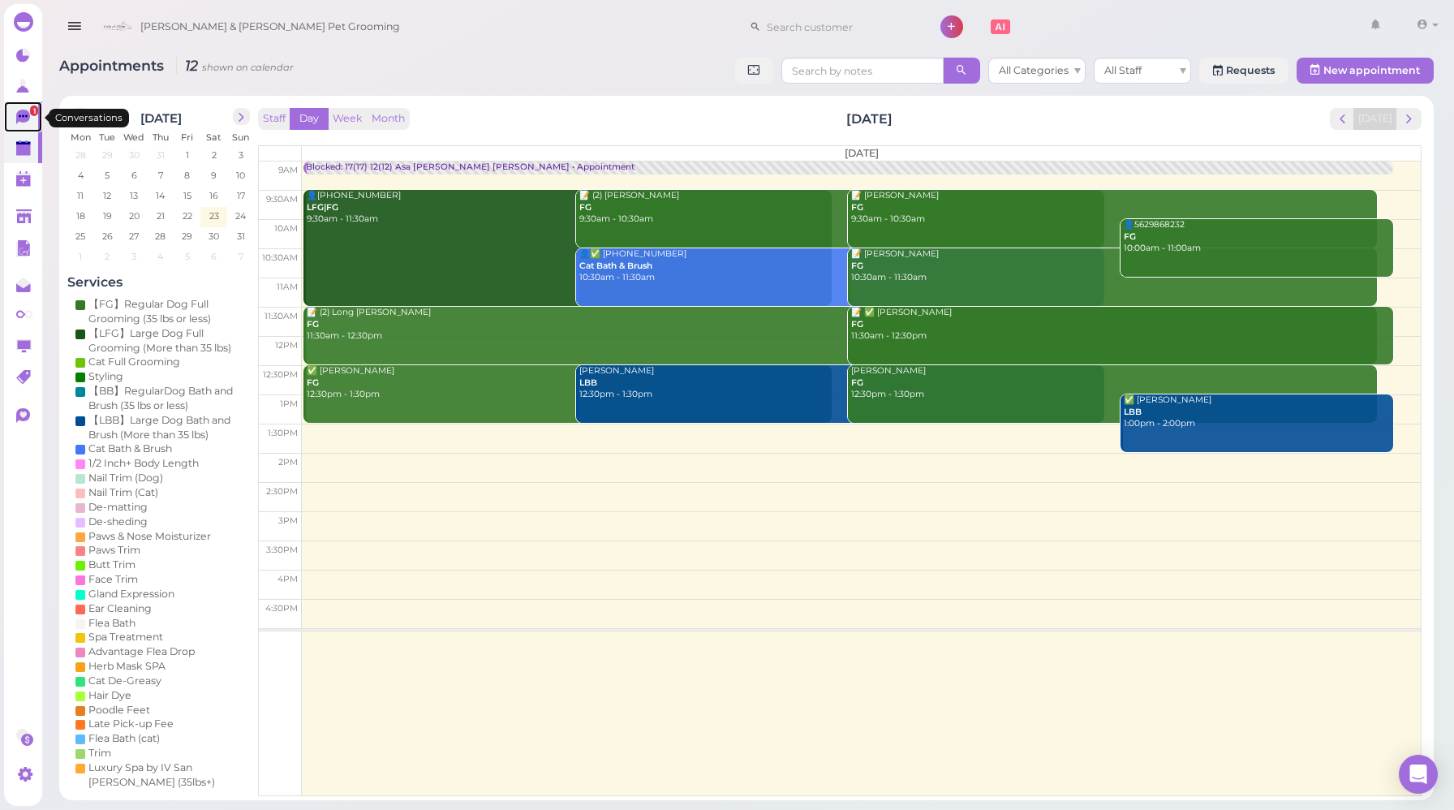
click at [29, 119] on icon at bounding box center [24, 118] width 17 height 17
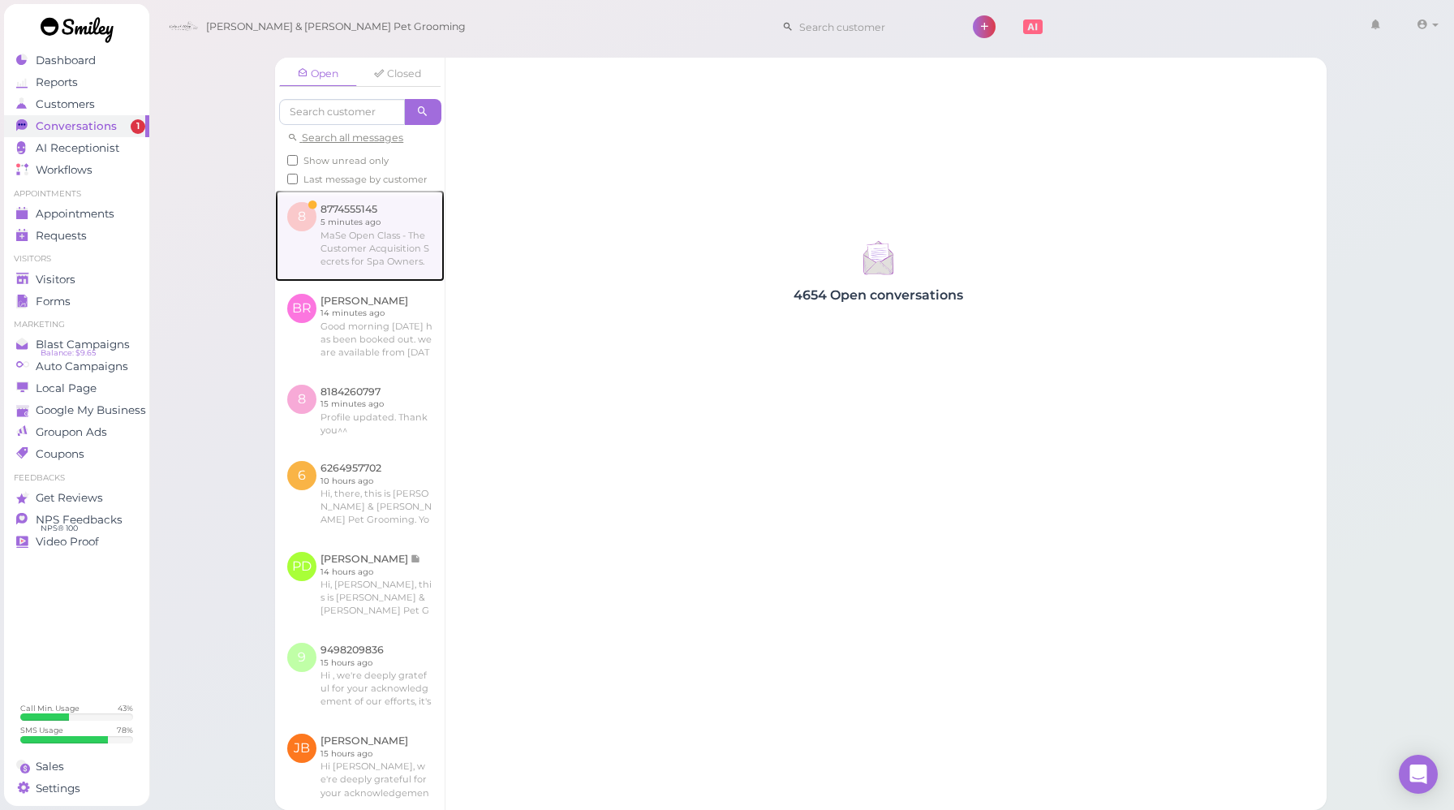
click at [361, 243] on link at bounding box center [360, 235] width 170 height 91
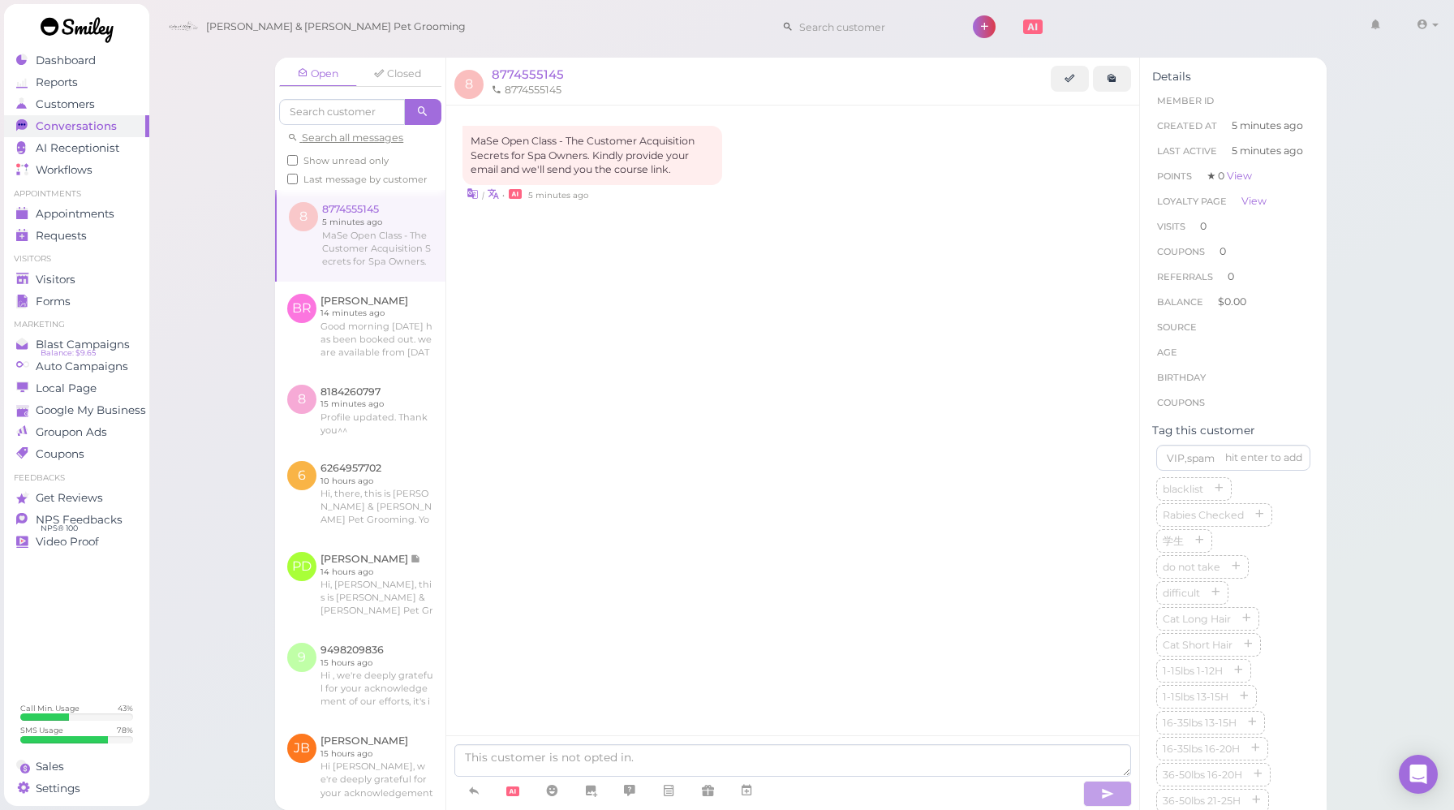
click at [546, 287] on div "MaSe Open Class - The Customer Acquisition Secrets for Spa Owners. Kindly provi…" at bounding box center [792, 197] width 693 height 183
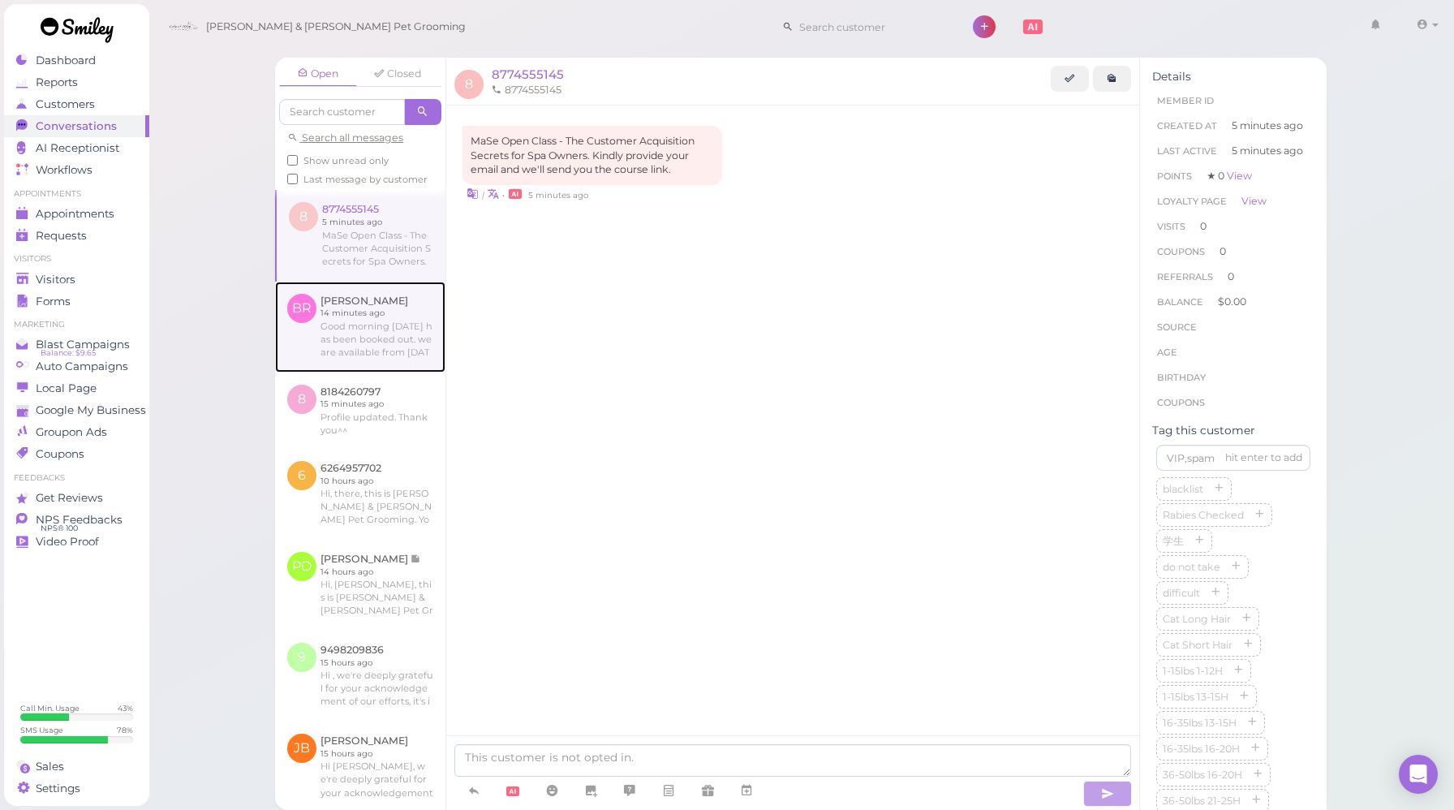
click at [367, 307] on link at bounding box center [360, 327] width 170 height 91
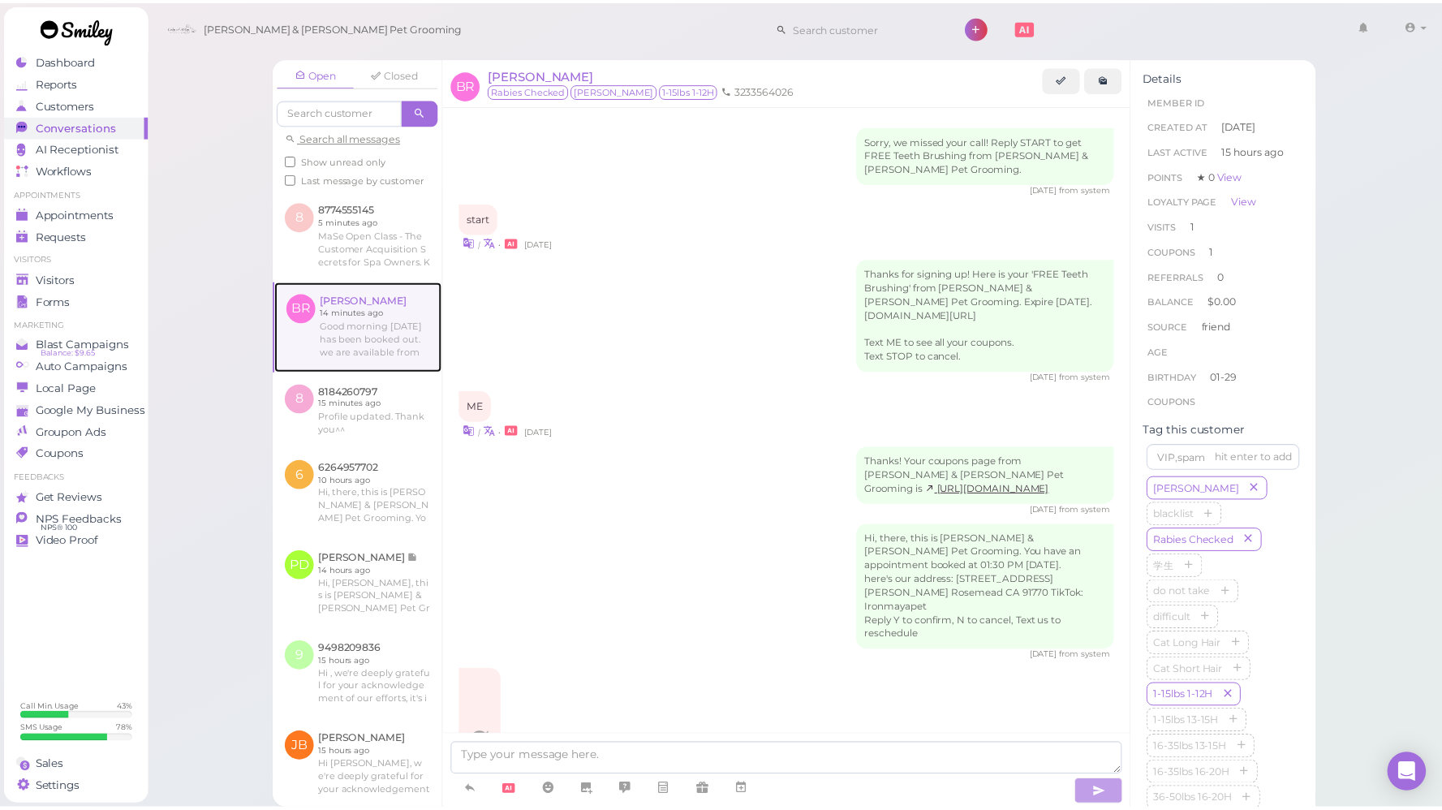
scroll to position [1338, 0]
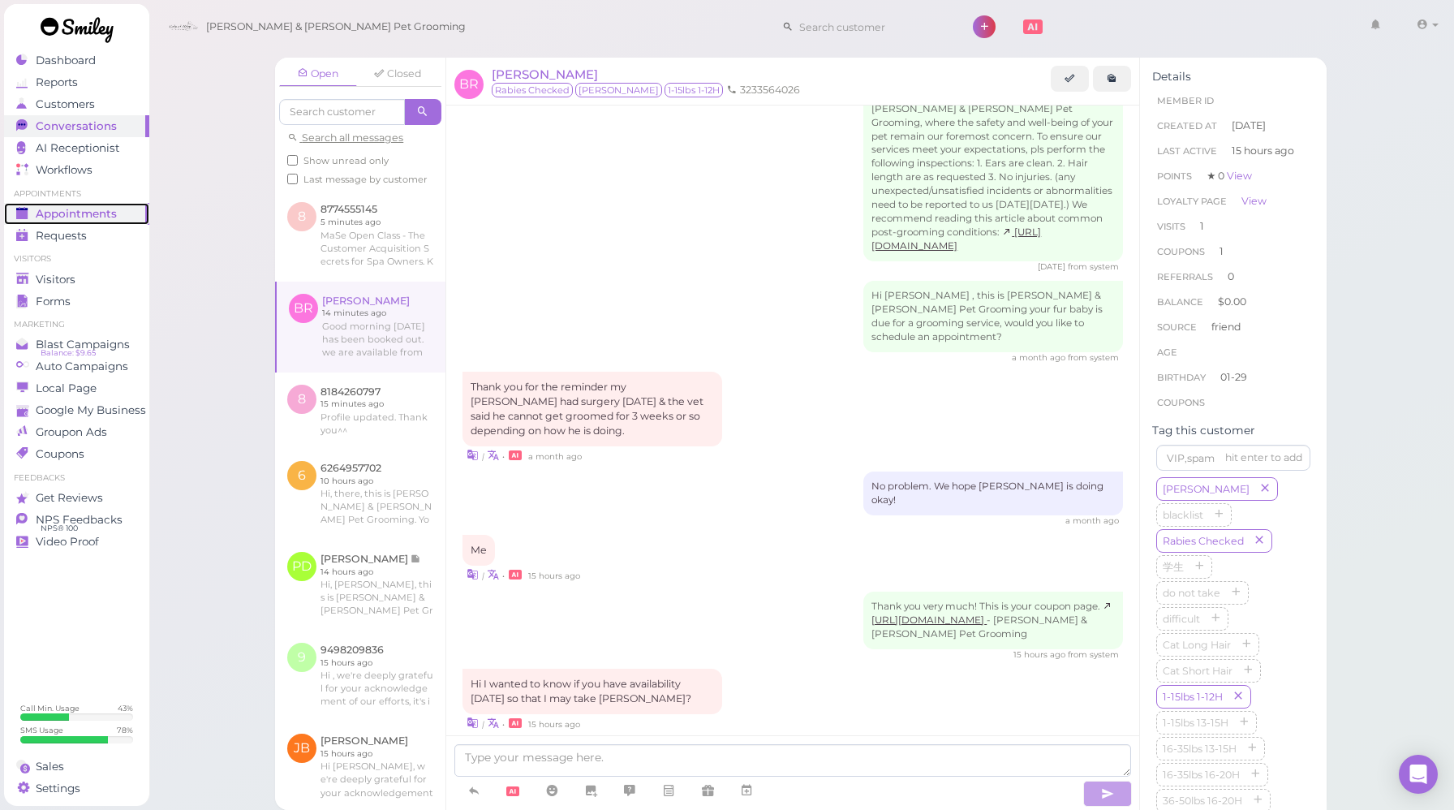
click at [80, 214] on span "Appointments" at bounding box center [76, 214] width 81 height 14
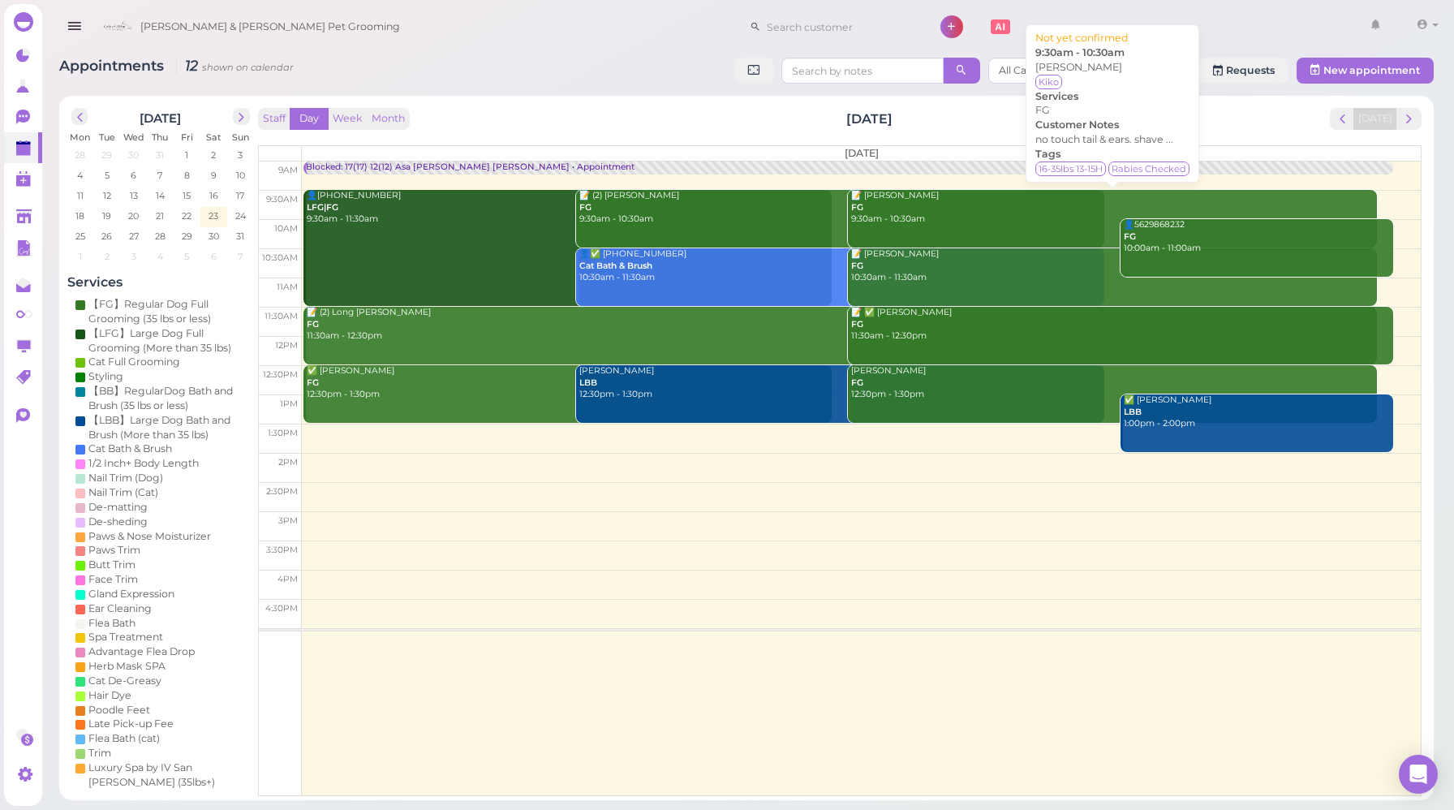
click at [973, 223] on div "📝 [PERSON_NAME] FG 9:30am - 10:30am" at bounding box center [1114, 208] width 526 height 36
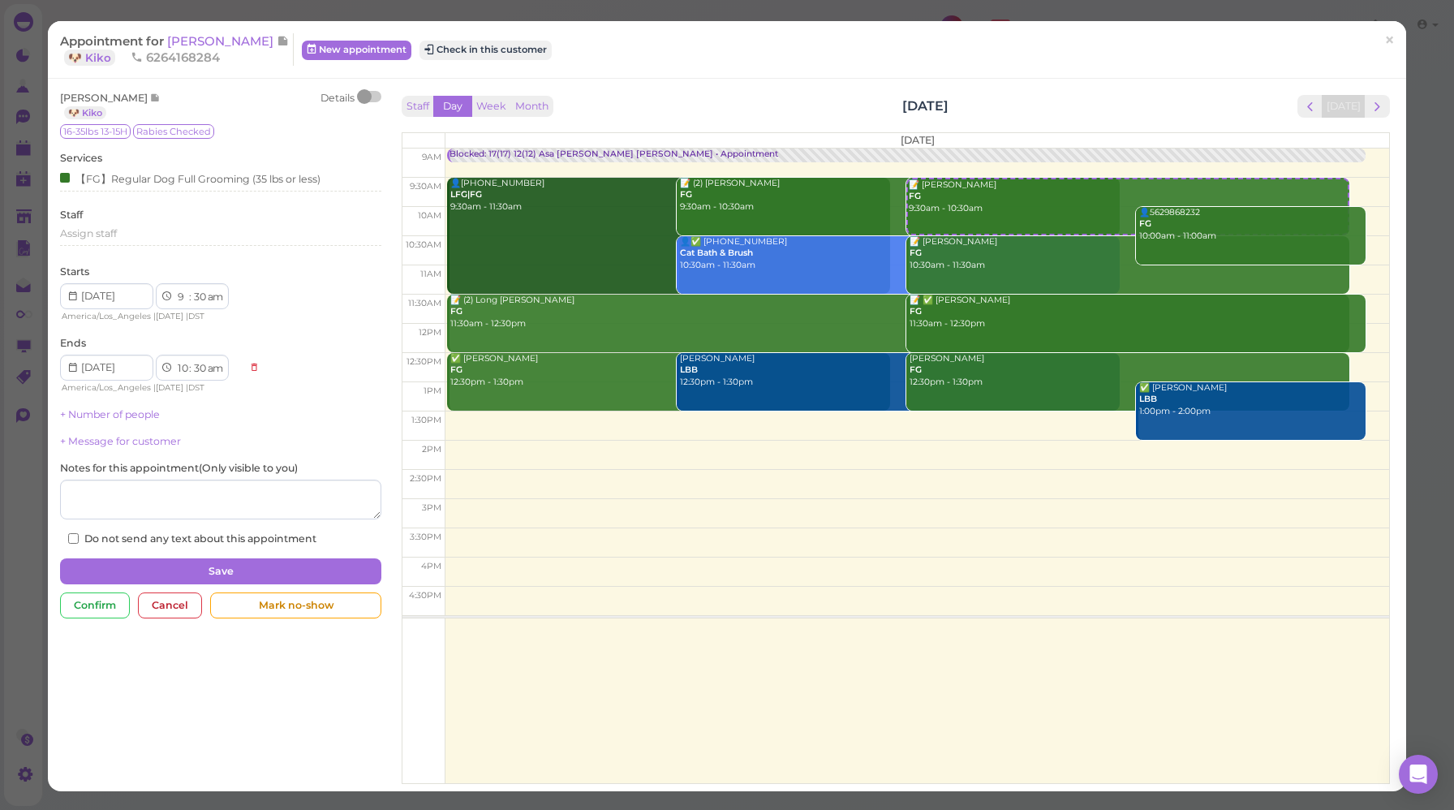
click at [364, 93] on div at bounding box center [364, 96] width 15 height 15
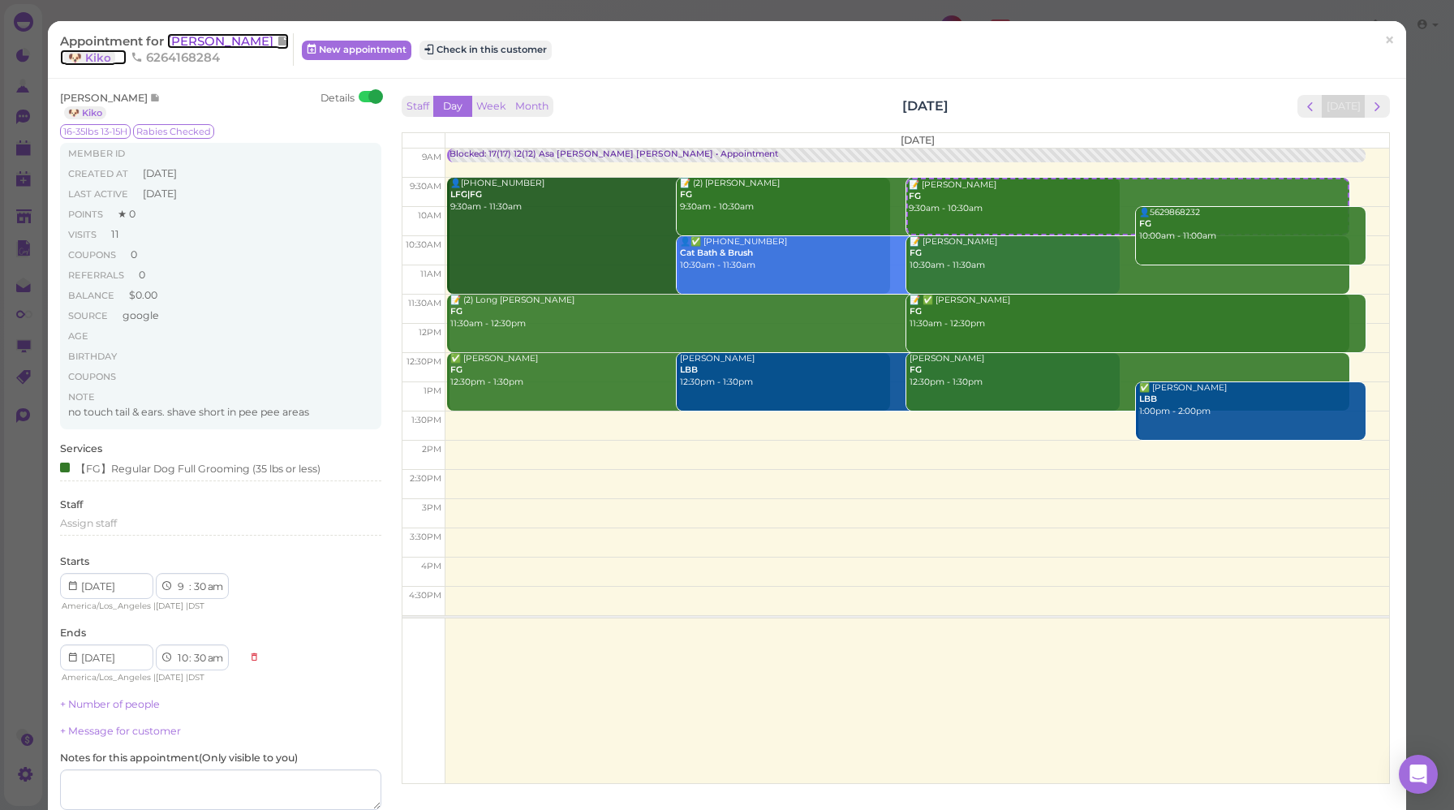
click at [187, 41] on span "[PERSON_NAME]" at bounding box center [222, 40] width 110 height 15
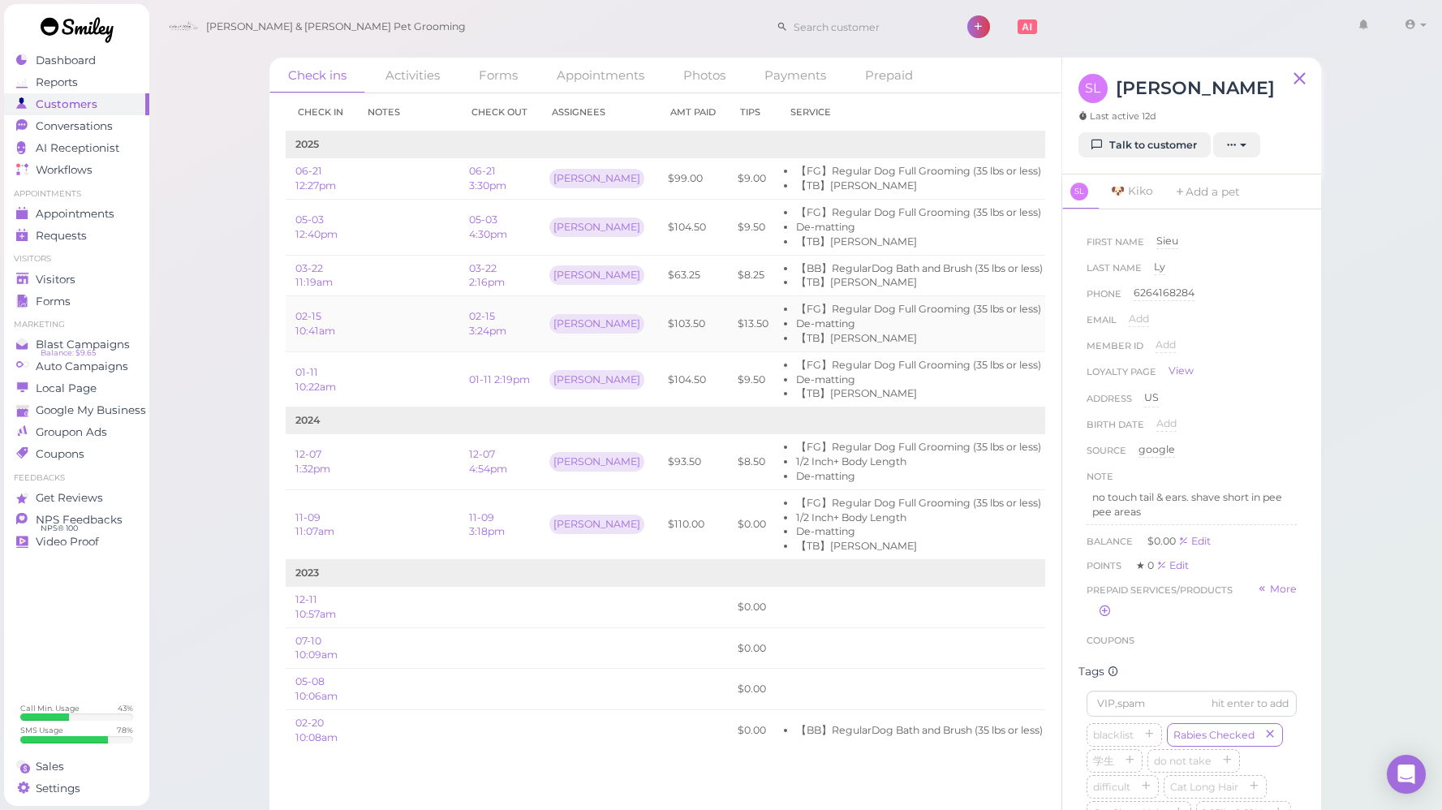
scroll to position [0, 93]
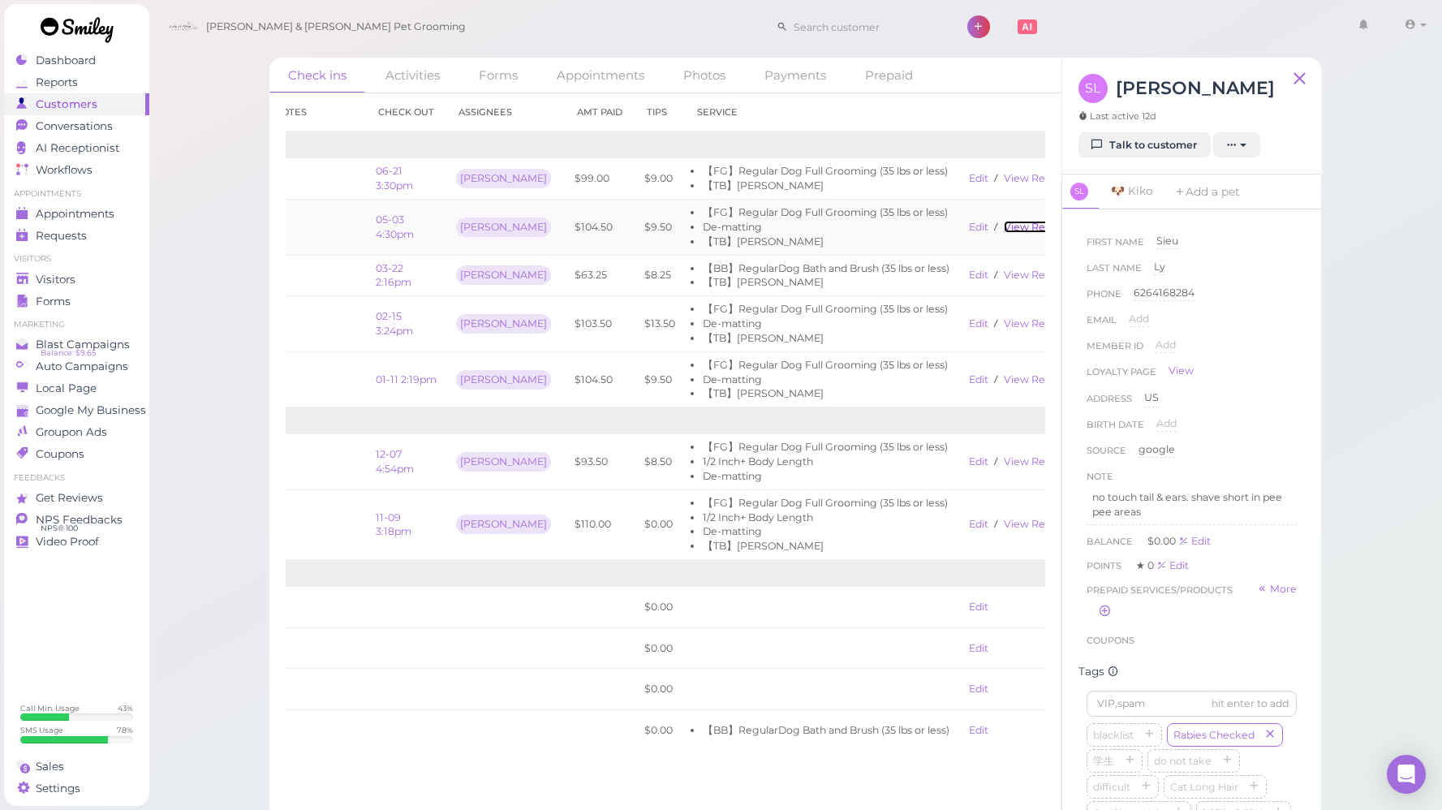
click at [1004, 230] on link "View receipt" at bounding box center [1037, 227] width 67 height 12
click at [1004, 179] on link "View receipt" at bounding box center [1037, 178] width 67 height 12
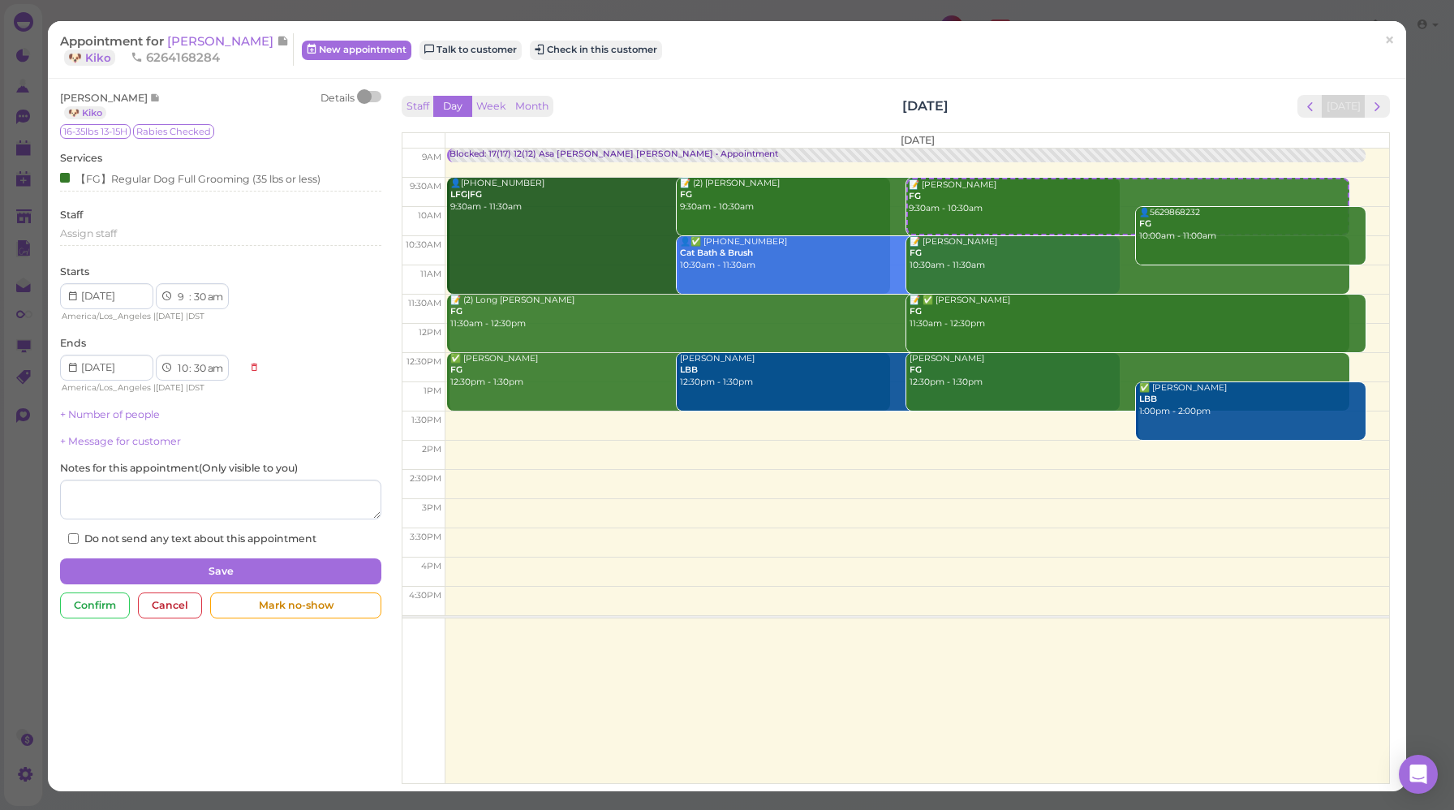
click at [373, 97] on div at bounding box center [370, 96] width 23 height 11
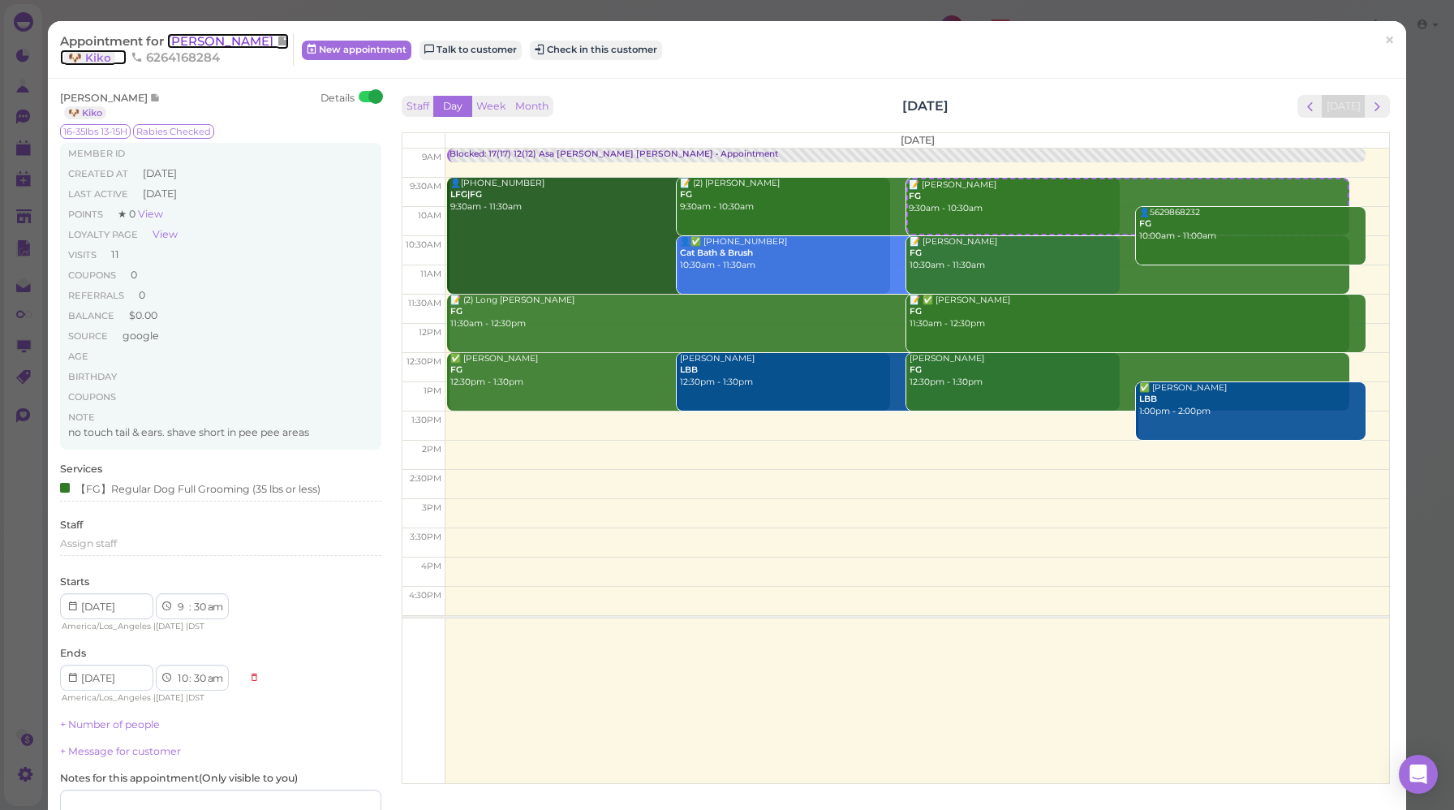
click at [177, 39] on span "[PERSON_NAME]" at bounding box center [222, 40] width 110 height 15
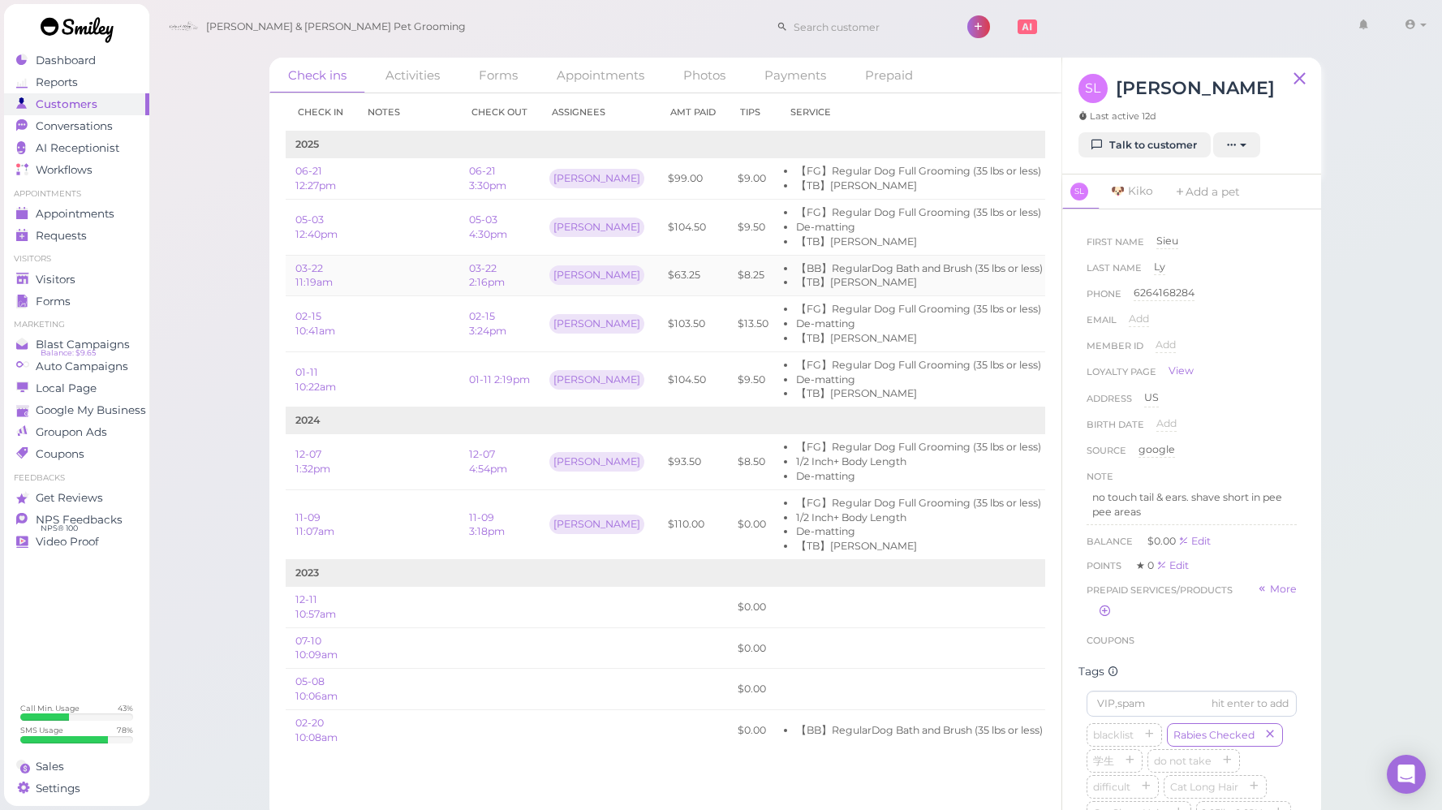
scroll to position [0, 93]
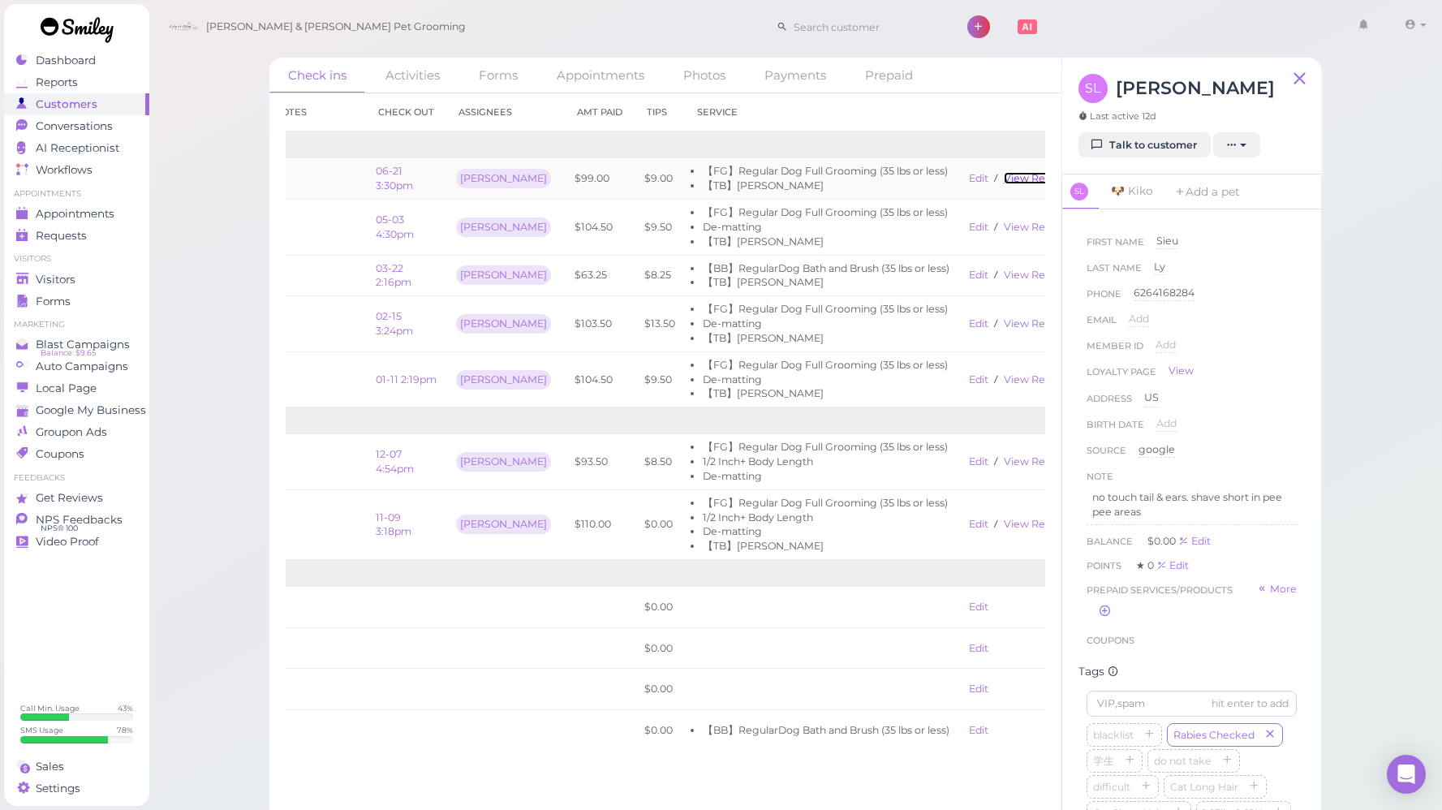
click at [1020, 178] on link "View receipt" at bounding box center [1037, 178] width 67 height 12
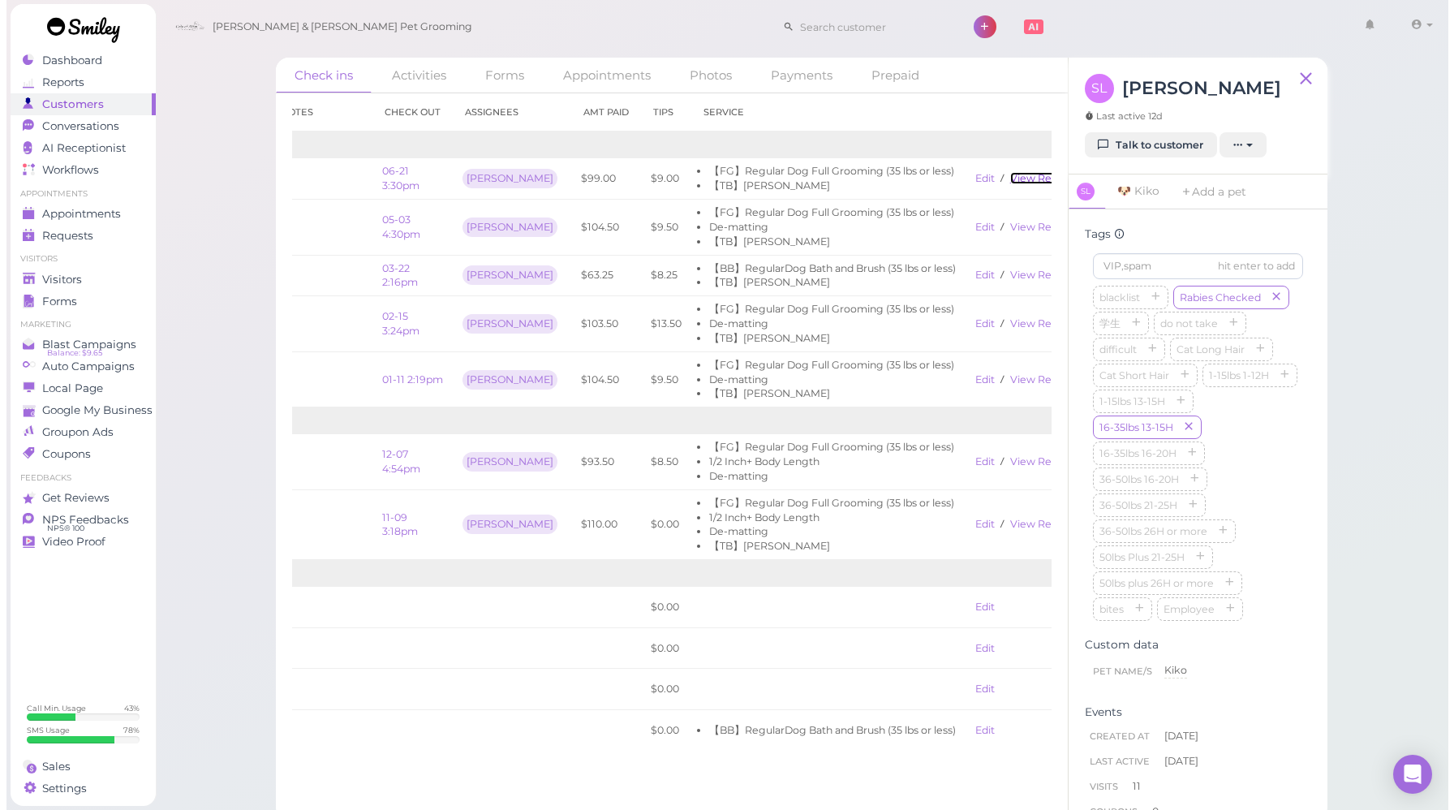
scroll to position [0, 0]
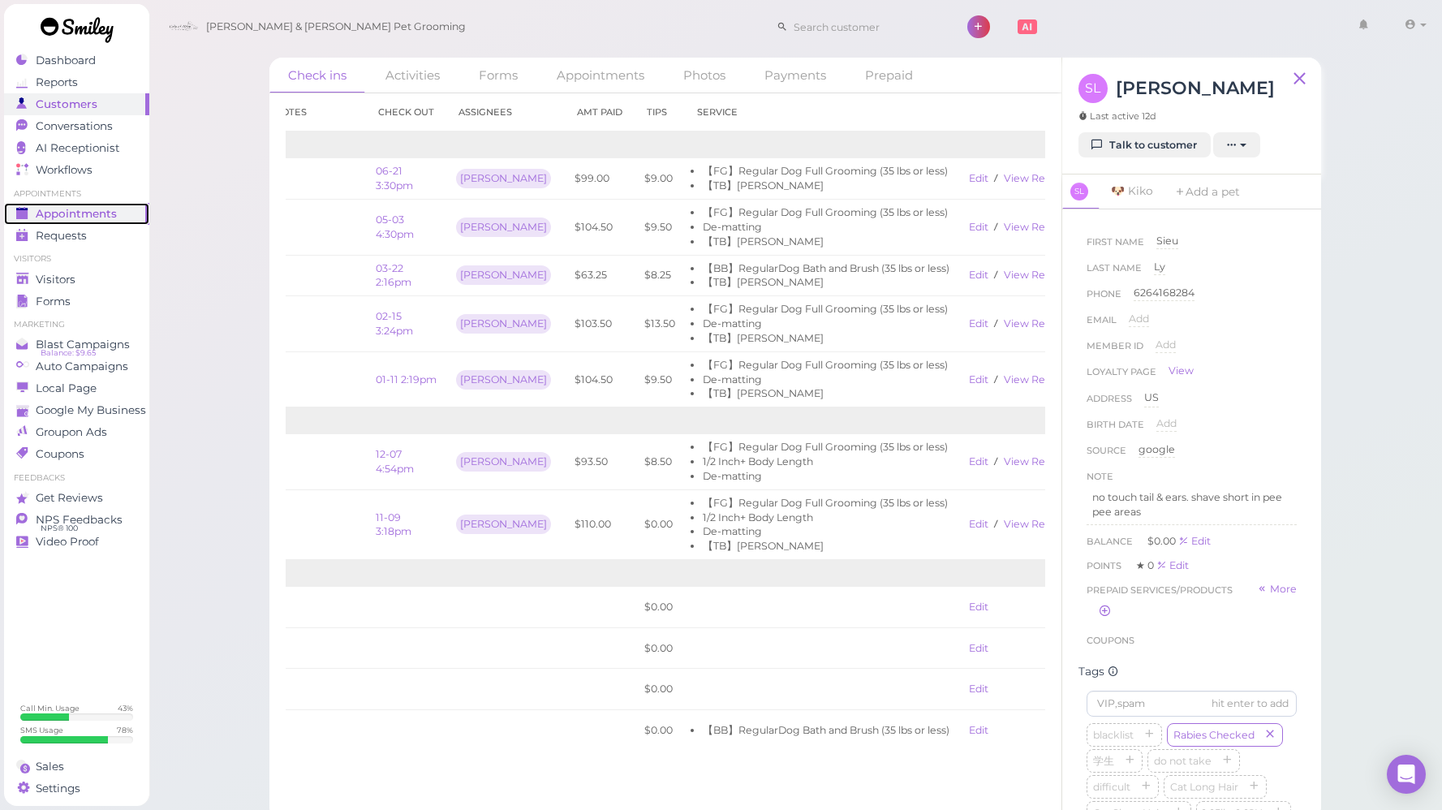
click at [85, 217] on span "Appointments" at bounding box center [76, 214] width 81 height 14
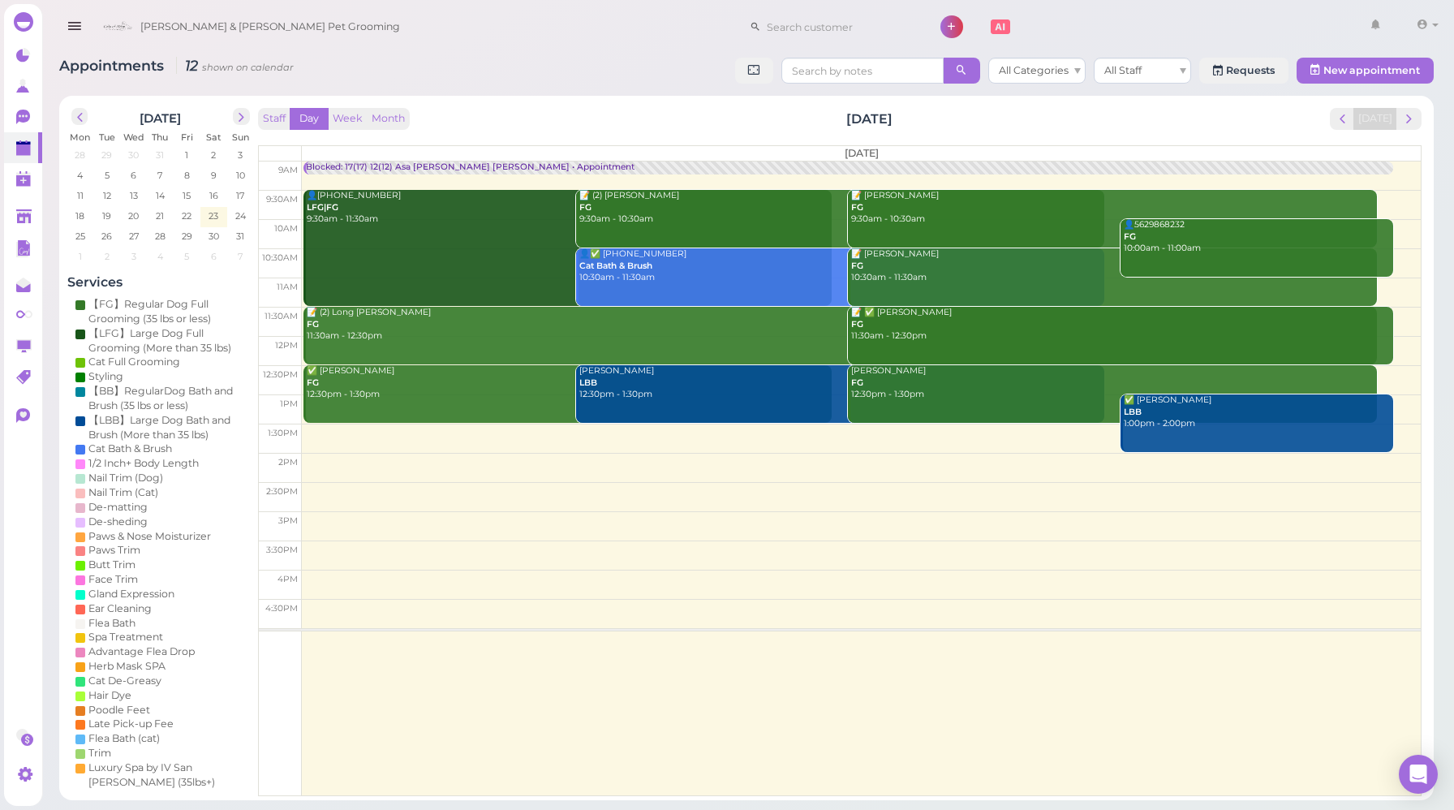
click at [595, 133] on div "Staff Day Week Month [DATE] [DATE] [DATE] 9am 9:30am 10am 10:30am 11am 11:30am …" at bounding box center [840, 452] width 1164 height 688
